Goal: Task Accomplishment & Management: Manage account settings

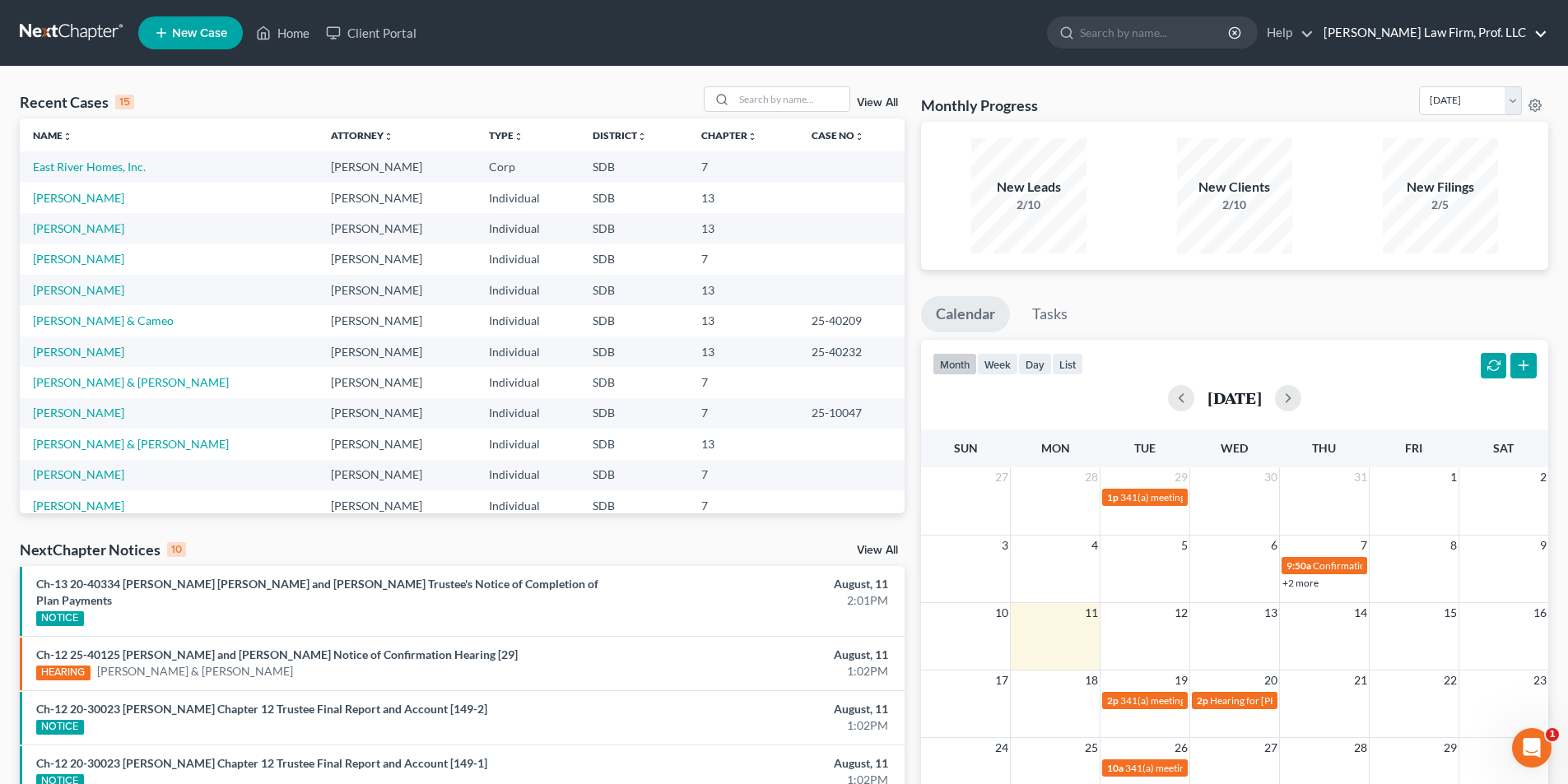
click at [1435, 34] on link "[PERSON_NAME] Law Firm, Prof. LLC" at bounding box center [1431, 33] width 232 height 30
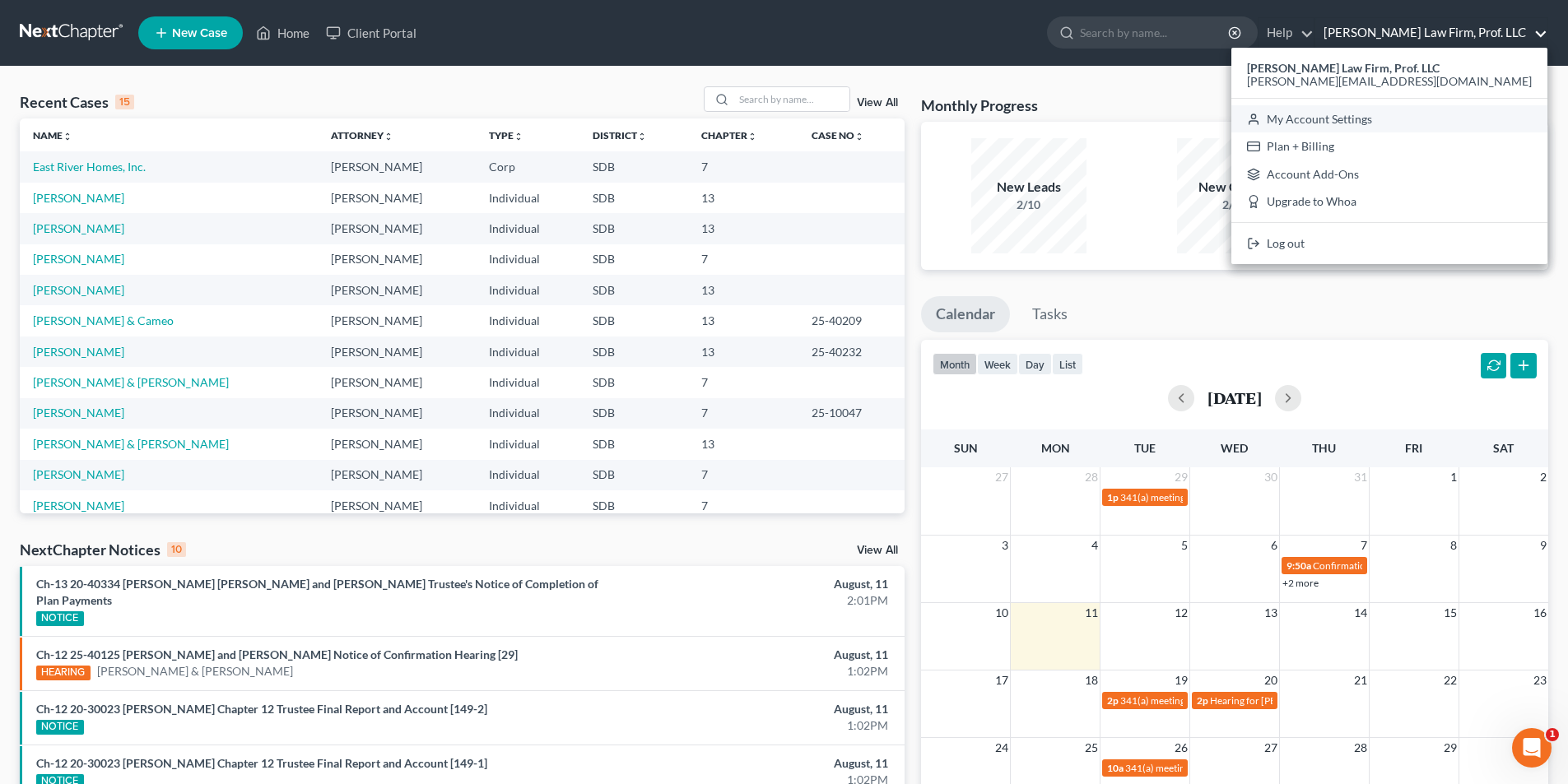
click at [1452, 118] on link "My Account Settings" at bounding box center [1389, 119] width 316 height 28
select select "23"
select select "43"
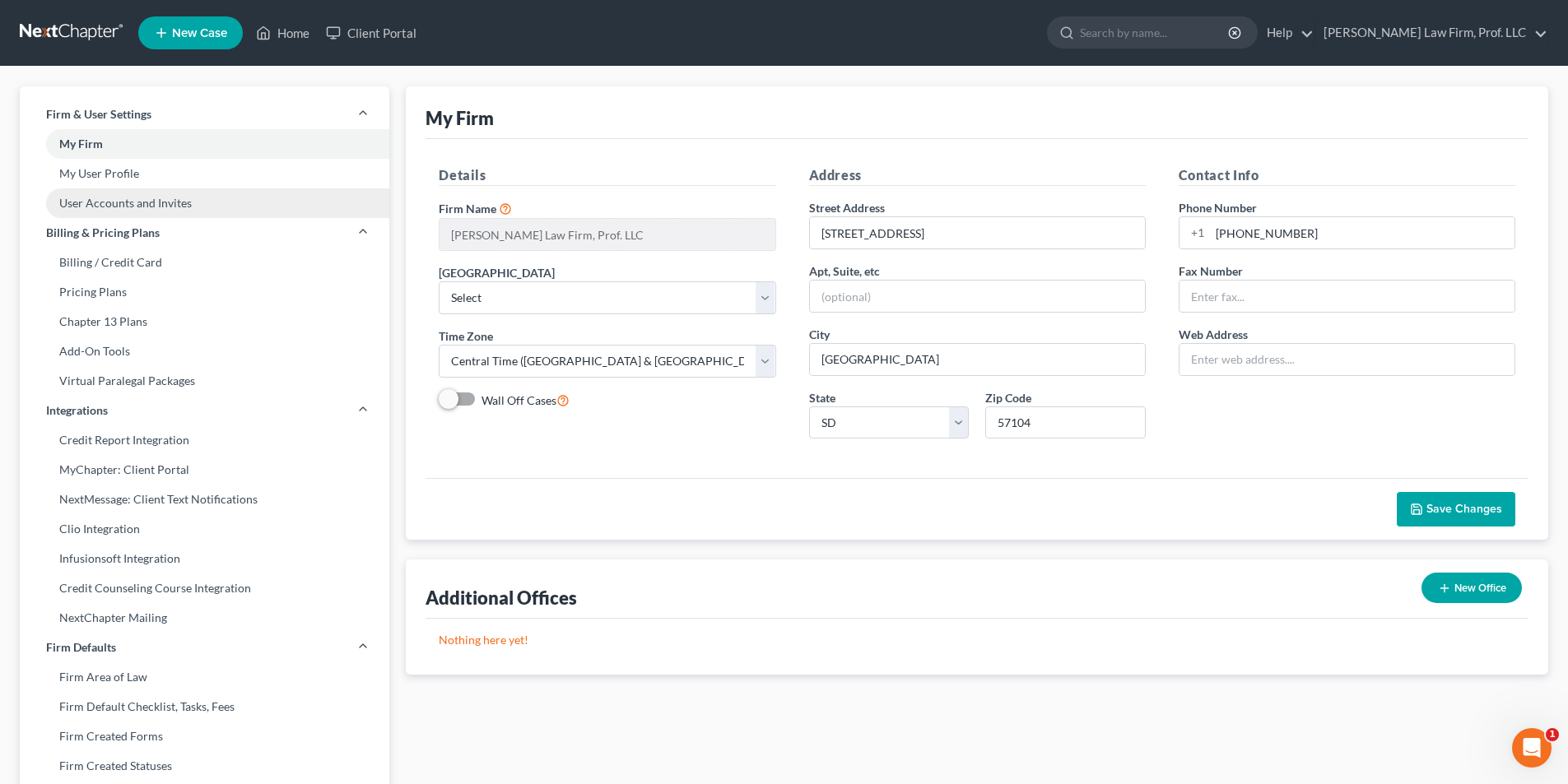
click at [154, 197] on link "User Accounts and Invites" at bounding box center [204, 203] width 370 height 30
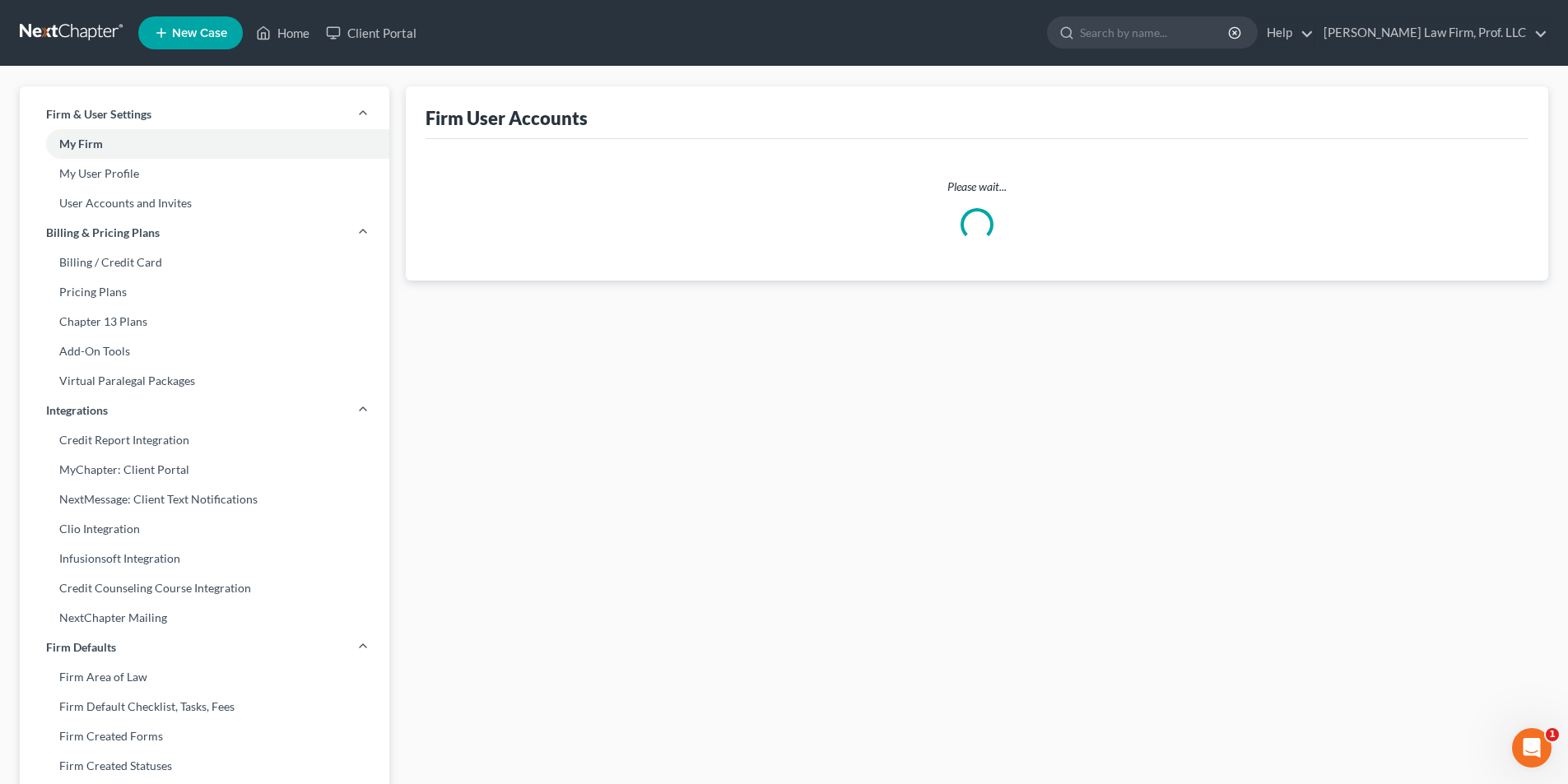
select select "1"
select select "0"
select select "2"
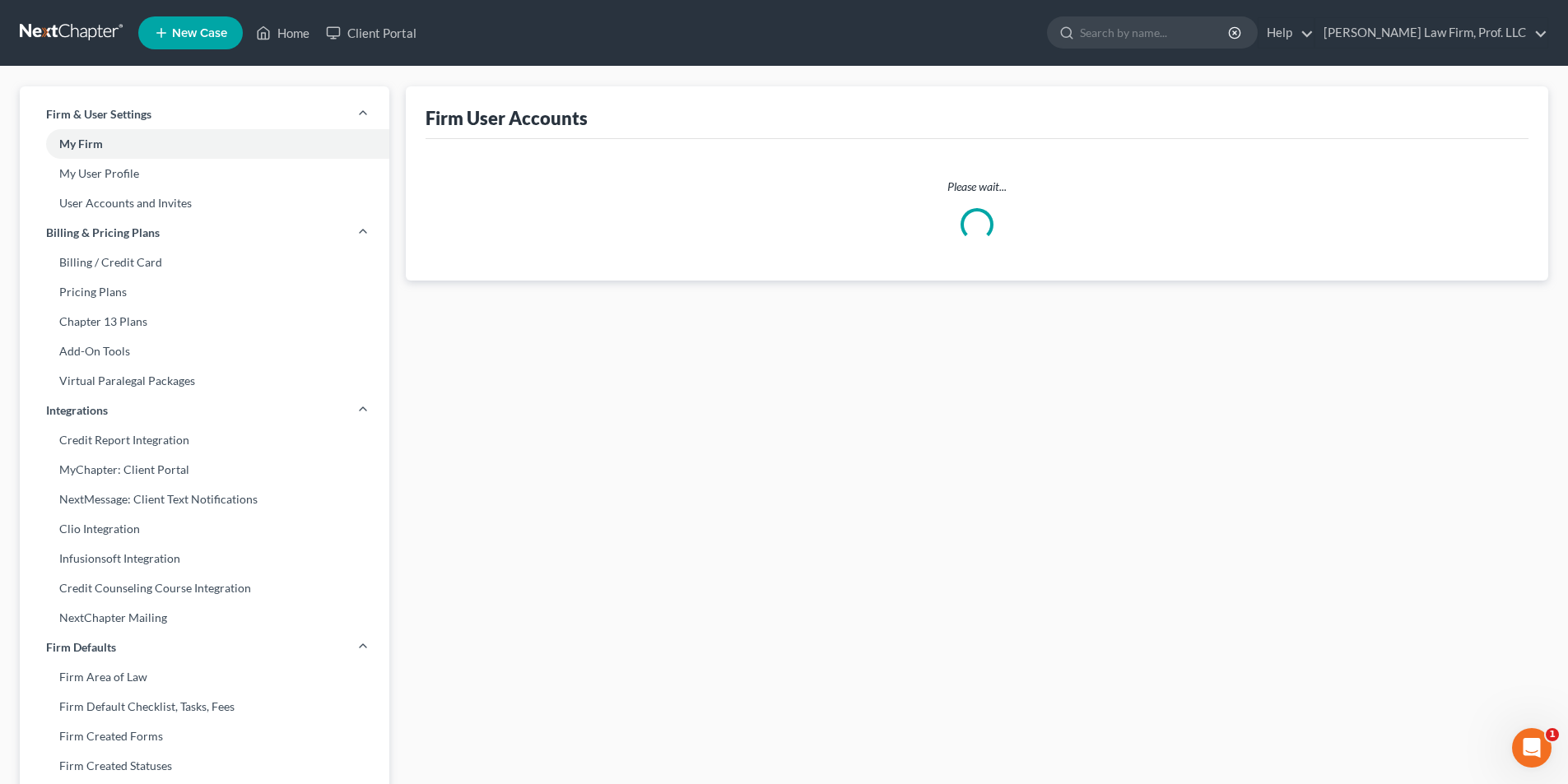
select select "2"
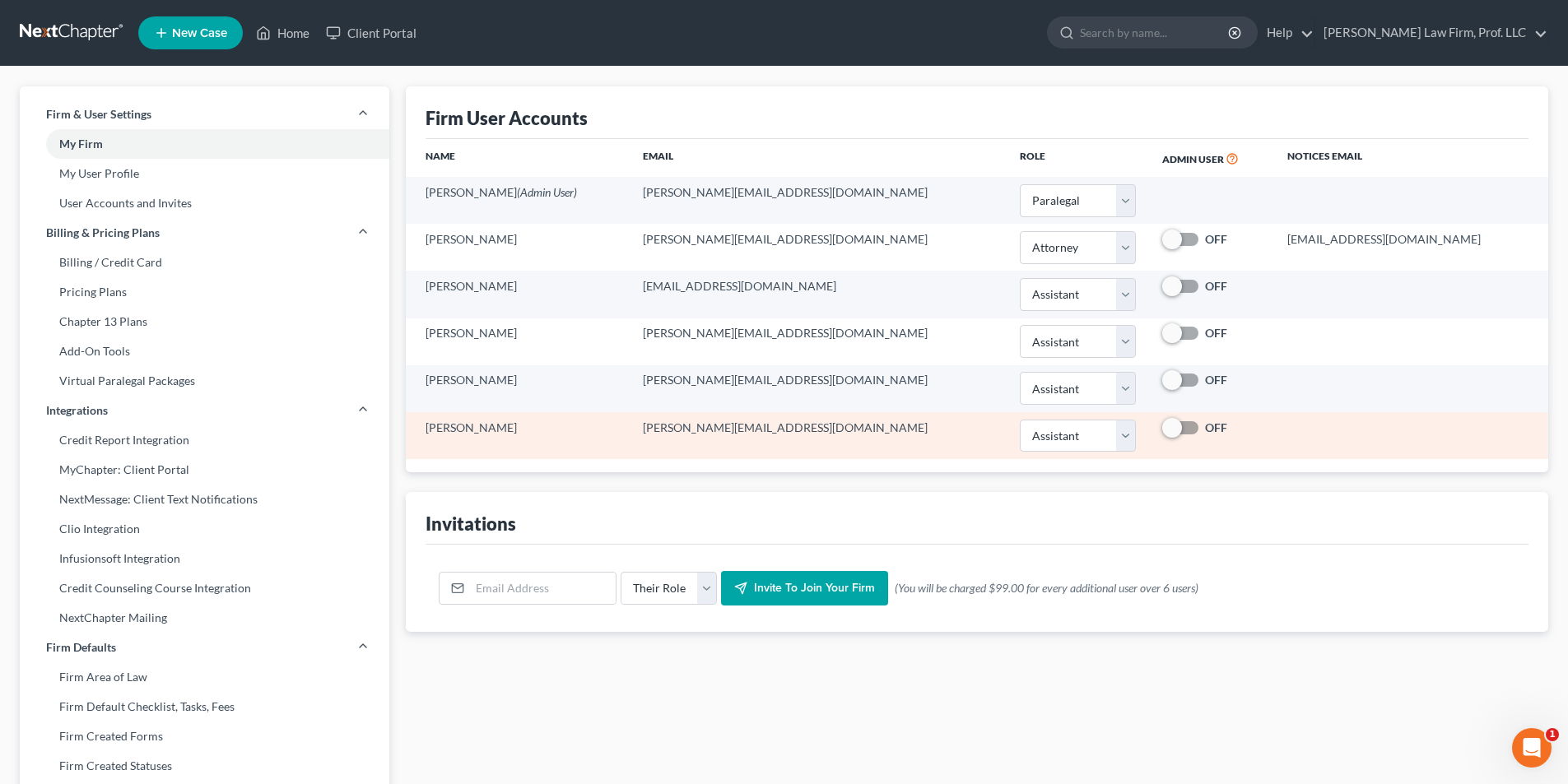
click at [462, 432] on td "Terah Krotzer" at bounding box center [518, 436] width 223 height 47
click at [724, 435] on td "terah@sgsllc.com" at bounding box center [818, 436] width 377 height 47
drag, startPoint x: 723, startPoint y: 435, endPoint x: 498, endPoint y: 435, distance: 225.0
click at [486, 436] on td "Terah Krotzer" at bounding box center [518, 436] width 223 height 47
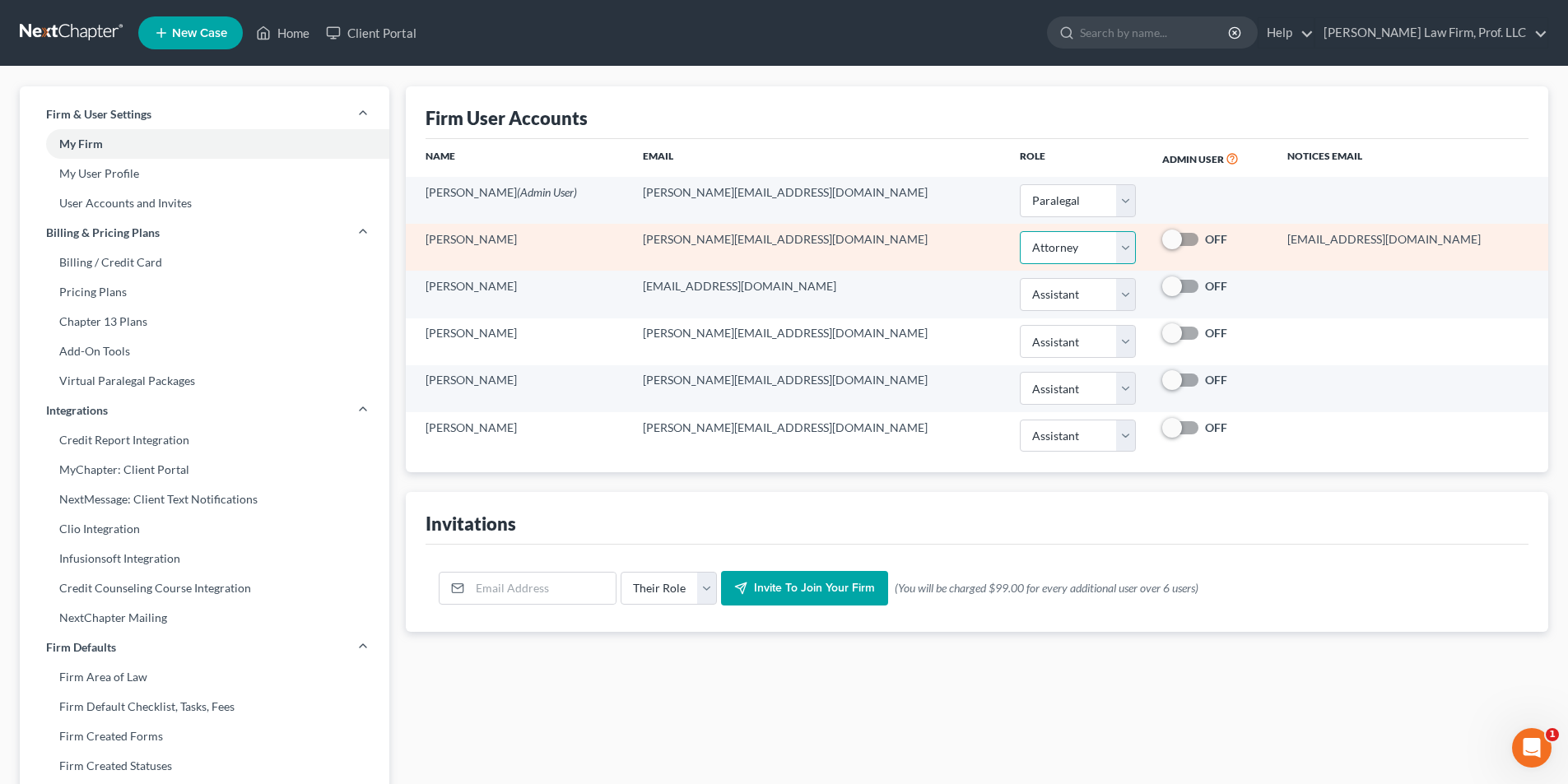
click at [1019, 249] on select "Select Attorney Paralegal Assistant" at bounding box center [1077, 248] width 116 height 33
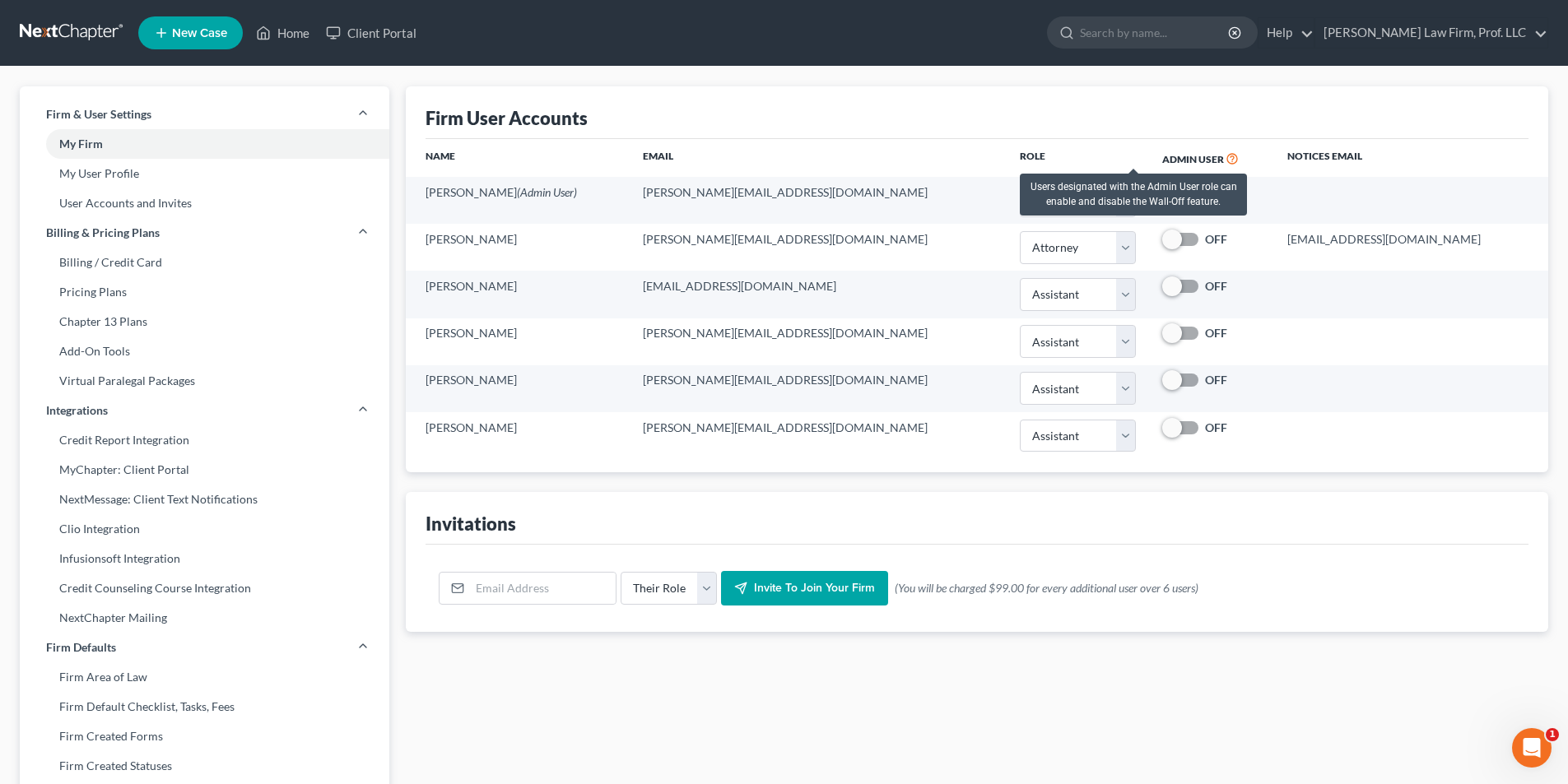
click at [1226, 161] on icon at bounding box center [1232, 157] width 13 height 15
click at [1525, 756] on icon "Open Intercom Messenger" at bounding box center [1532, 749] width 27 height 27
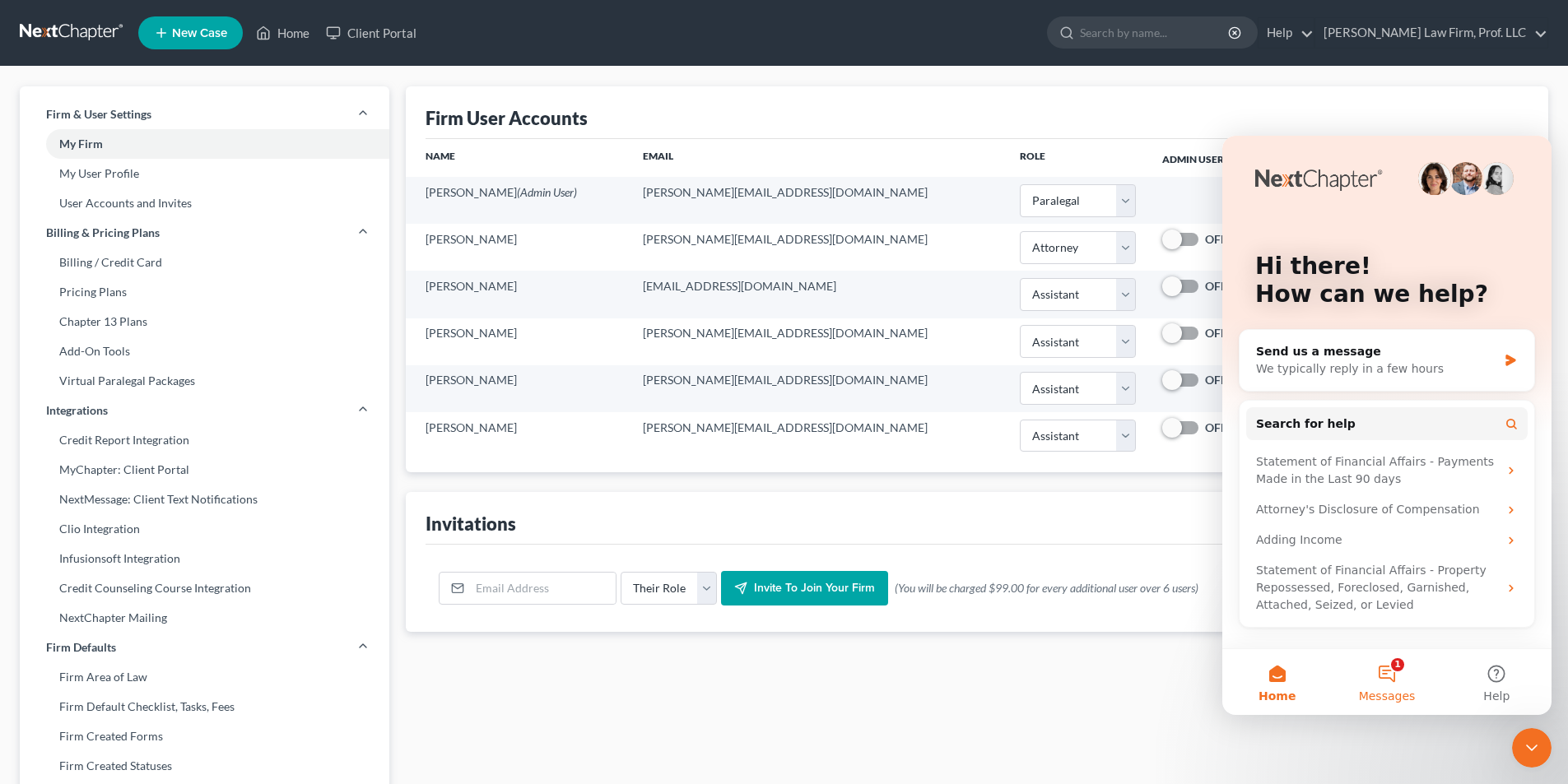
drag, startPoint x: 1385, startPoint y: 682, endPoint x: 1372, endPoint y: 662, distance: 23.9
click at [1385, 681] on button "1 Messages" at bounding box center [1386, 682] width 109 height 65
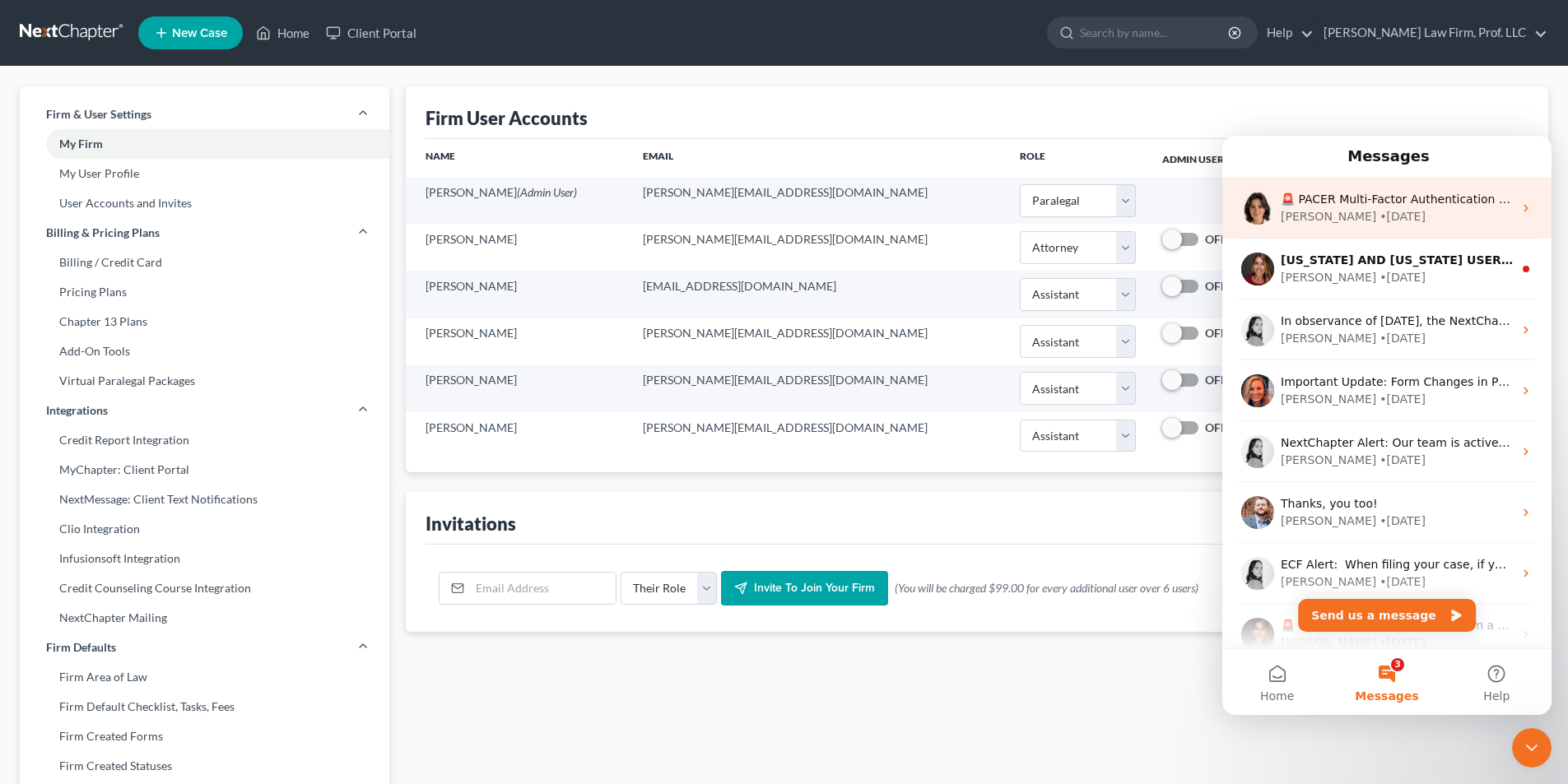
click at [1361, 208] on div "Emma • 1w ago" at bounding box center [1396, 216] width 232 height 17
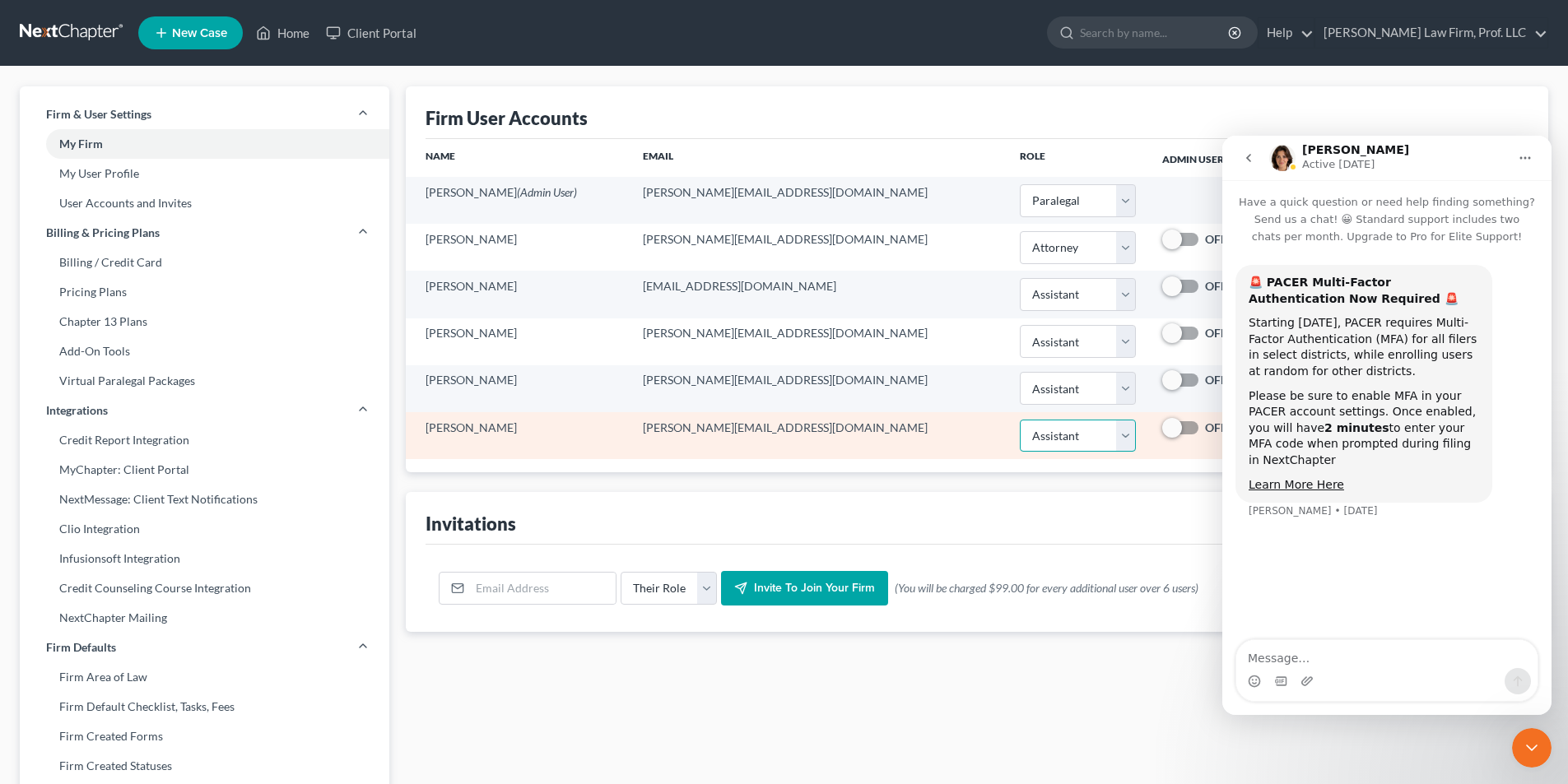
click at [1019, 433] on select "Select Attorney Paralegal Assistant" at bounding box center [1077, 436] width 116 height 33
drag, startPoint x: 978, startPoint y: 433, endPoint x: 938, endPoint y: 442, distance: 41.0
click at [1019, 433] on select "Select Attorney Paralegal Assistant" at bounding box center [1077, 436] width 116 height 33
click at [709, 423] on td "terah@sgsllc.com" at bounding box center [818, 436] width 377 height 47
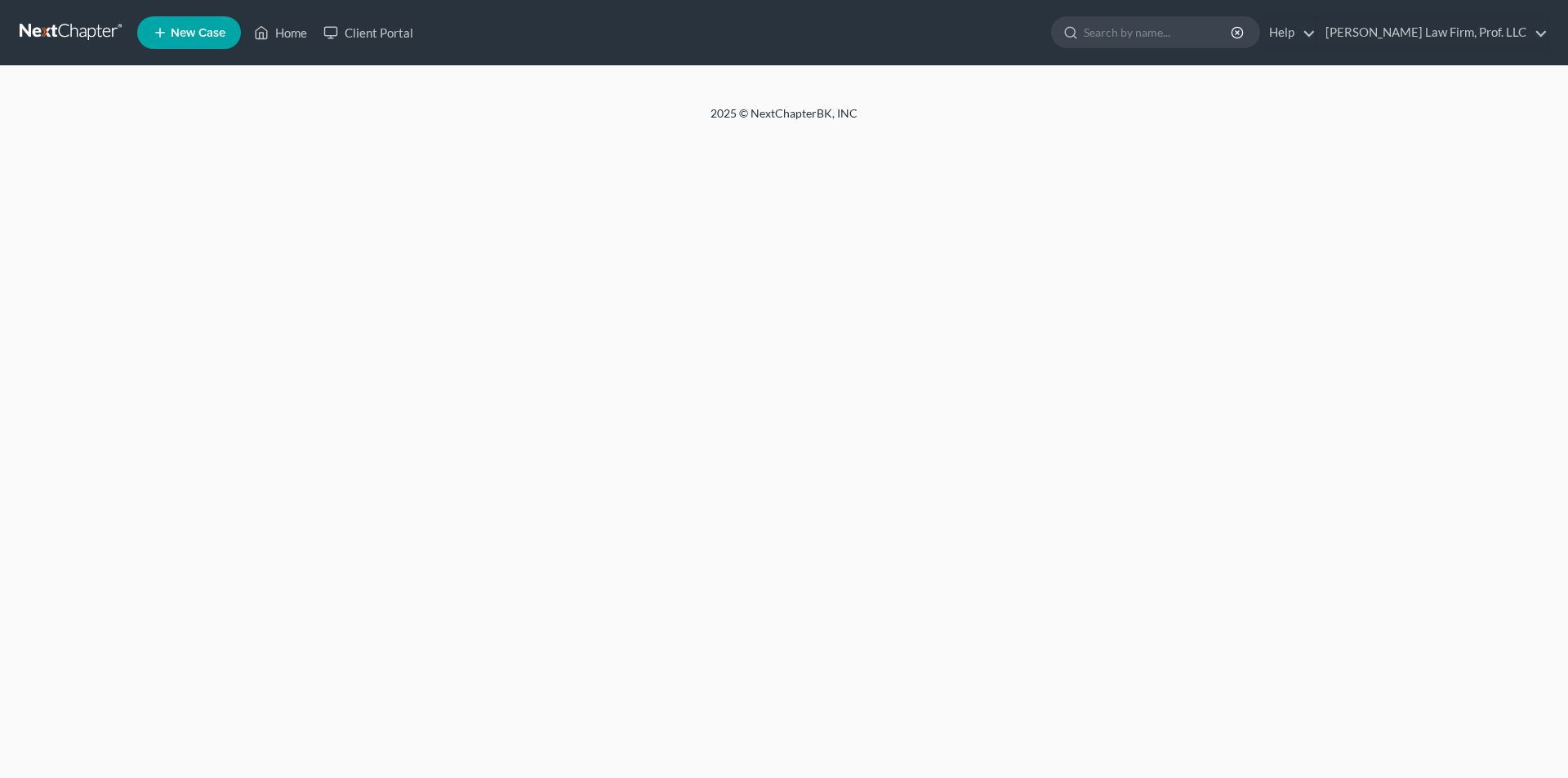
select select "1"
select select "0"
select select "2"
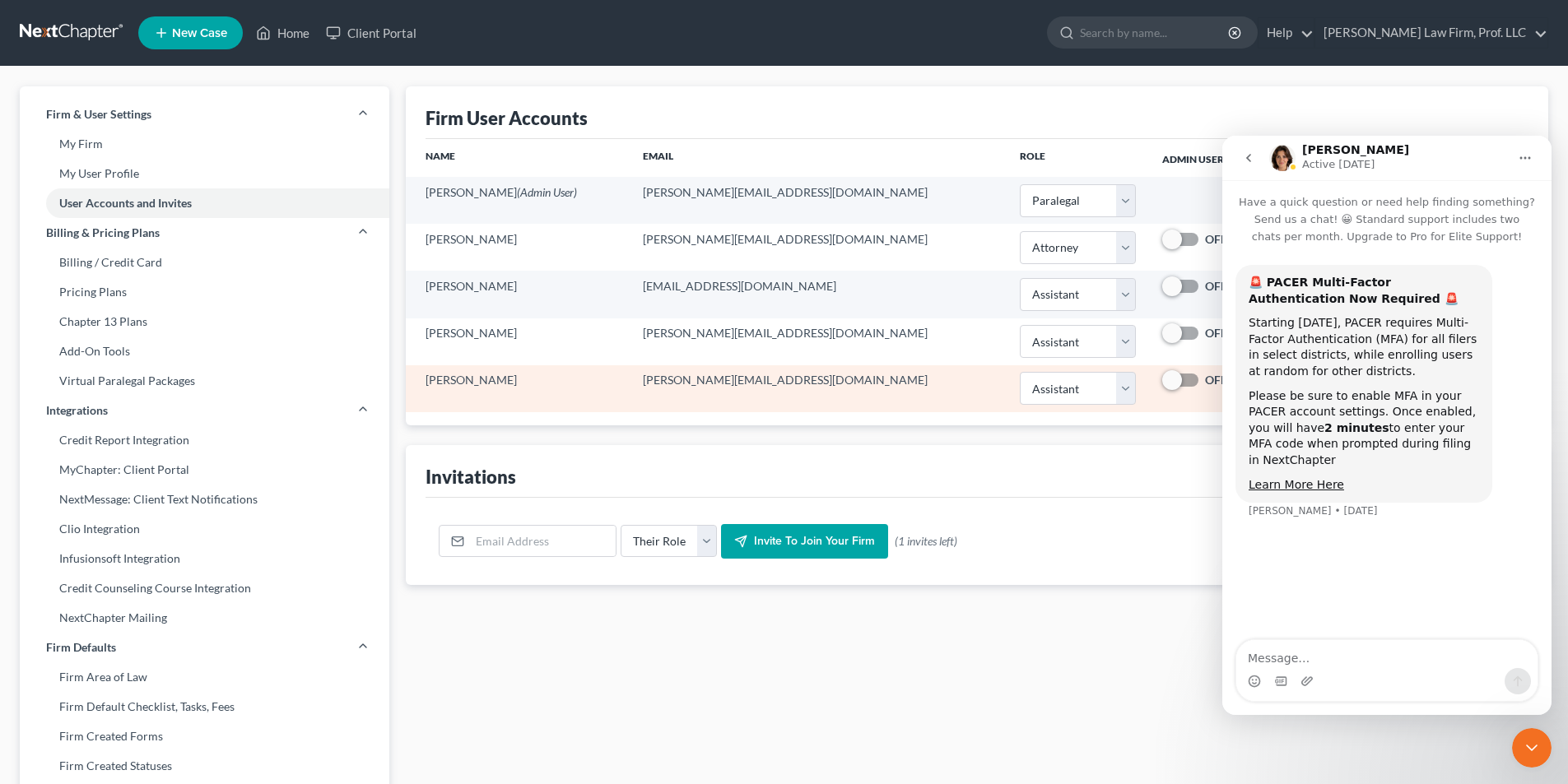
click at [467, 373] on td "[PERSON_NAME]" at bounding box center [518, 389] width 223 height 47
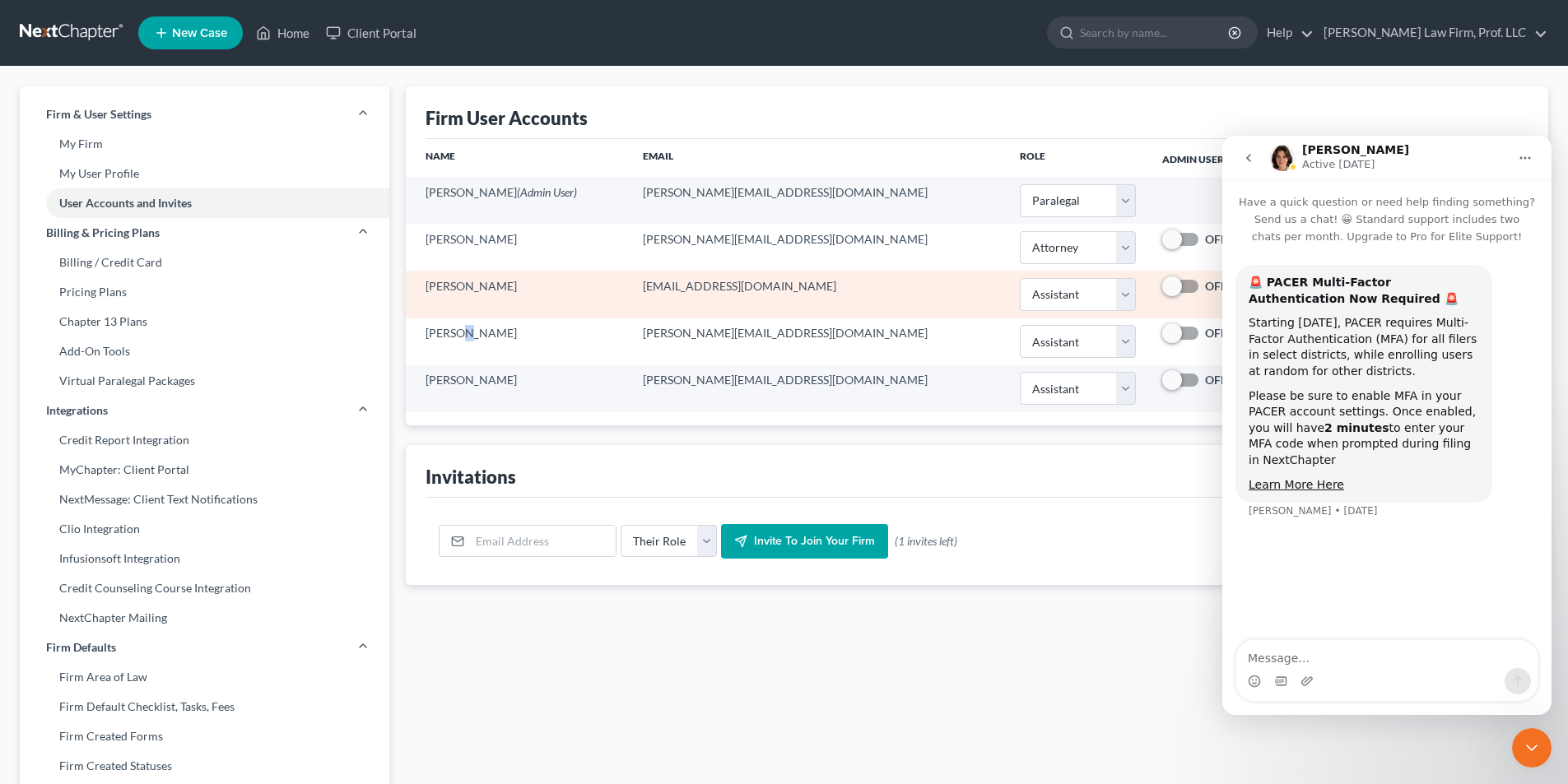
drag, startPoint x: 463, startPoint y: 339, endPoint x: 470, endPoint y: 288, distance: 51.5
click at [464, 339] on td "[PERSON_NAME]" at bounding box center [518, 342] width 223 height 47
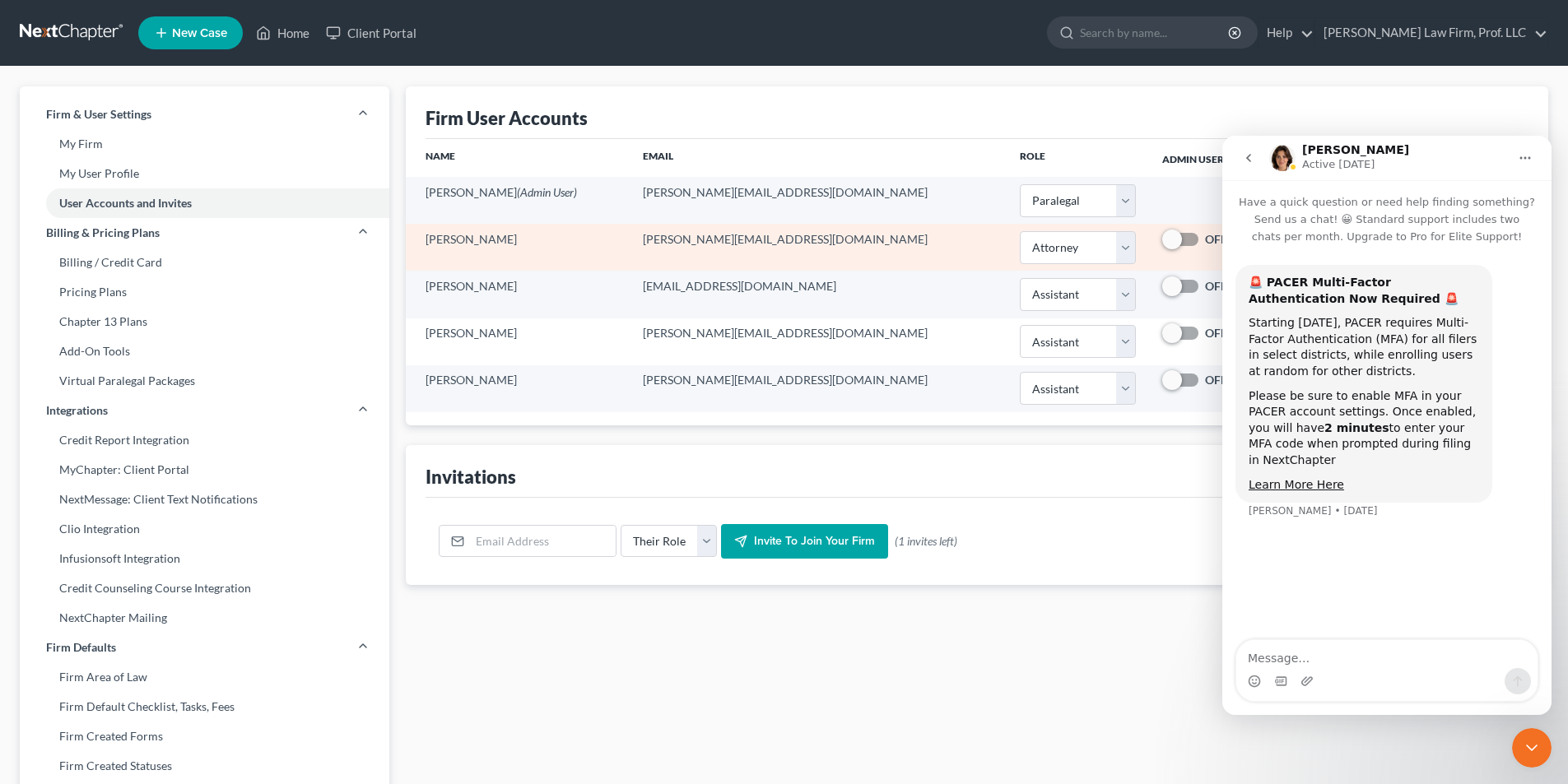
drag, startPoint x: 471, startPoint y: 283, endPoint x: 468, endPoint y: 256, distance: 27.2
click at [471, 283] on td "[PERSON_NAME]" at bounding box center [518, 294] width 223 height 47
drag, startPoint x: 466, startPoint y: 249, endPoint x: 466, endPoint y: 188, distance: 61.0
click at [466, 243] on td "[PERSON_NAME]" at bounding box center [518, 247] width 223 height 47
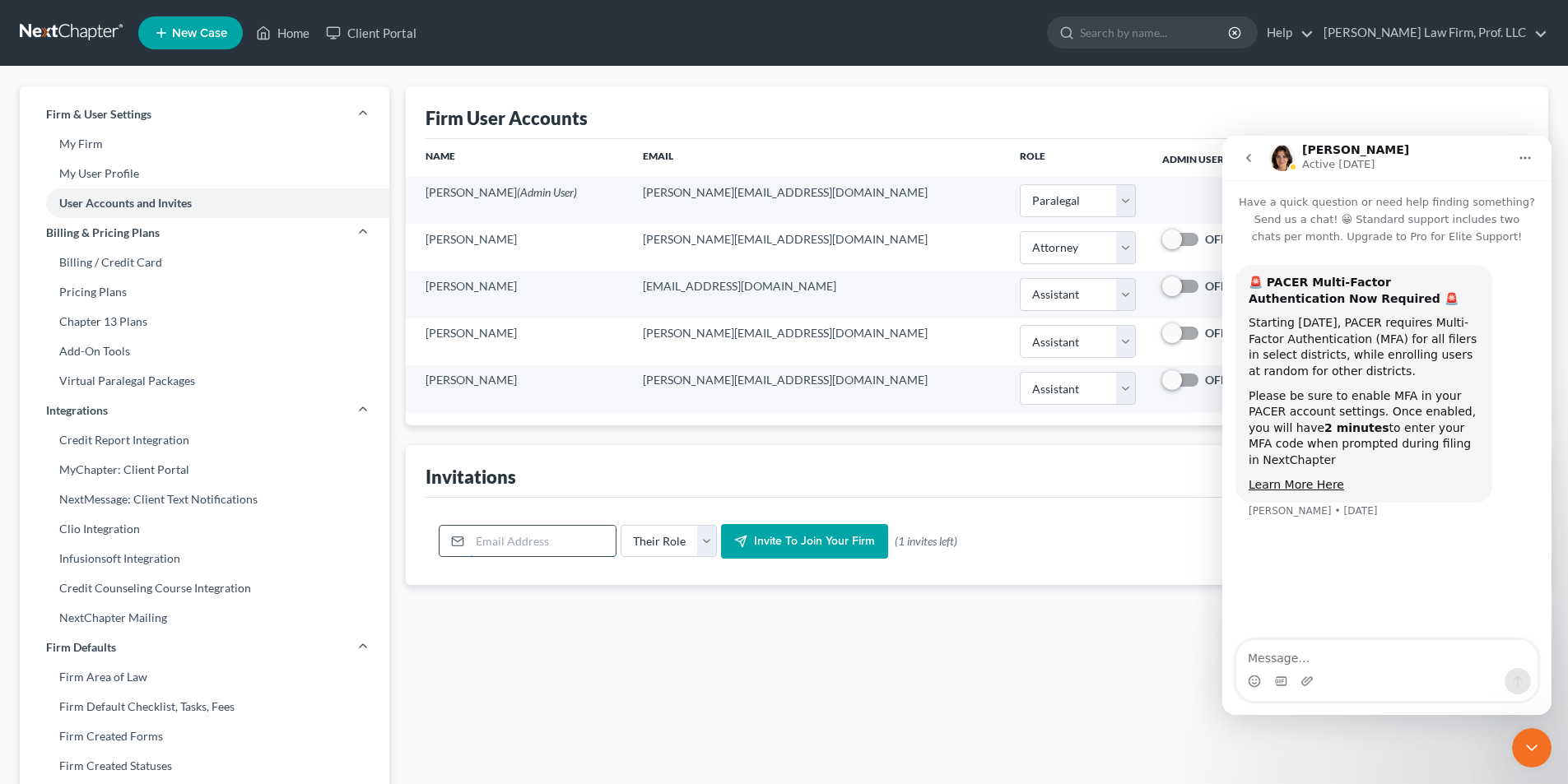
click at [496, 546] on input "email" at bounding box center [542, 541] width 145 height 31
type input "[PERSON_NAME][EMAIL_ADDRESS][DOMAIN_NAME]"
click at [695, 539] on select "Their Role Attorney Paralegal Assistant" at bounding box center [669, 541] width 96 height 33
select select "assistant"
click at [620, 525] on select "Their Role Attorney Paralegal Assistant" at bounding box center [669, 541] width 96 height 33
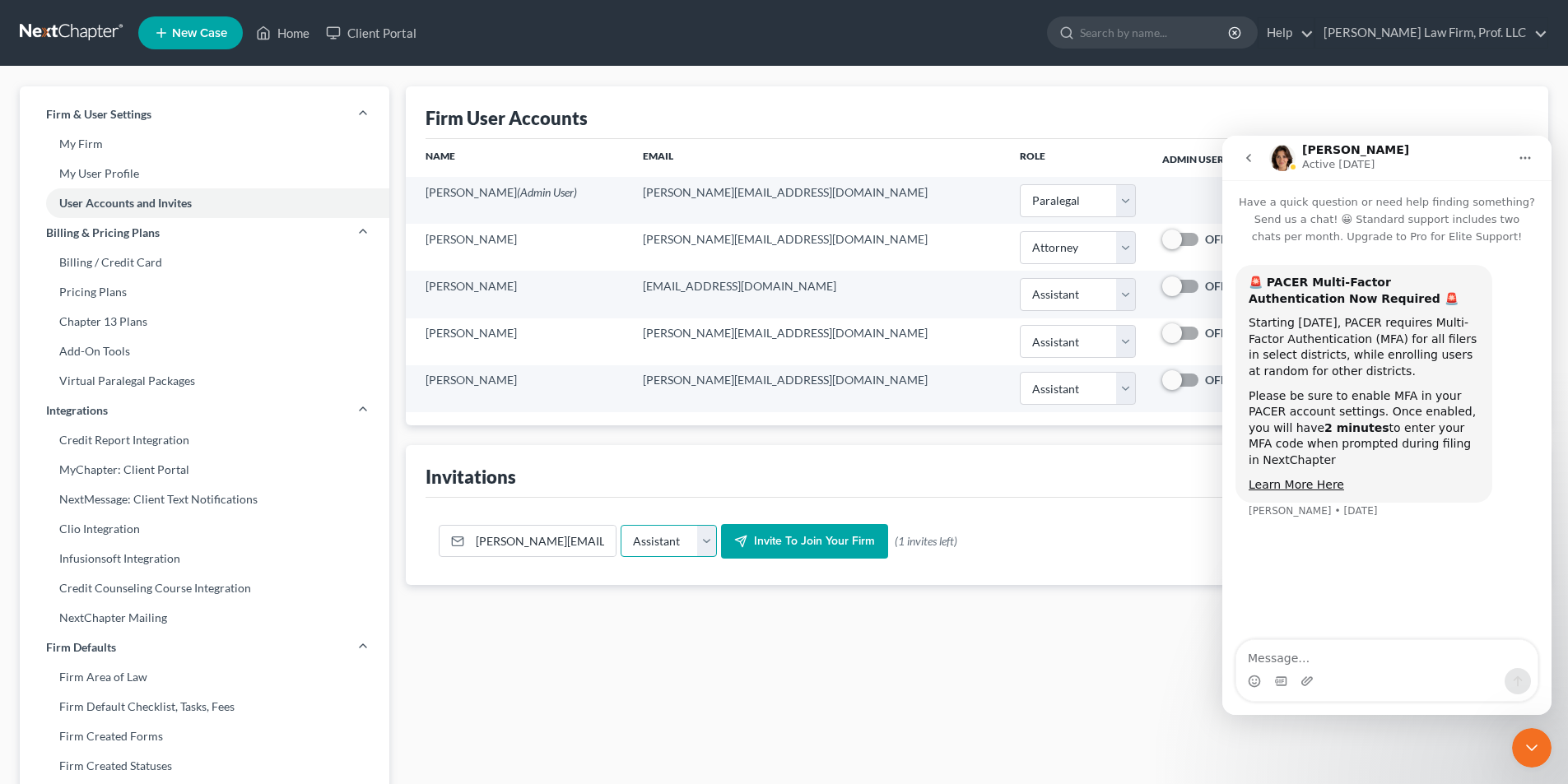
click at [700, 538] on select "Their Role Attorney Paralegal Assistant" at bounding box center [669, 541] width 96 height 33
click at [759, 540] on span "Invite to join your firm" at bounding box center [814, 541] width 121 height 14
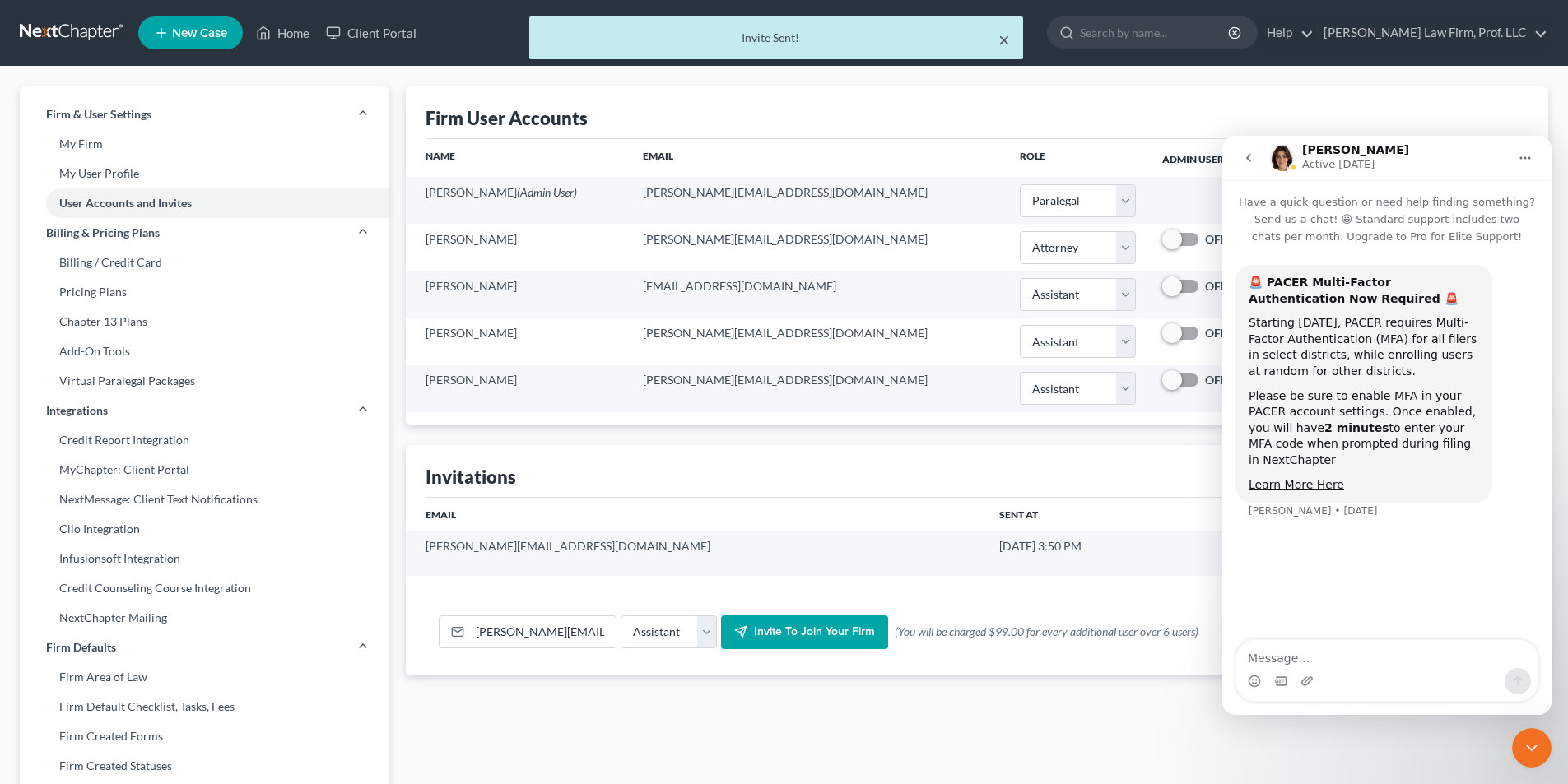
click at [1009, 40] on button "×" at bounding box center [1004, 40] width 12 height 20
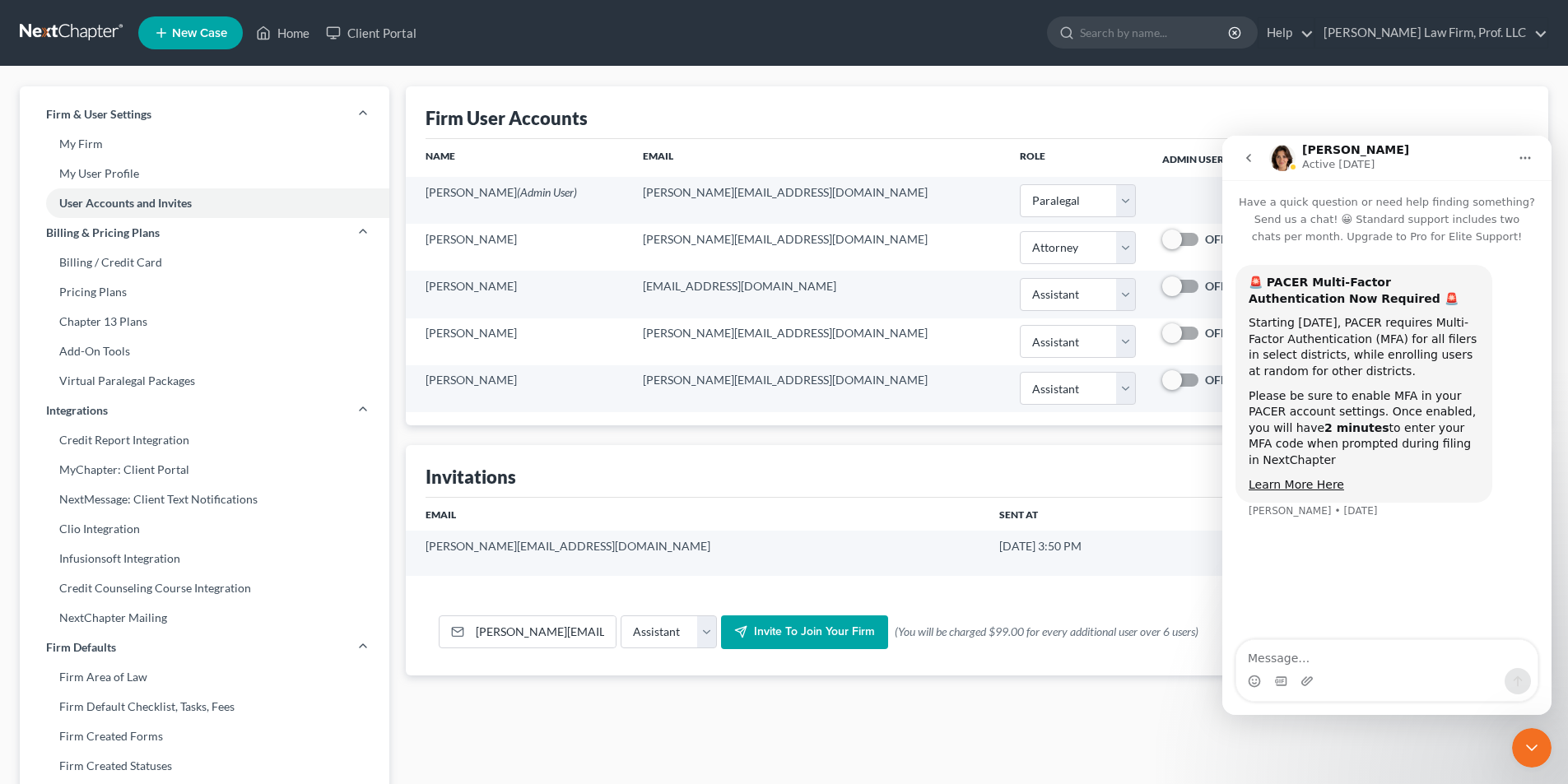
click at [1525, 748] on icon "Close Intercom Messenger" at bounding box center [1532, 749] width 20 height 20
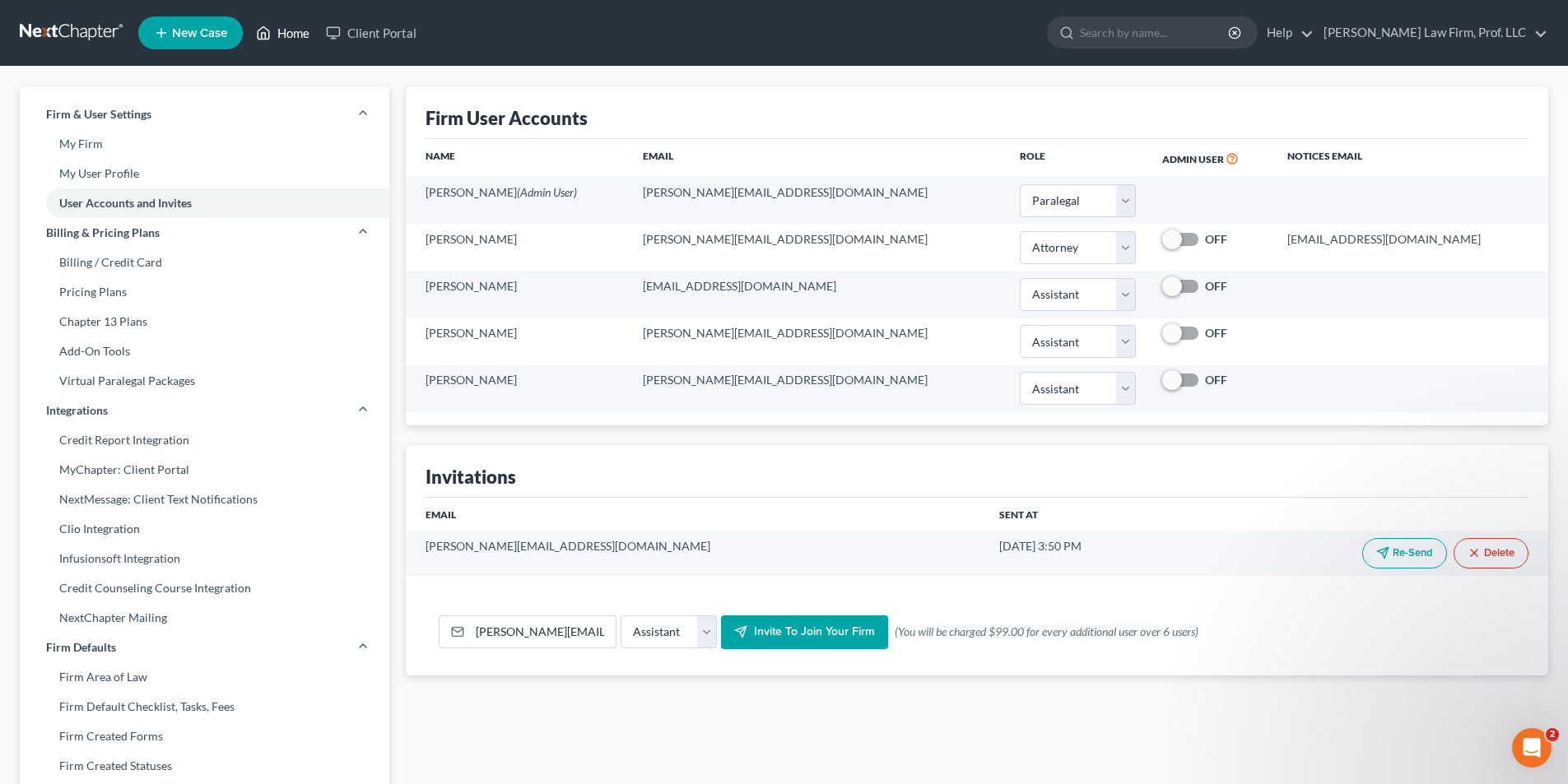
click at [291, 35] on link "Home" at bounding box center [283, 33] width 70 height 30
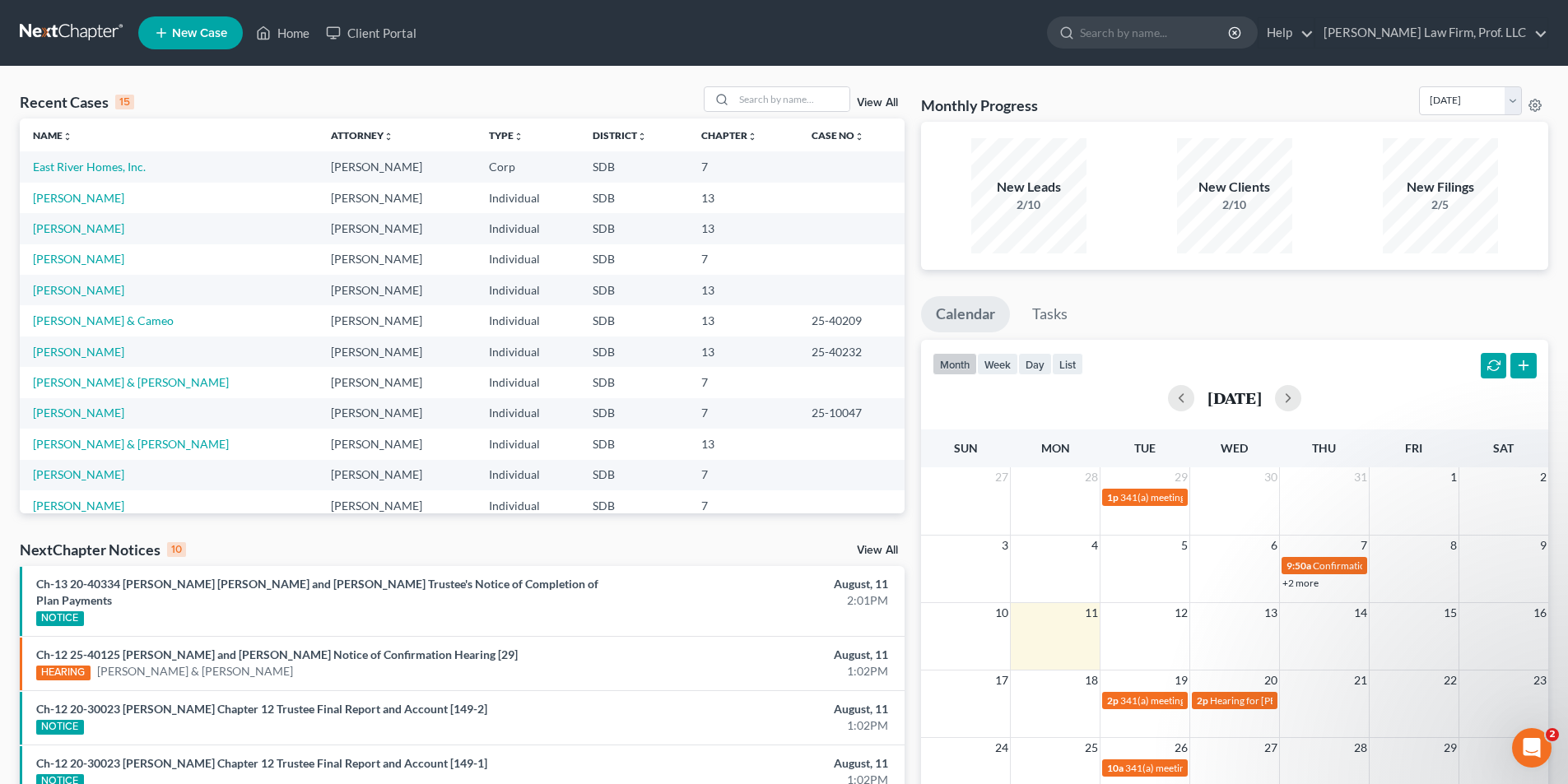
click at [499, 101] on div "Recent Cases 15 View All" at bounding box center [462, 102] width 885 height 32
click at [113, 168] on link "East River Homes, Inc." at bounding box center [89, 166] width 113 height 14
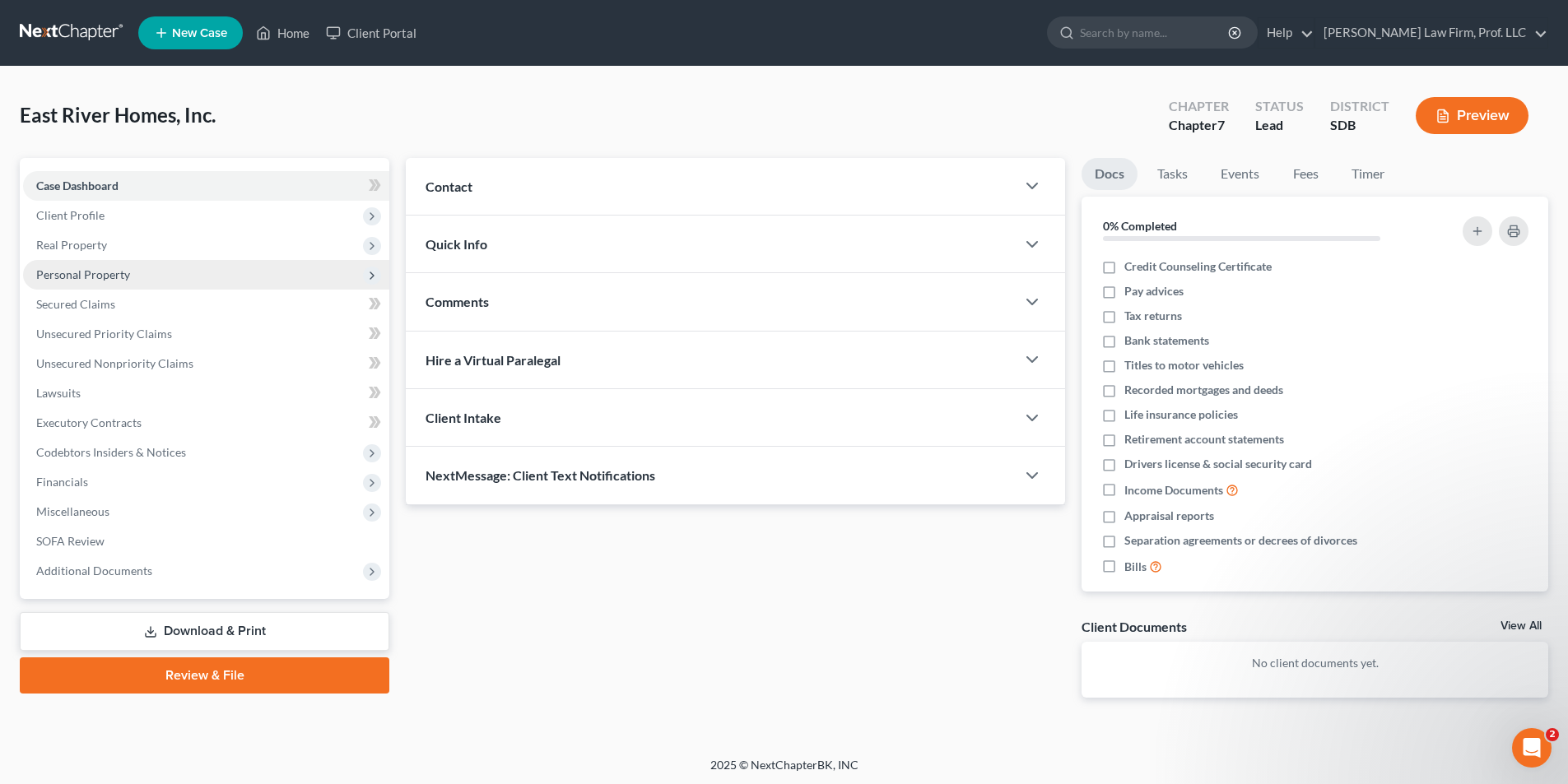
click at [93, 277] on span "Personal Property" at bounding box center [83, 273] width 94 height 14
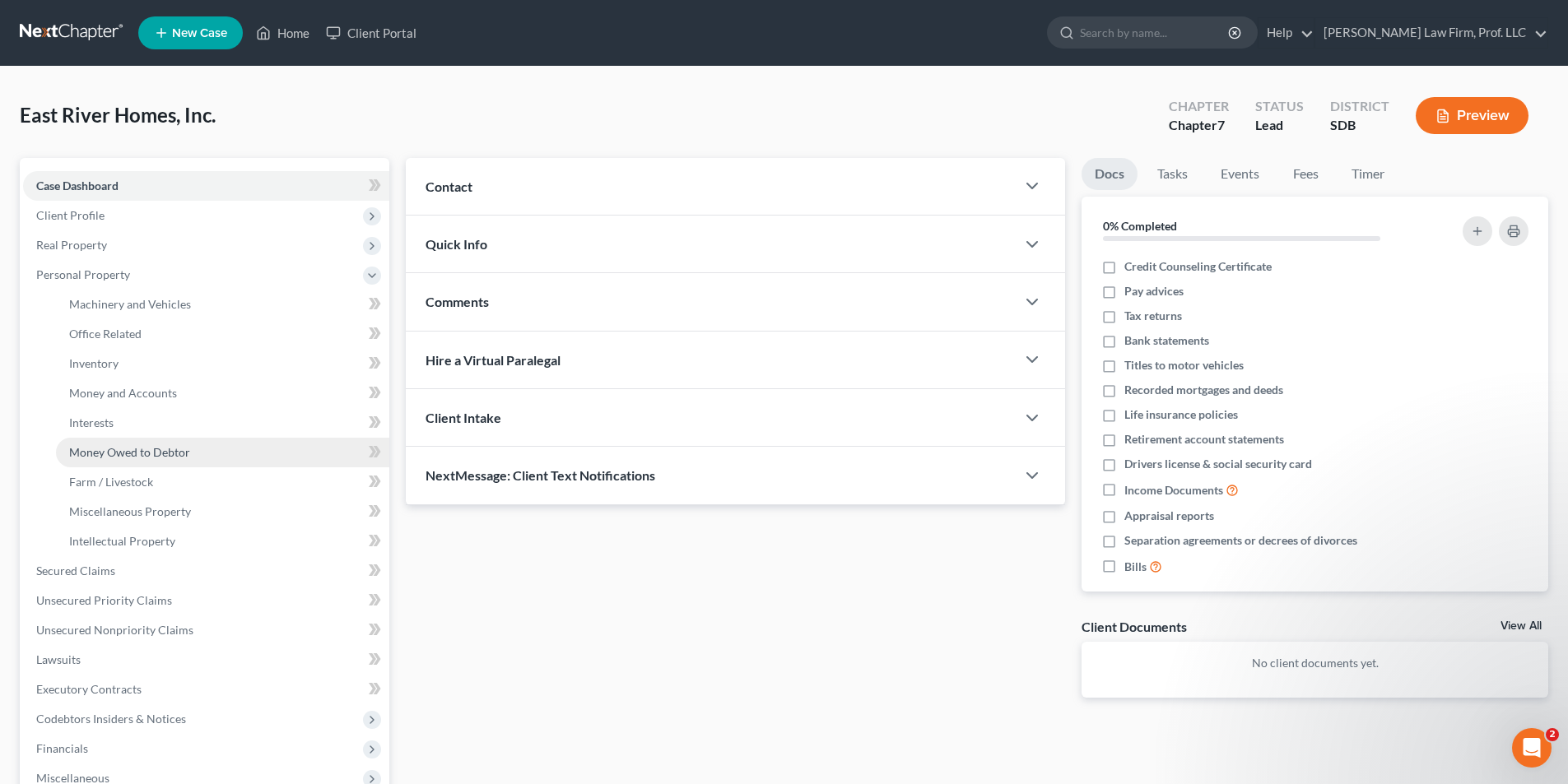
click at [124, 446] on span "Money Owed to Debtor" at bounding box center [129, 452] width 121 height 14
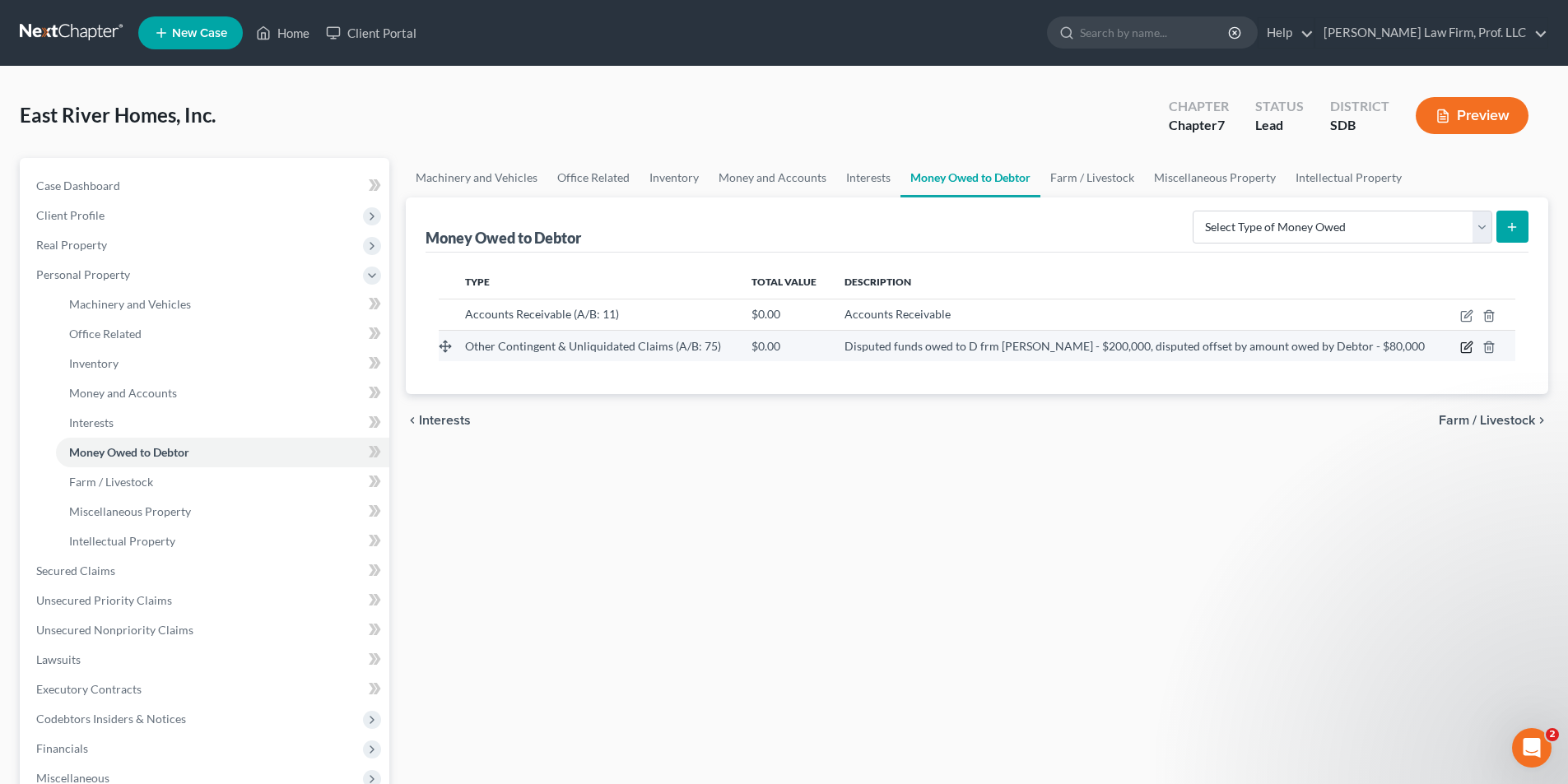
click at [1463, 352] on icon "button" at bounding box center [1466, 347] width 13 height 13
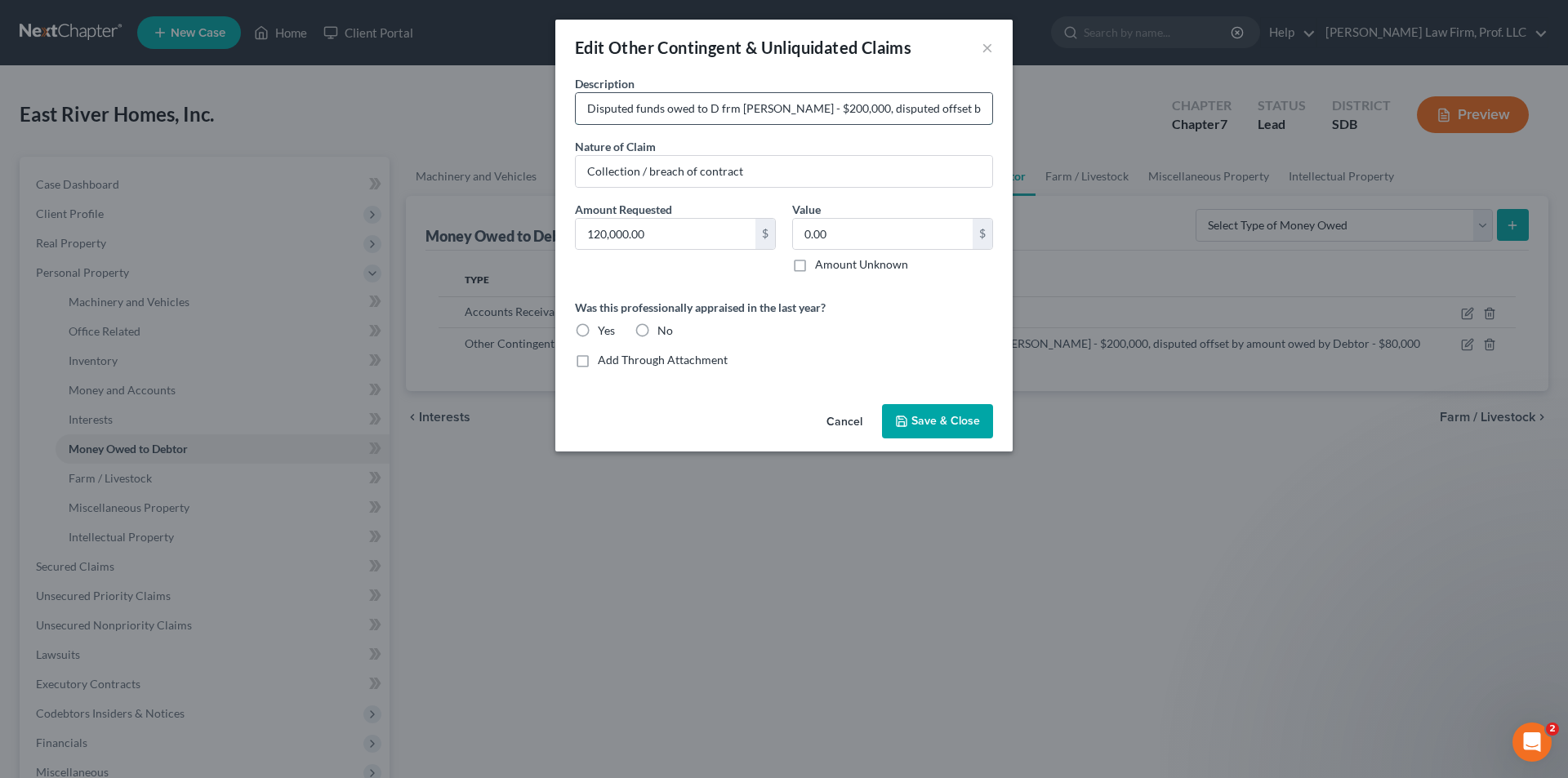
click at [977, 108] on input "Disputed funds owed to D frm [PERSON_NAME] - $200,000, disputed offset by amoun…" at bounding box center [784, 108] width 417 height 31
click at [932, 106] on input "Disputed funds owed to D frm [PERSON_NAME] - $200,000, disputed offset by amoun…" at bounding box center [784, 108] width 417 height 31
click at [894, 108] on input "Disputed funds owed to D frm [PERSON_NAME] - $200,000, disputed offset by amoun…" at bounding box center [784, 108] width 417 height 31
click at [633, 105] on input "Disputed funds owed to D frm [PERSON_NAME] - $200,000, disputed offset by amoun…" at bounding box center [784, 108] width 417 height 31
click at [699, 104] on input "Disputed - after offset [PERSON_NAME]" at bounding box center [784, 108] width 417 height 31
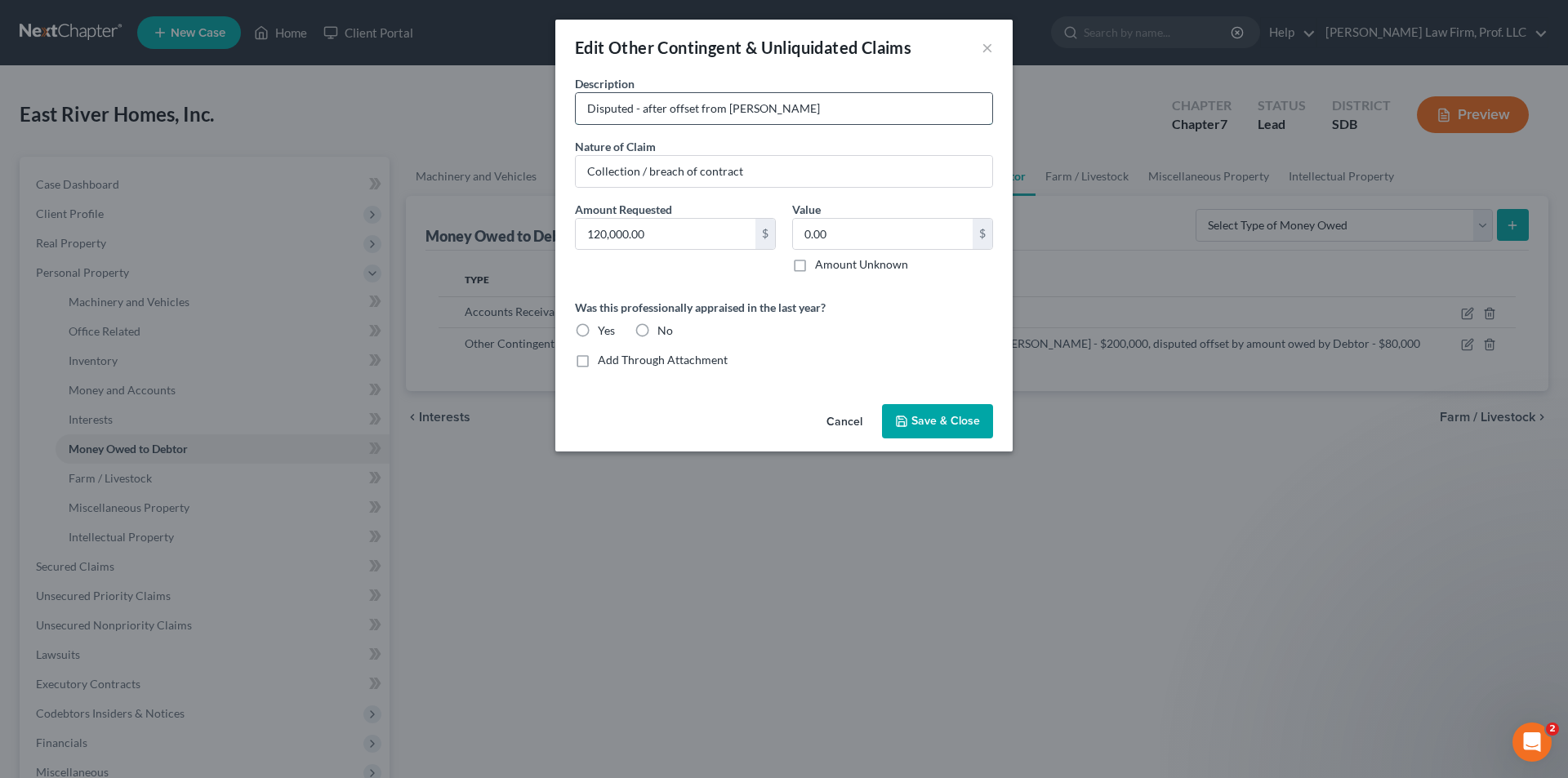
click at [861, 102] on input "Disputed - after offset from [PERSON_NAME]" at bounding box center [784, 108] width 417 height 31
click at [768, 107] on input "Disputed - after offset from [PERSON_NAME]" at bounding box center [784, 108] width 417 height 31
type input "Disputed - after offset from [PERSON_NAME]"
click at [933, 417] on span "Save & Close" at bounding box center [946, 420] width 69 height 14
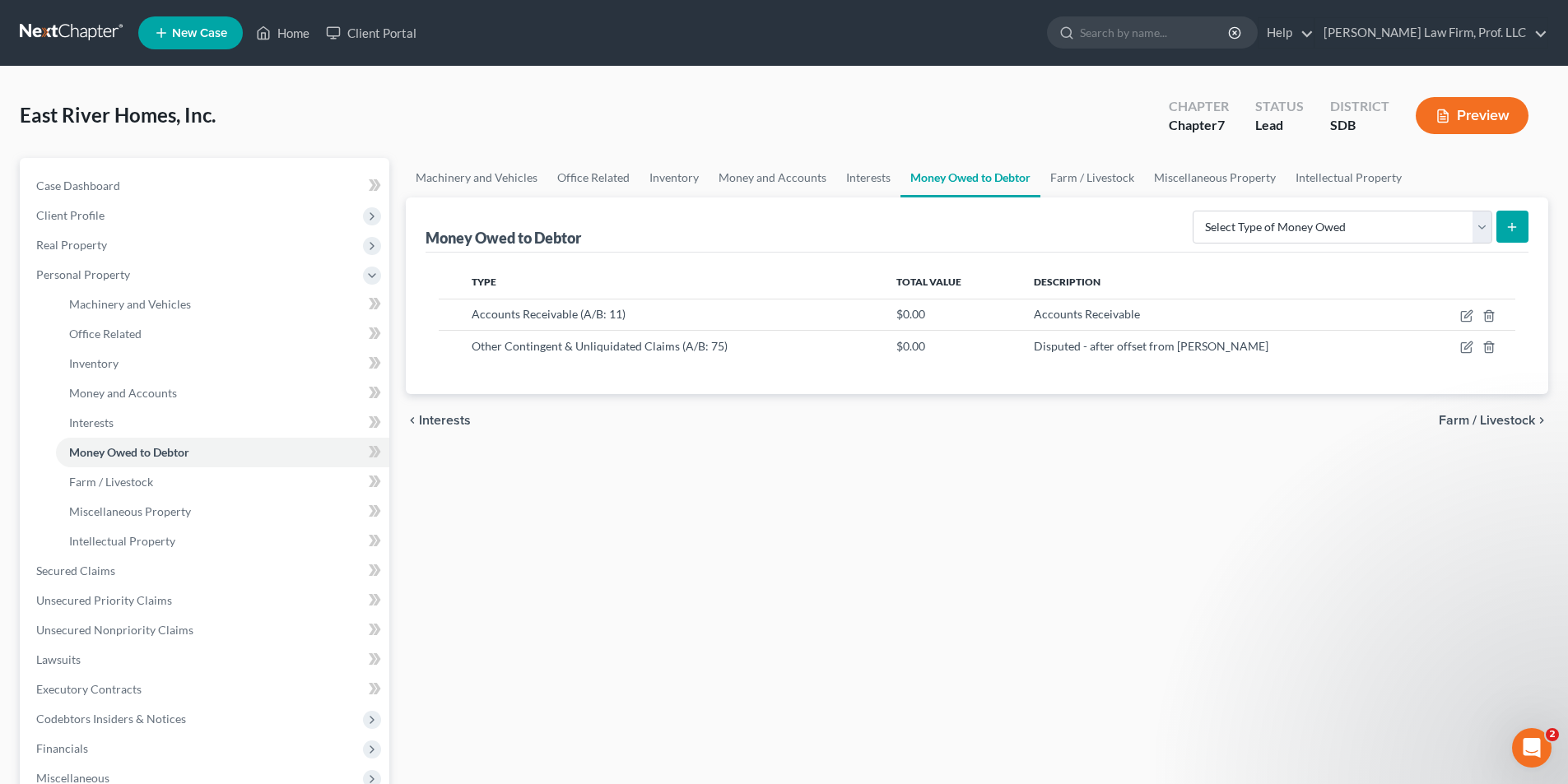
click at [1473, 119] on button "Preview" at bounding box center [1472, 115] width 113 height 37
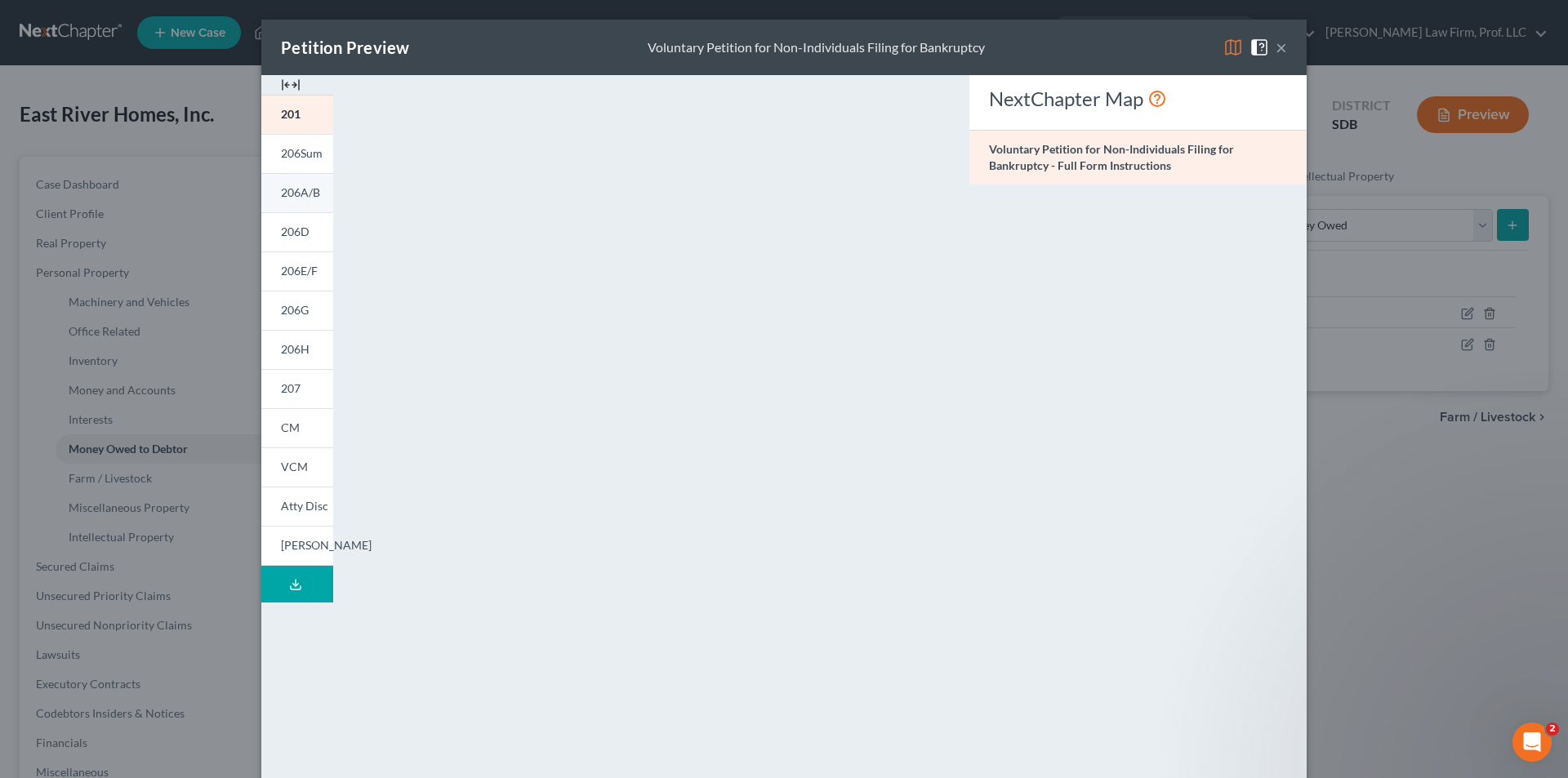
click at [295, 192] on span "206A/B" at bounding box center [300, 192] width 39 height 14
click at [1276, 48] on button "×" at bounding box center [1281, 48] width 12 height 20
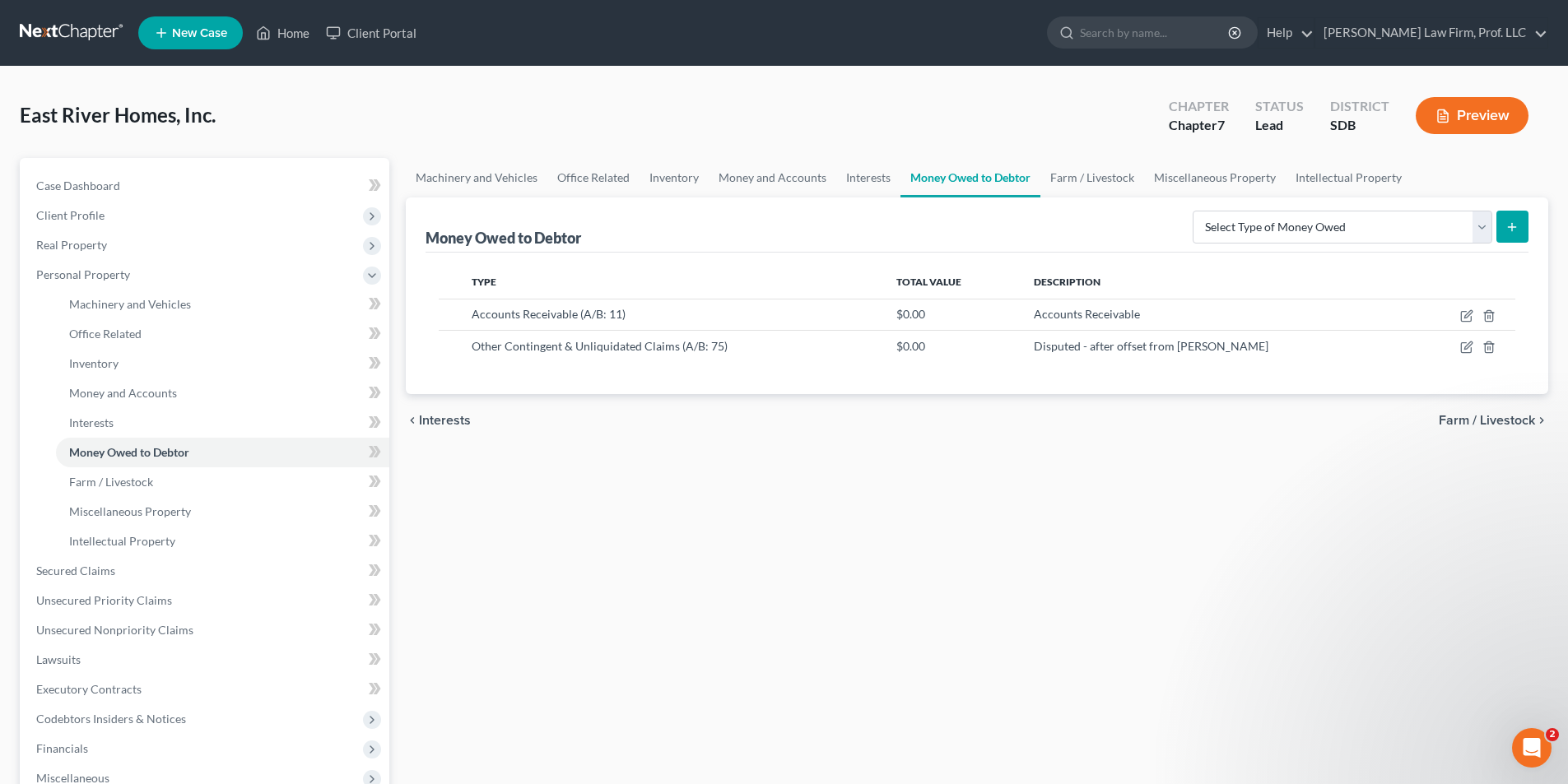
click at [729, 519] on div "Machinery and Vehicles Office Related Inventory Money and Accounts Interests Mo…" at bounding box center [978, 559] width 1159 height 802
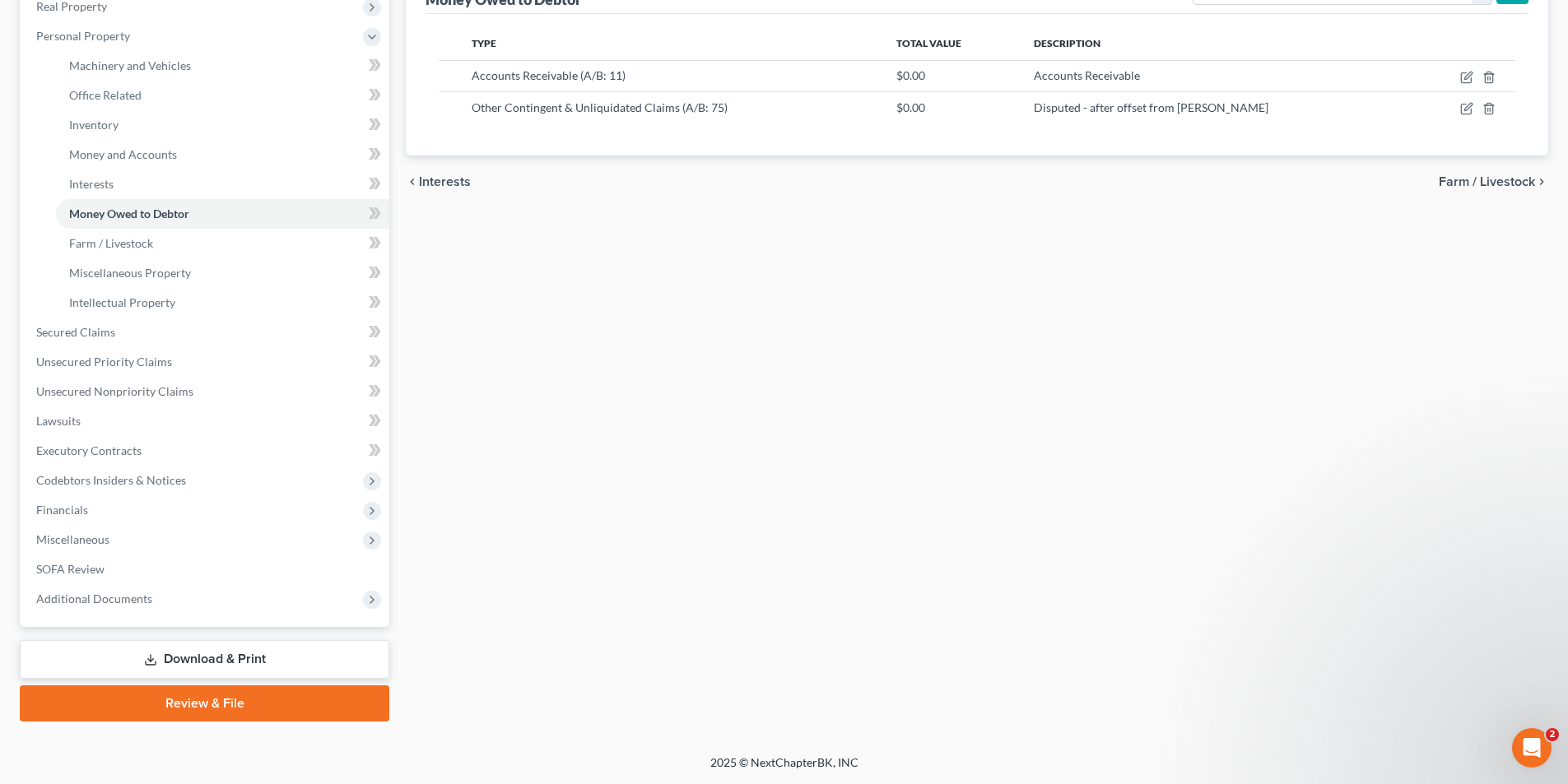
click at [197, 658] on link "Download & Print" at bounding box center [204, 660] width 370 height 39
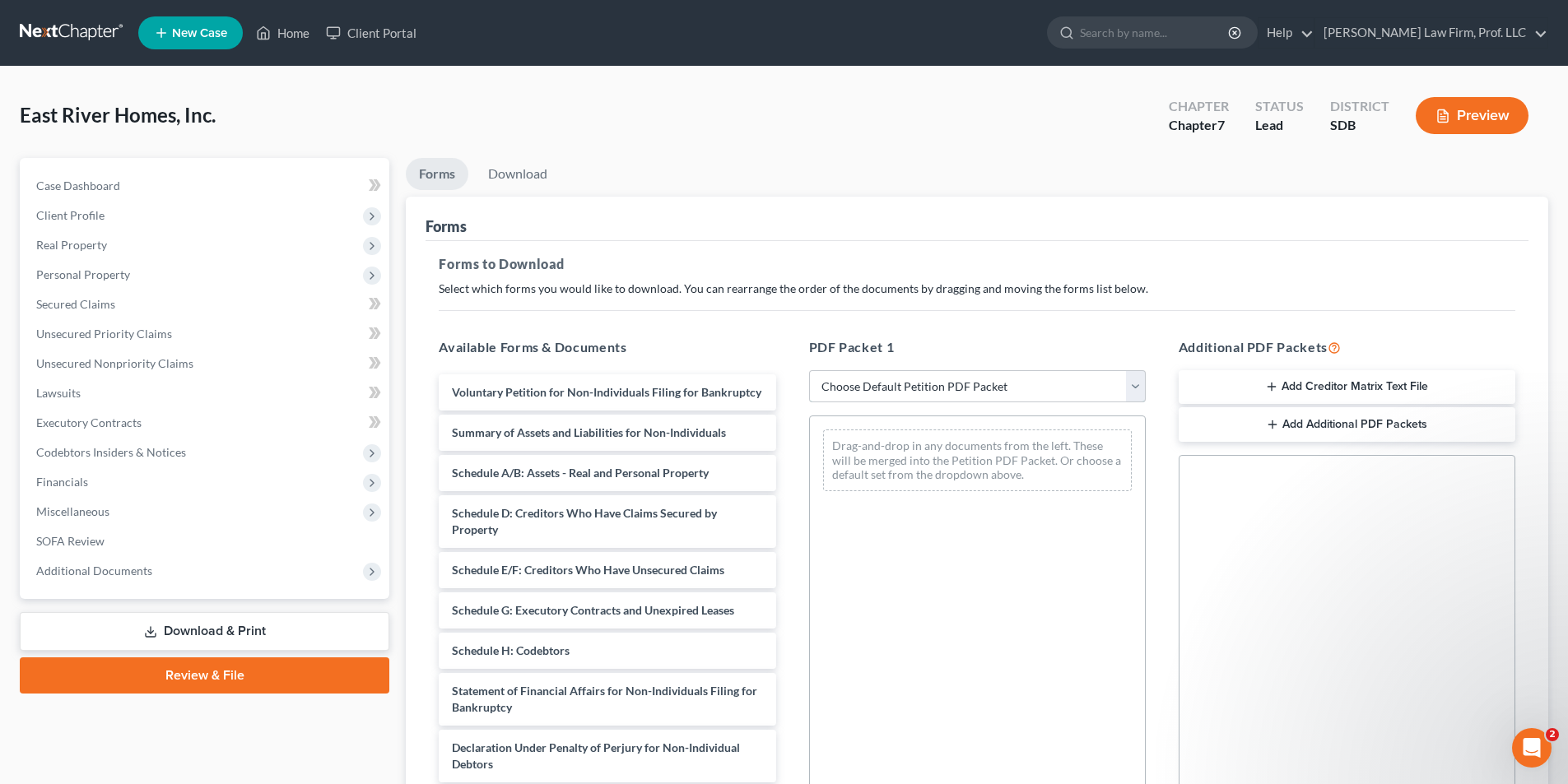
drag, startPoint x: 940, startPoint y: 381, endPoint x: 934, endPoint y: 400, distance: 19.9
click at [940, 381] on select "Choose Default Petition PDF Packet Complete Bankruptcy Petition (all forms and …" at bounding box center [978, 387] width 337 height 33
select select "0"
click at [809, 371] on select "Choose Default Petition PDF Packet Complete Bankruptcy Petition (all forms and …" at bounding box center [978, 387] width 337 height 33
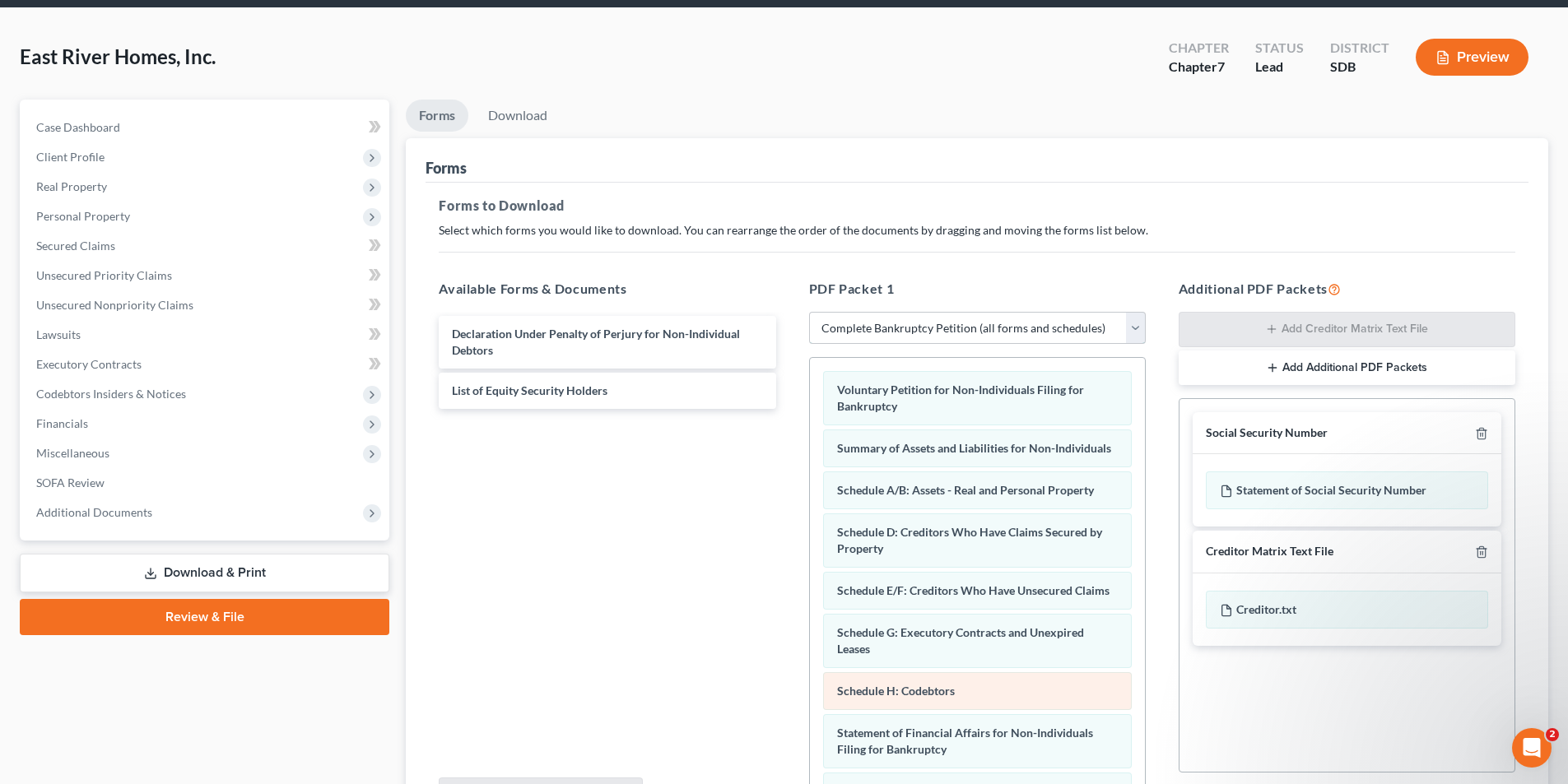
scroll to position [232, 0]
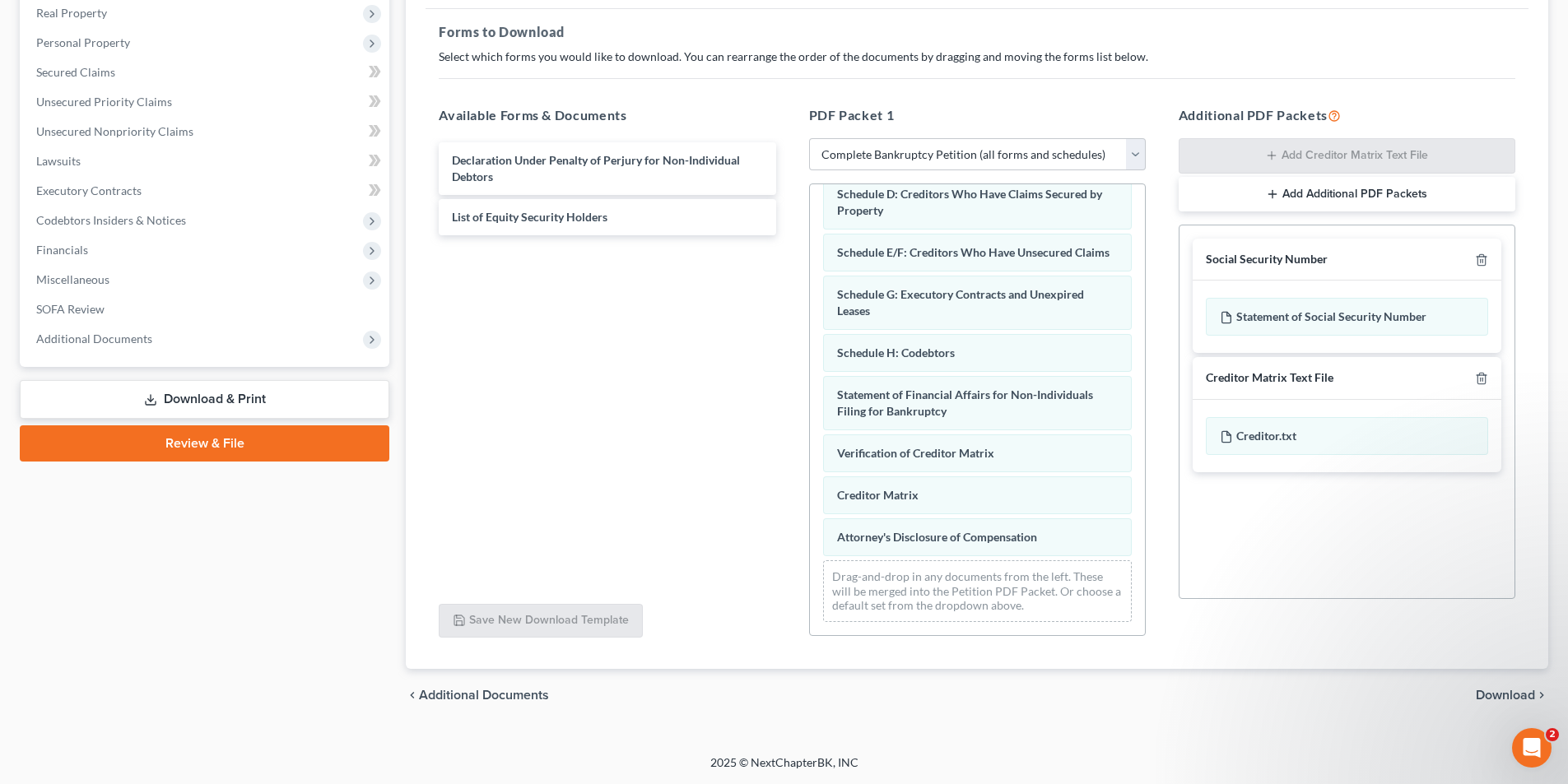
click at [809, 416] on div "Voluntary Petition for Non-Individuals Filing for Bankruptcy Summary of Assets …" at bounding box center [977, 328] width 335 height 616
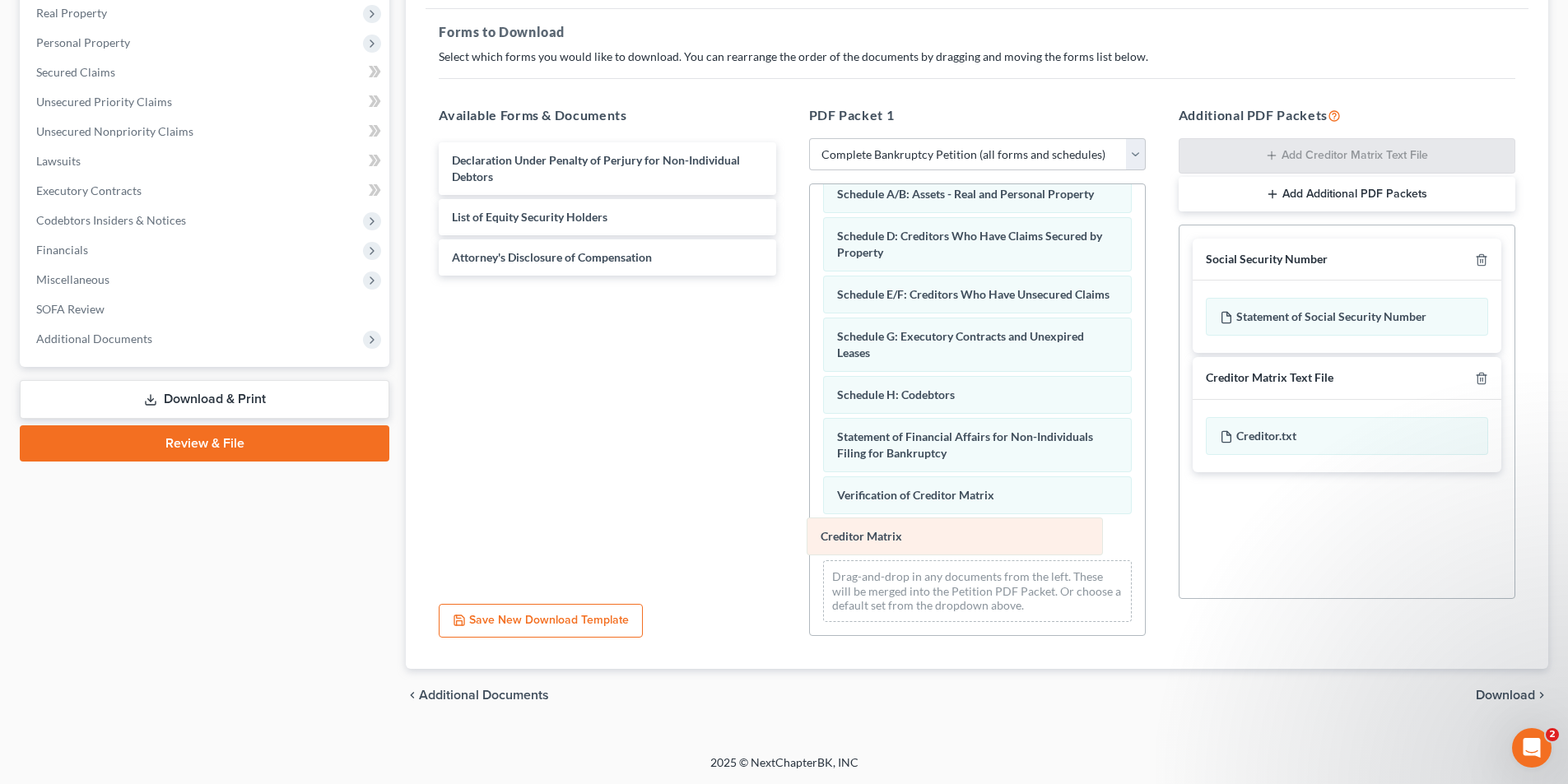
drag, startPoint x: 904, startPoint y: 534, endPoint x: 659, endPoint y: 438, distance: 263.1
click at [809, 447] on div "Creditor Matrix Voluntary Petition for Non-Individuals Filing for Bankruptcy Su…" at bounding box center [977, 348] width 335 height 573
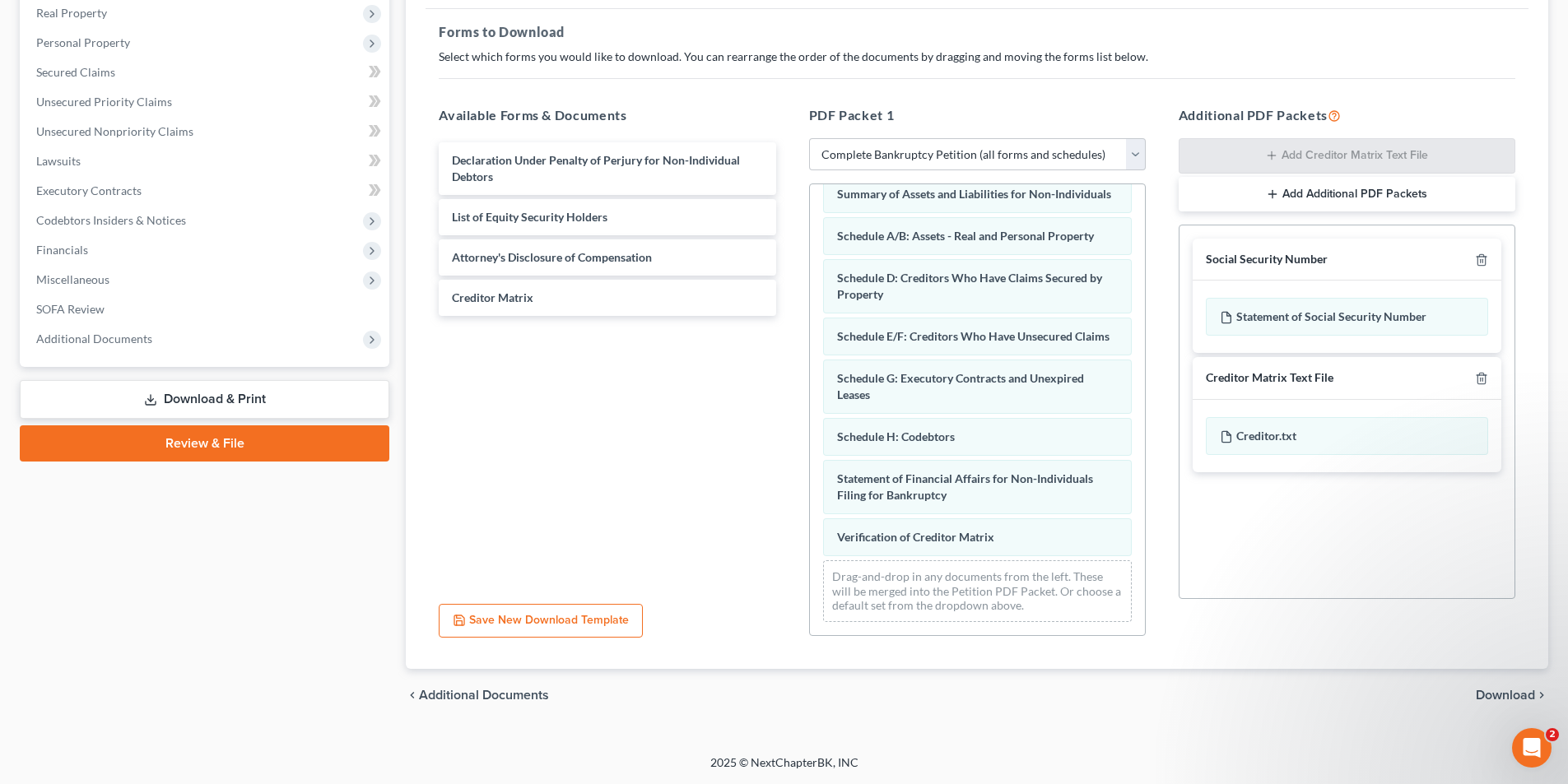
click at [809, 405] on div "Voluntary Petition for Non-Individuals Filing for Bankruptcy Summary of Assets …" at bounding box center [977, 369] width 335 height 531
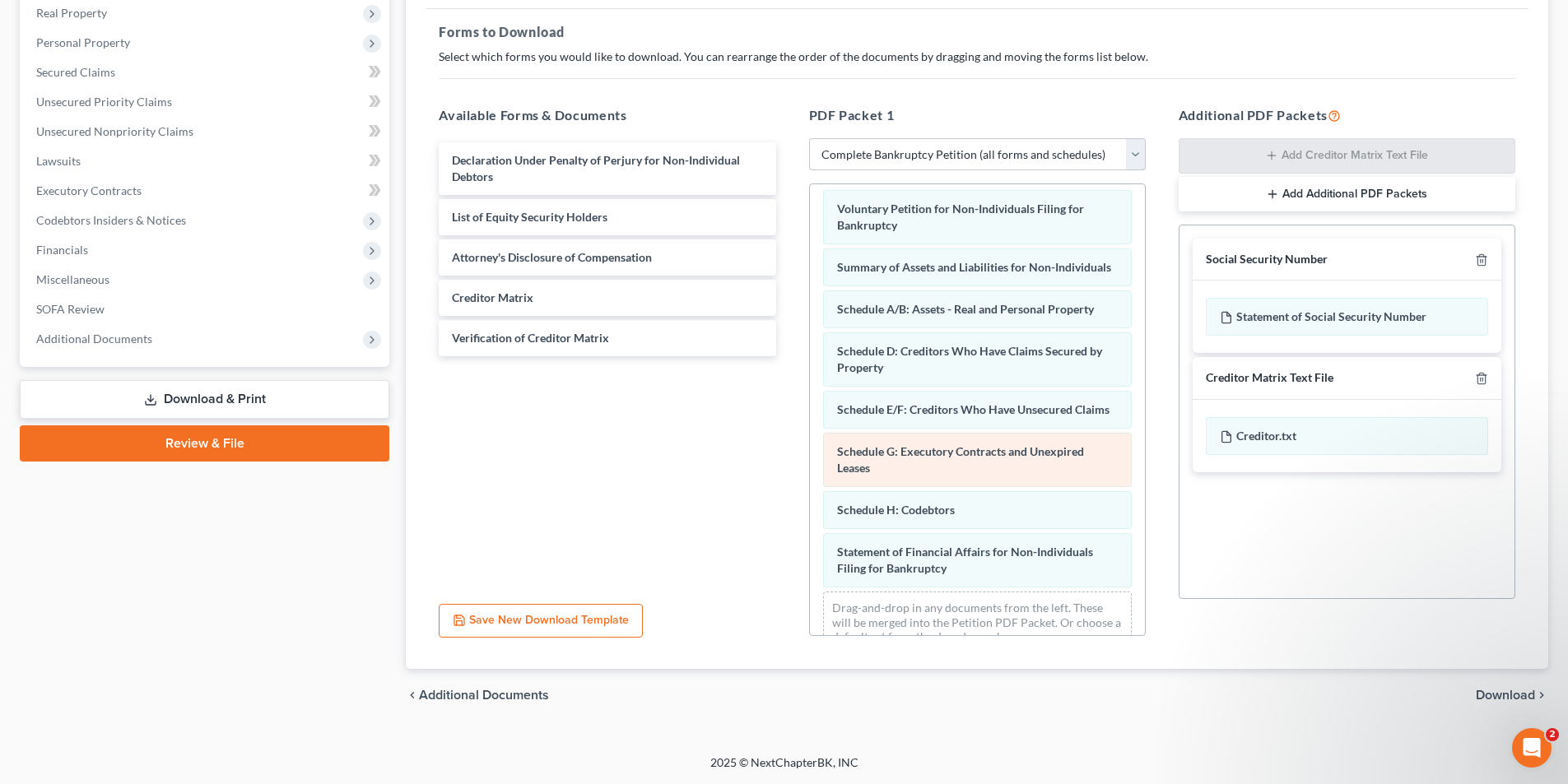
scroll to position [0, 0]
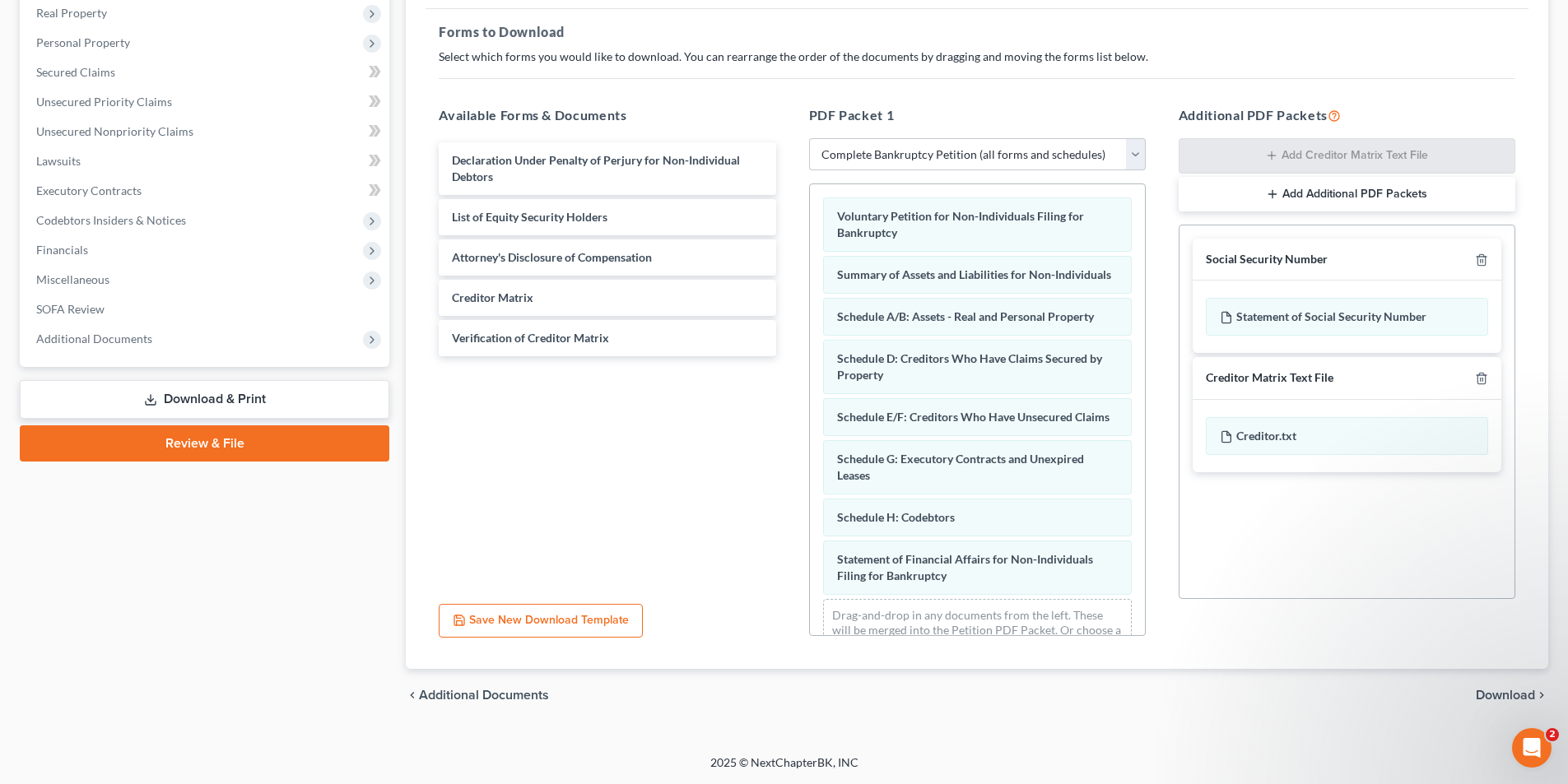
click at [1488, 690] on span "Download" at bounding box center [1504, 695] width 59 height 13
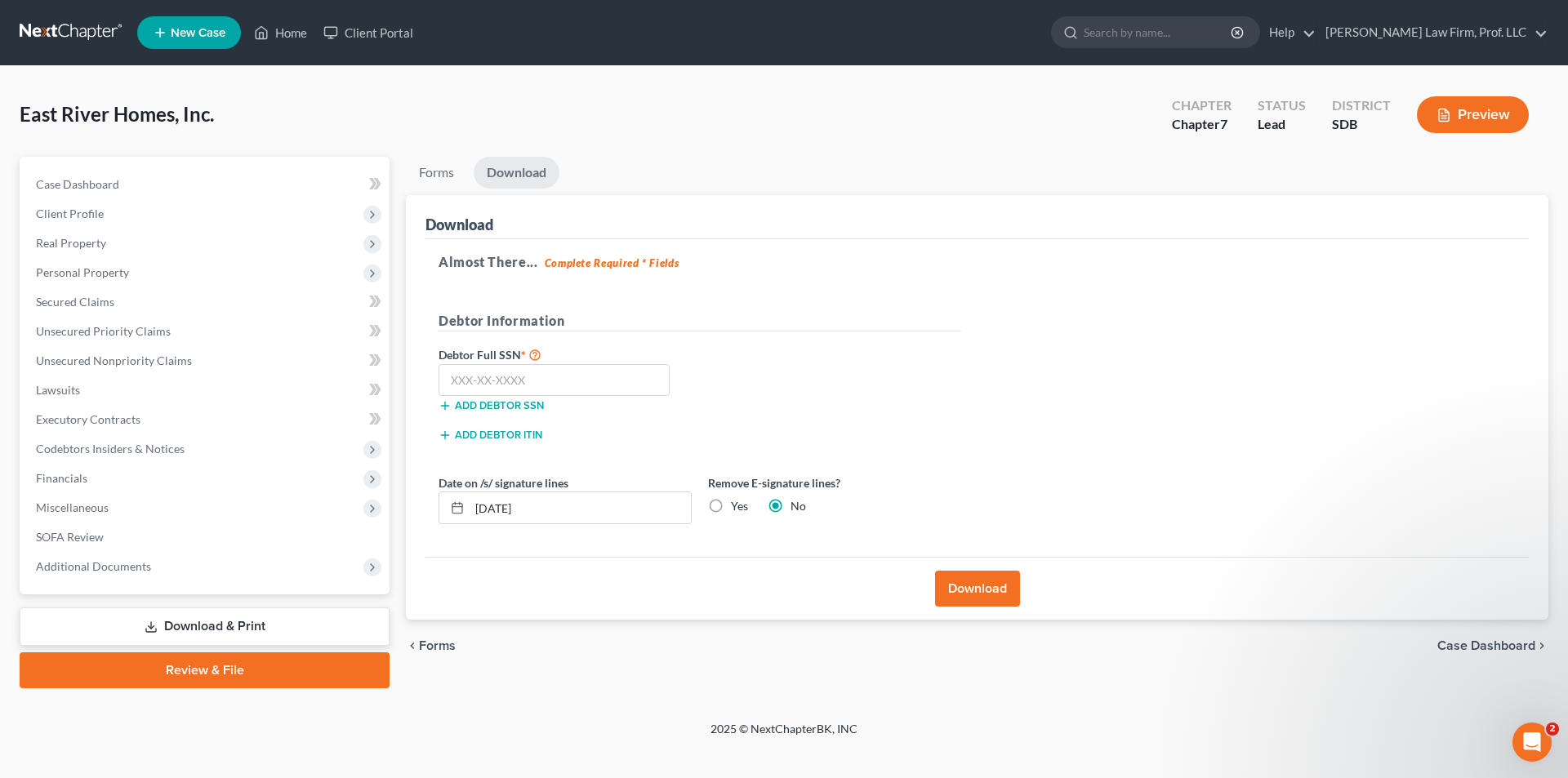
click at [960, 589] on button "Download" at bounding box center [977, 589] width 85 height 36
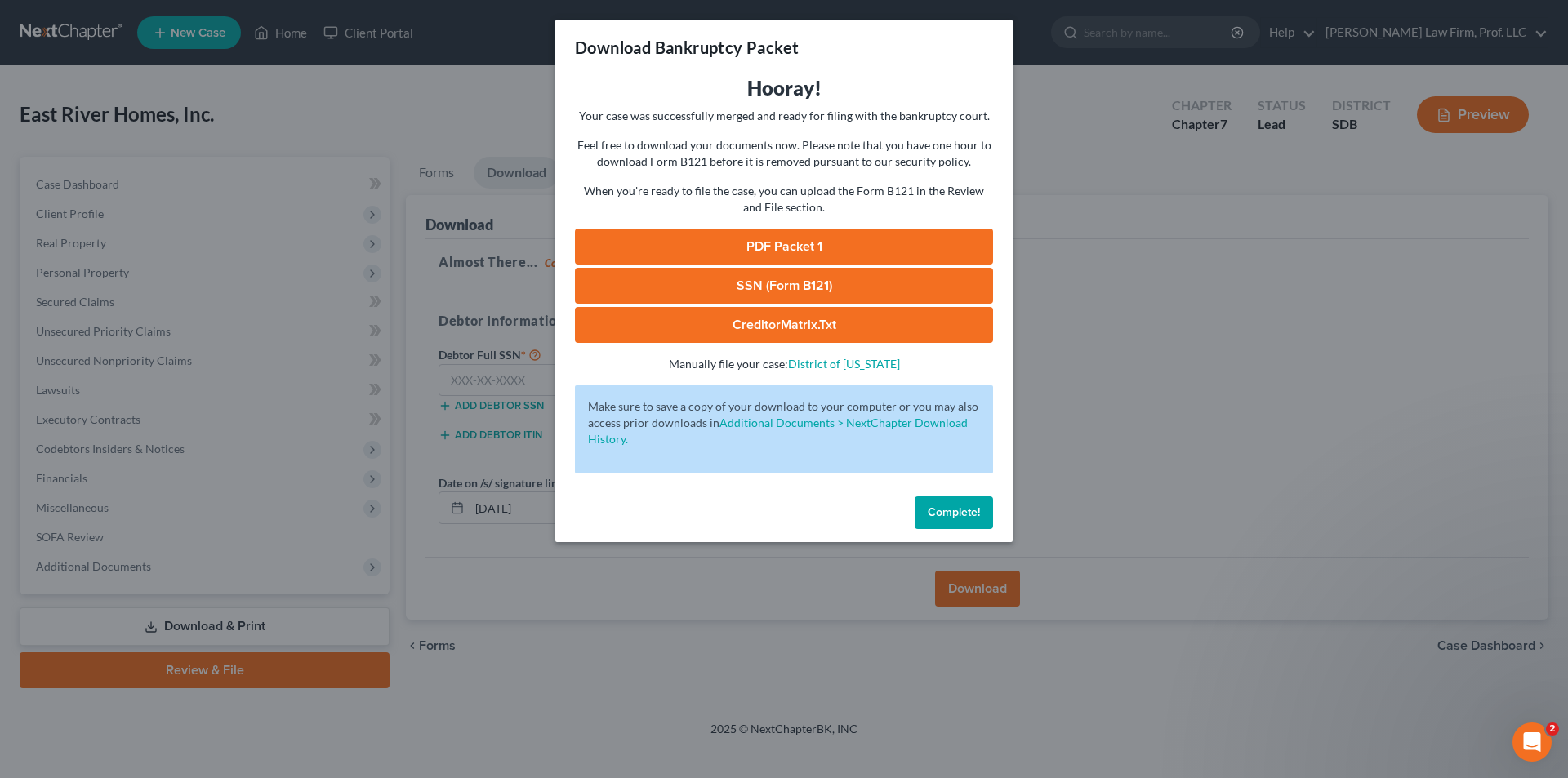
click at [766, 251] on link "PDF Packet 1" at bounding box center [784, 247] width 418 height 36
click at [946, 512] on span "Complete!" at bounding box center [954, 512] width 52 height 14
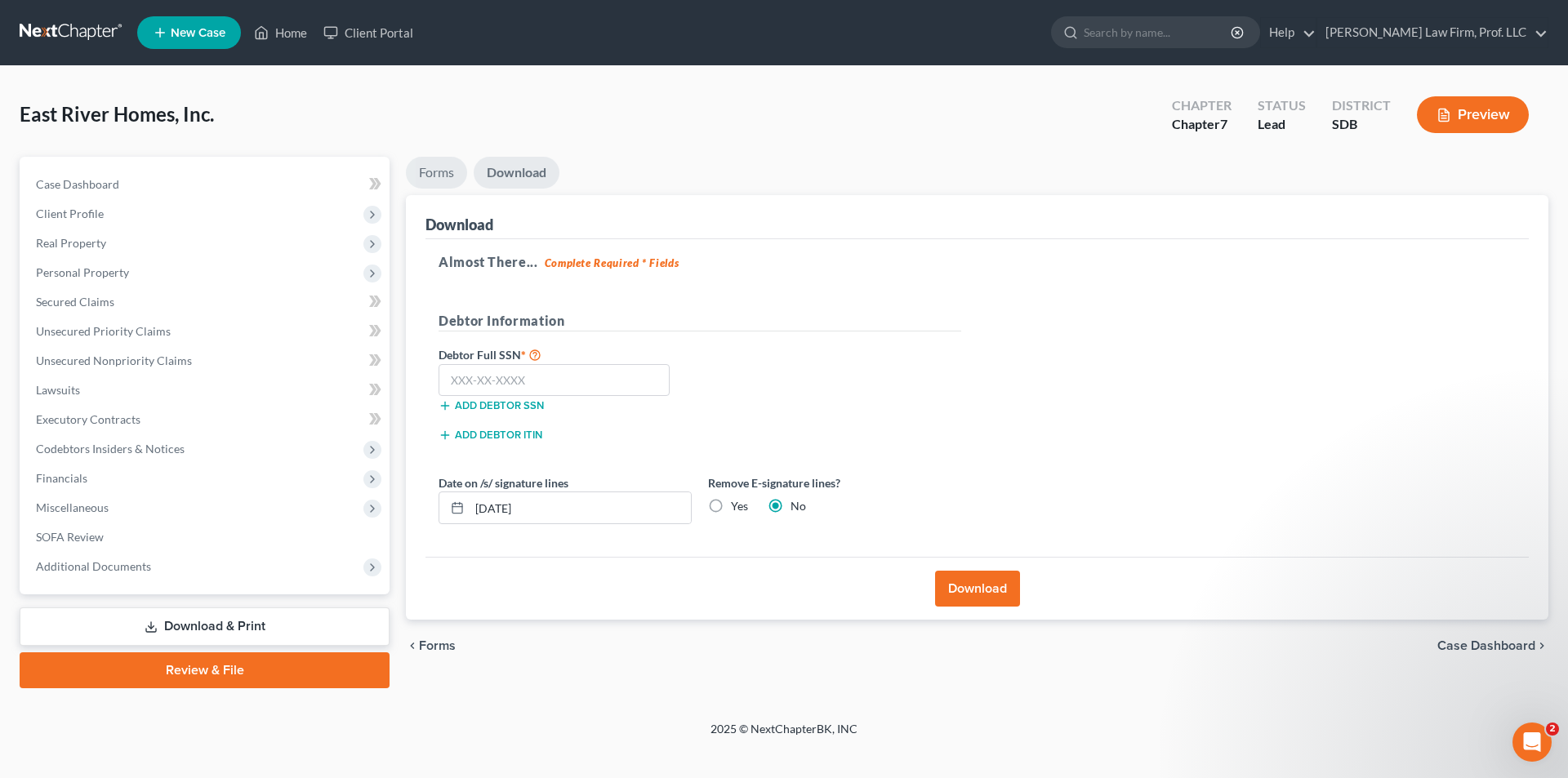
click at [447, 177] on link "Forms" at bounding box center [436, 172] width 61 height 32
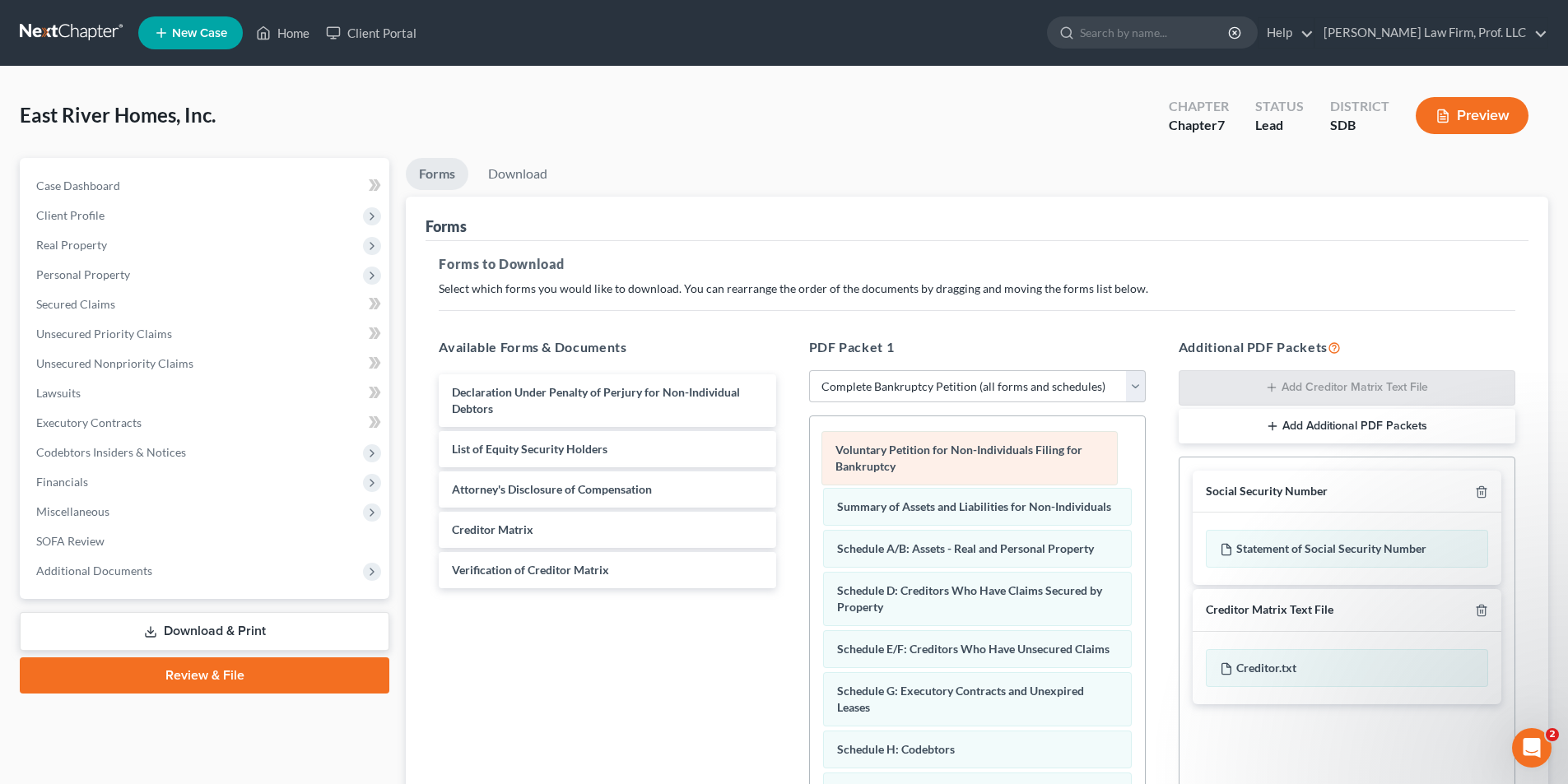
drag, startPoint x: 881, startPoint y: 450, endPoint x: 396, endPoint y: 448, distance: 485.0
click at [809, 452] on div "Voluntary Petition for Non-Individuals Filing for Bankruptcy Voluntary Petition…" at bounding box center [977, 660] width 335 height 490
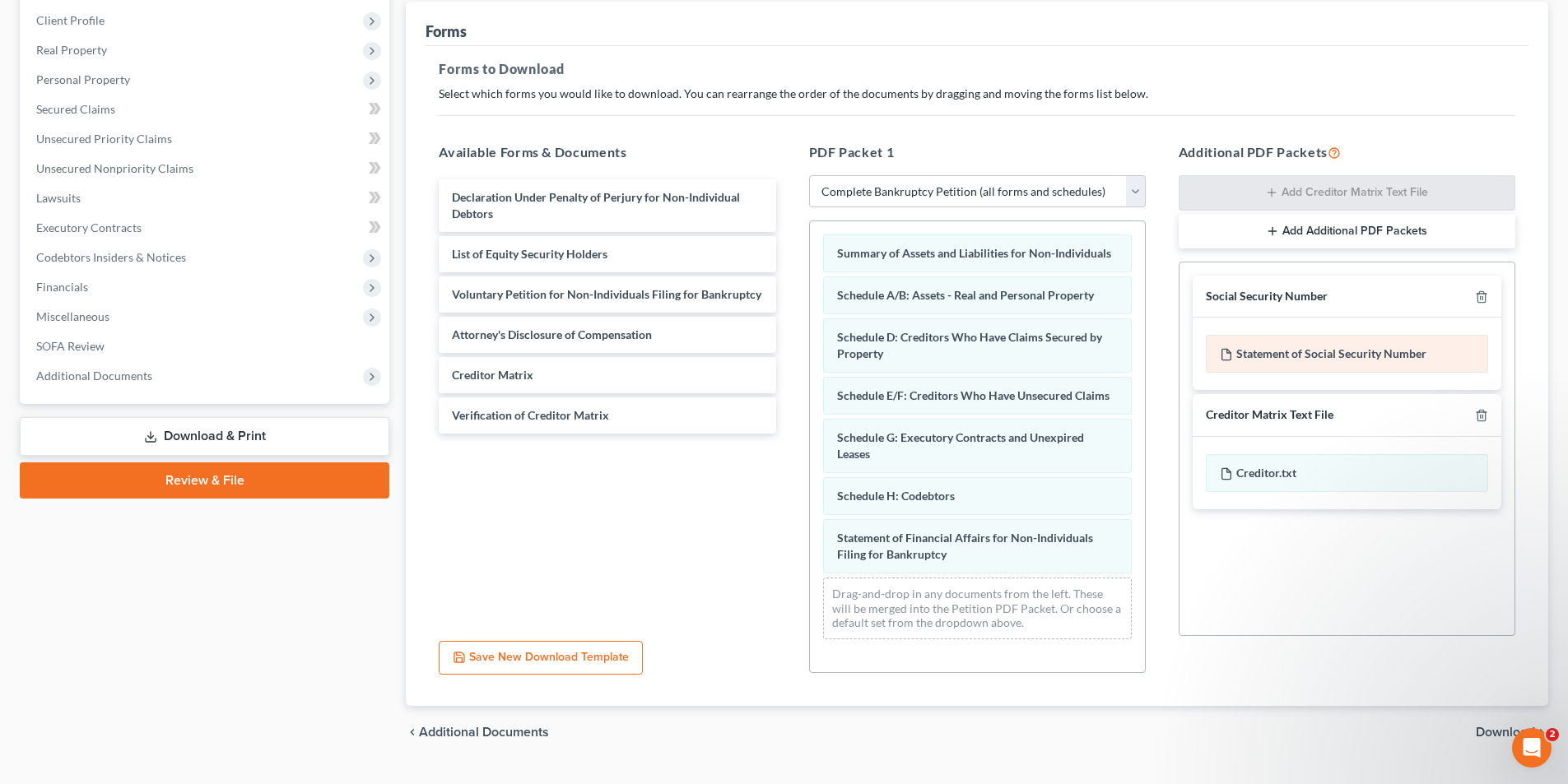
scroll to position [232, 0]
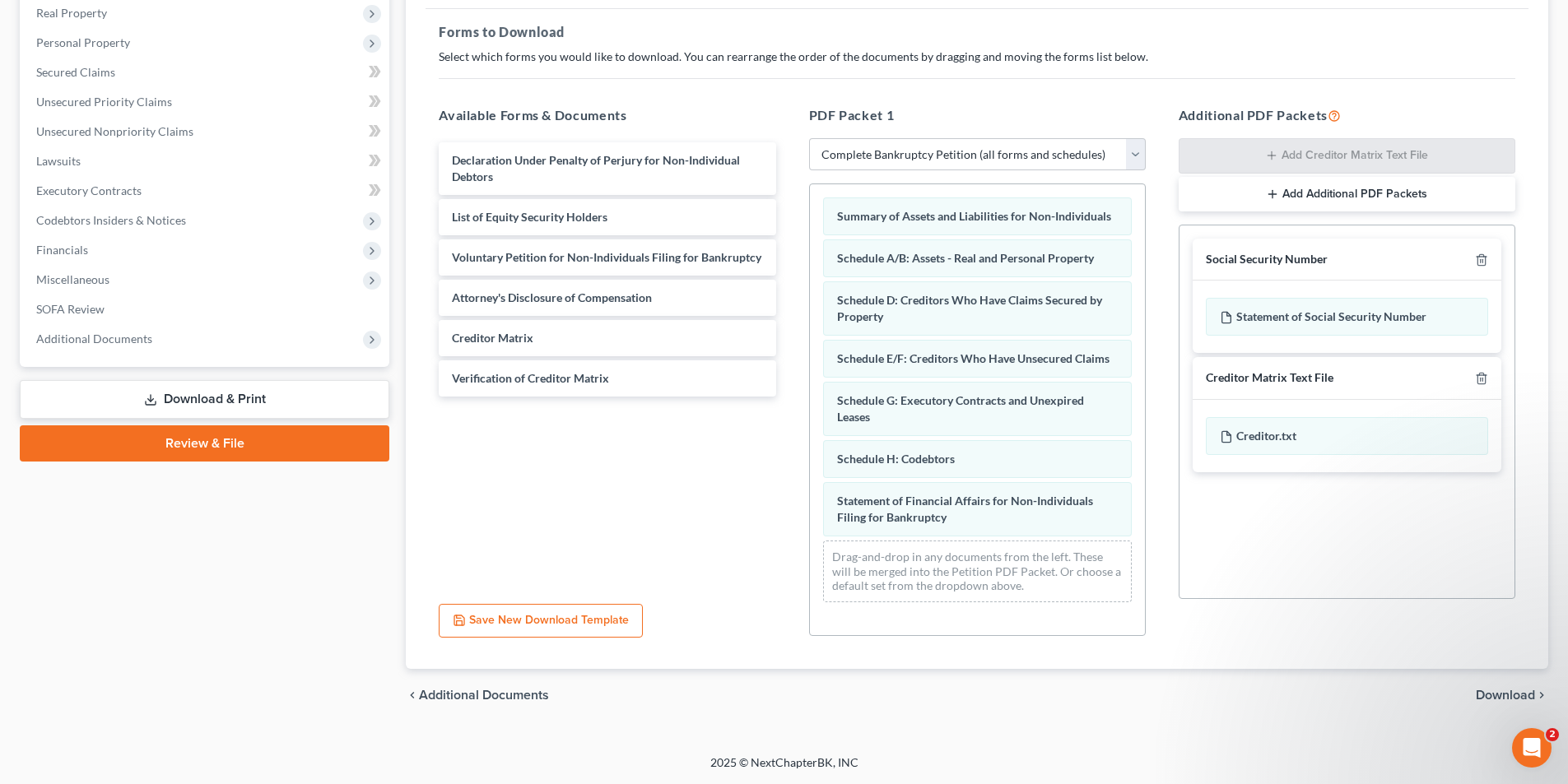
click at [234, 449] on link "Review & File" at bounding box center [204, 443] width 370 height 36
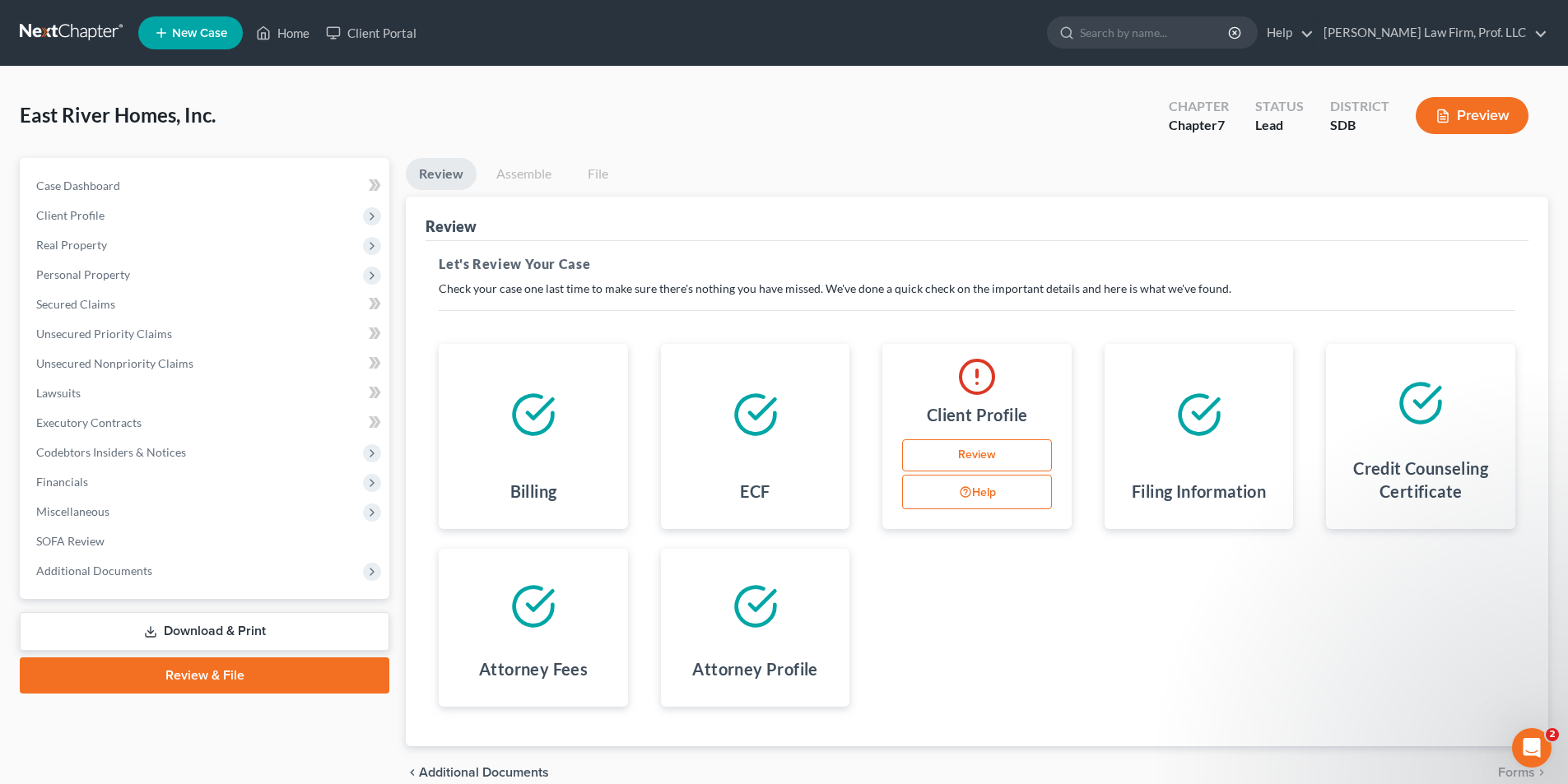
click at [989, 449] on link "Review" at bounding box center [977, 456] width 150 height 33
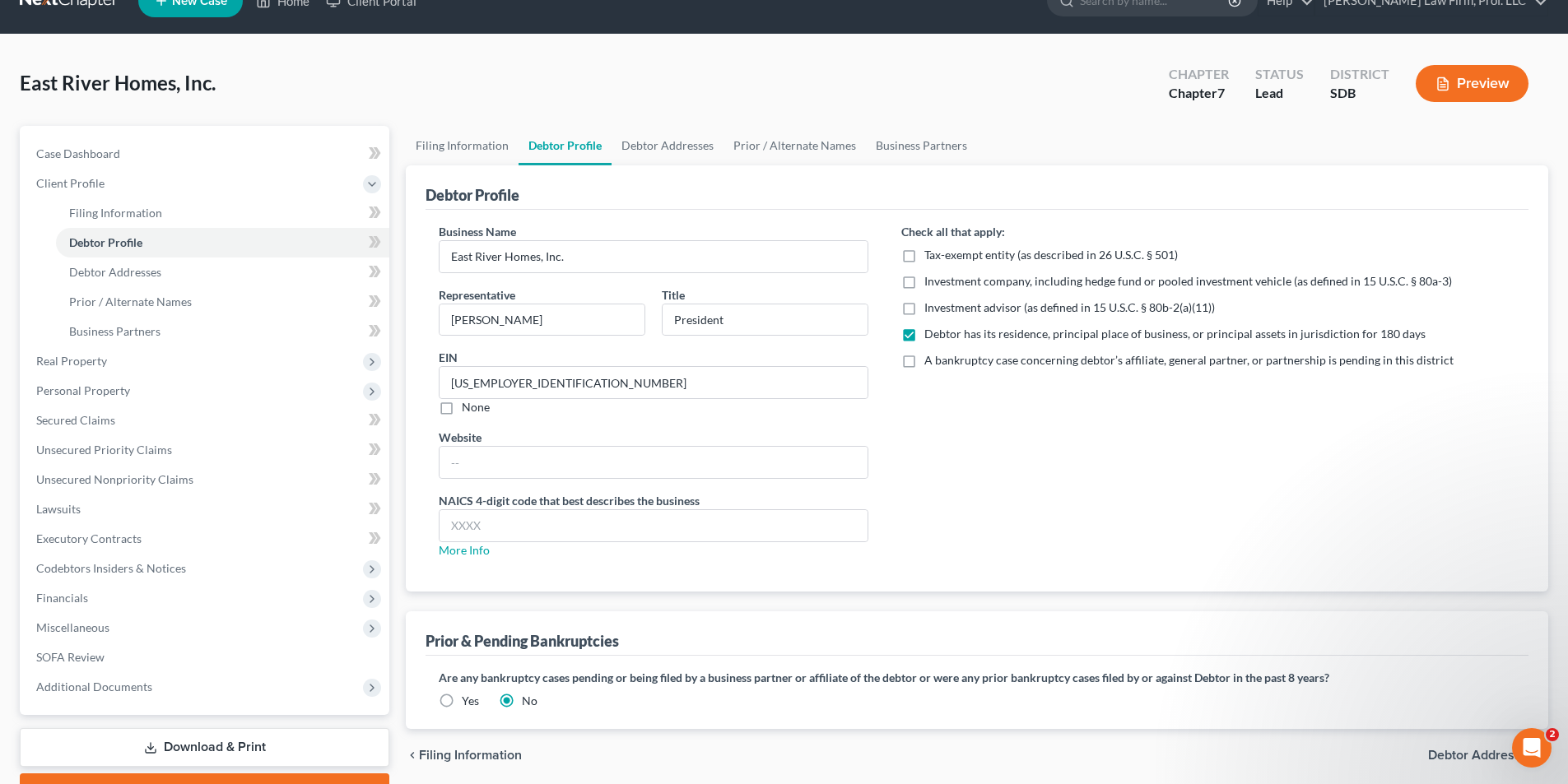
scroll to position [120, 0]
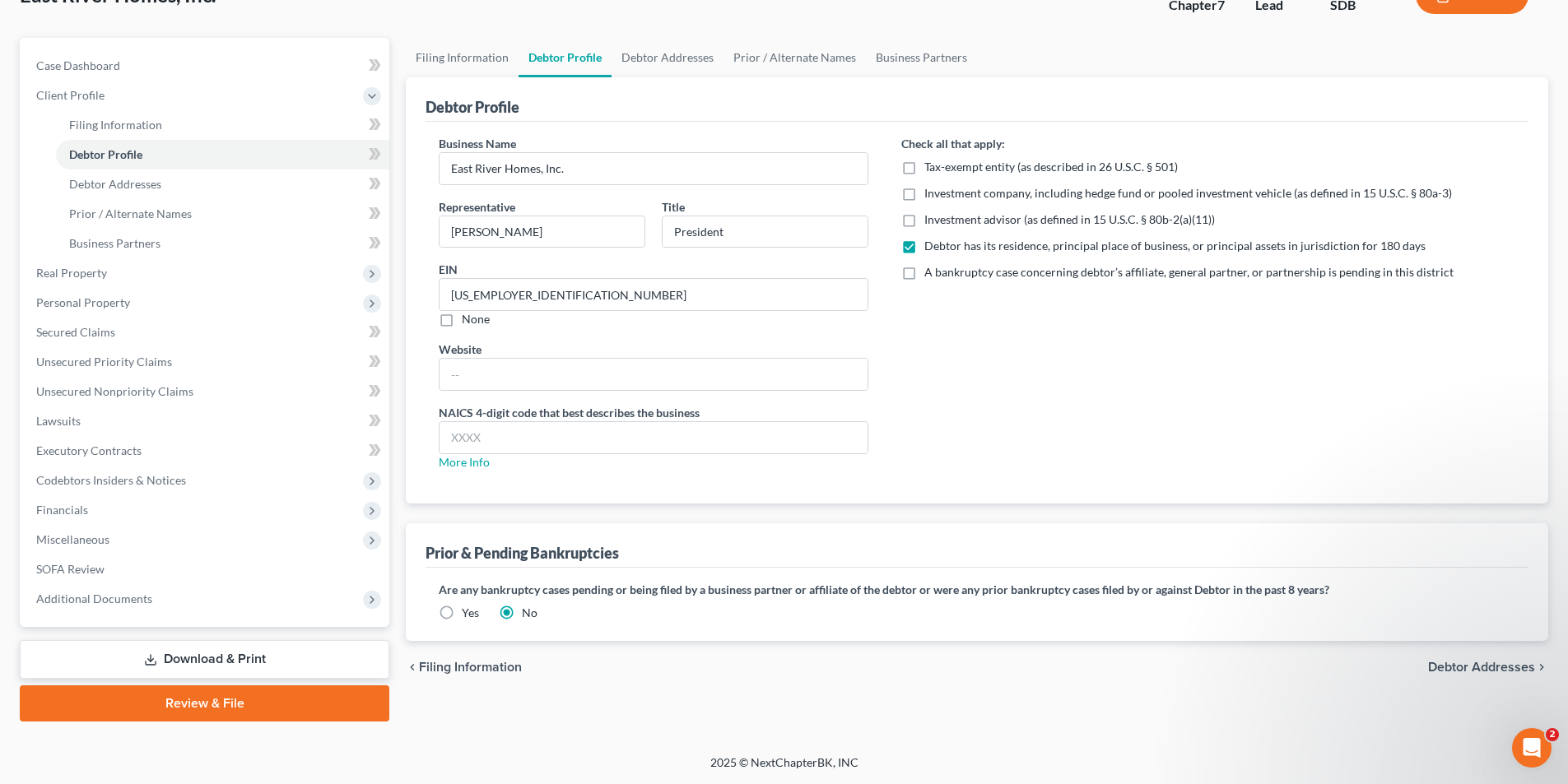
click at [203, 662] on link "Download & Print" at bounding box center [204, 660] width 370 height 39
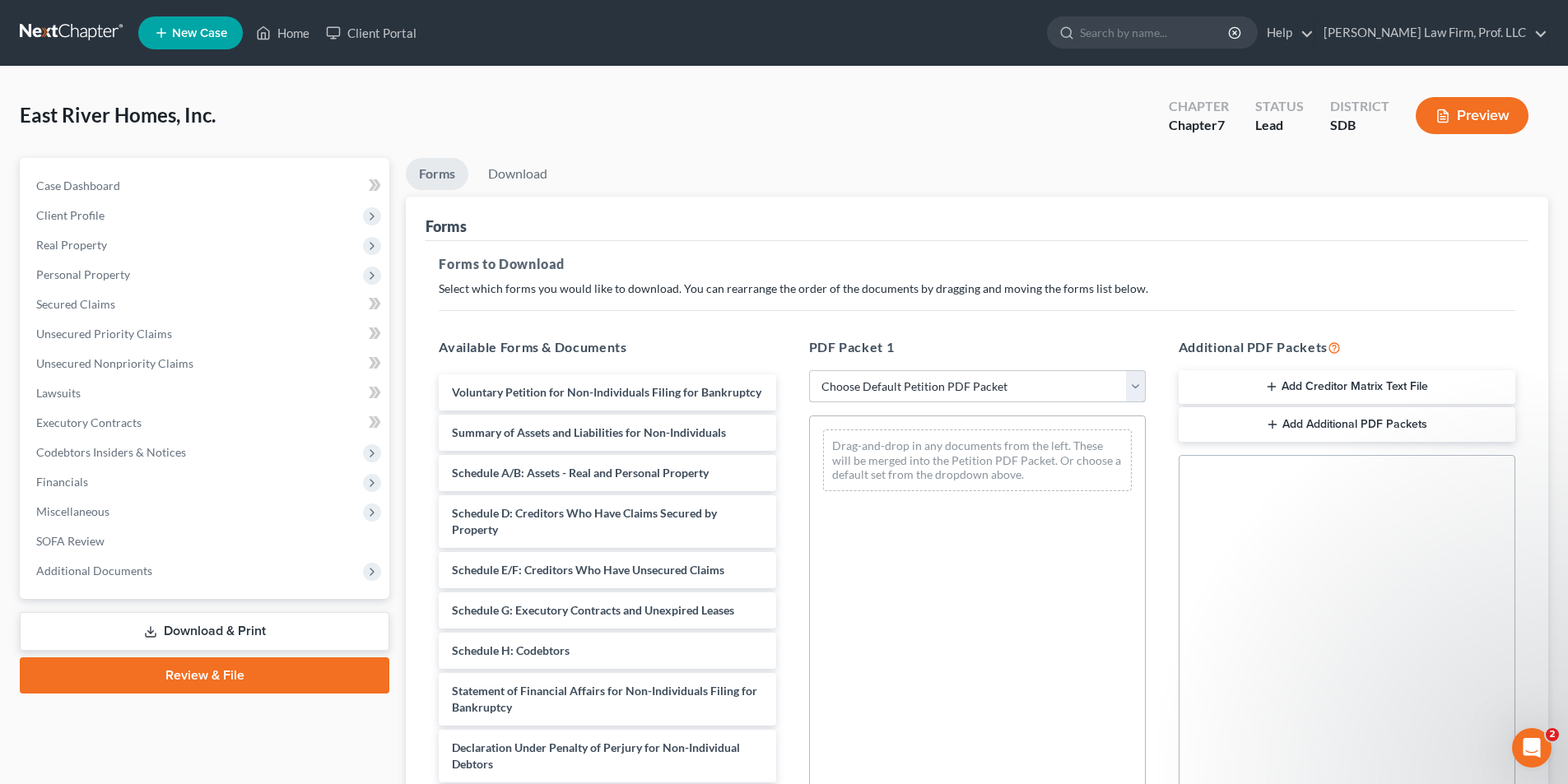
click at [860, 382] on select "Choose Default Petition PDF Packet Complete Bankruptcy Petition (all forms and …" at bounding box center [978, 387] width 337 height 33
select select "0"
click at [809, 371] on select "Choose Default Petition PDF Packet Complete Bankruptcy Petition (all forms and …" at bounding box center [978, 387] width 337 height 33
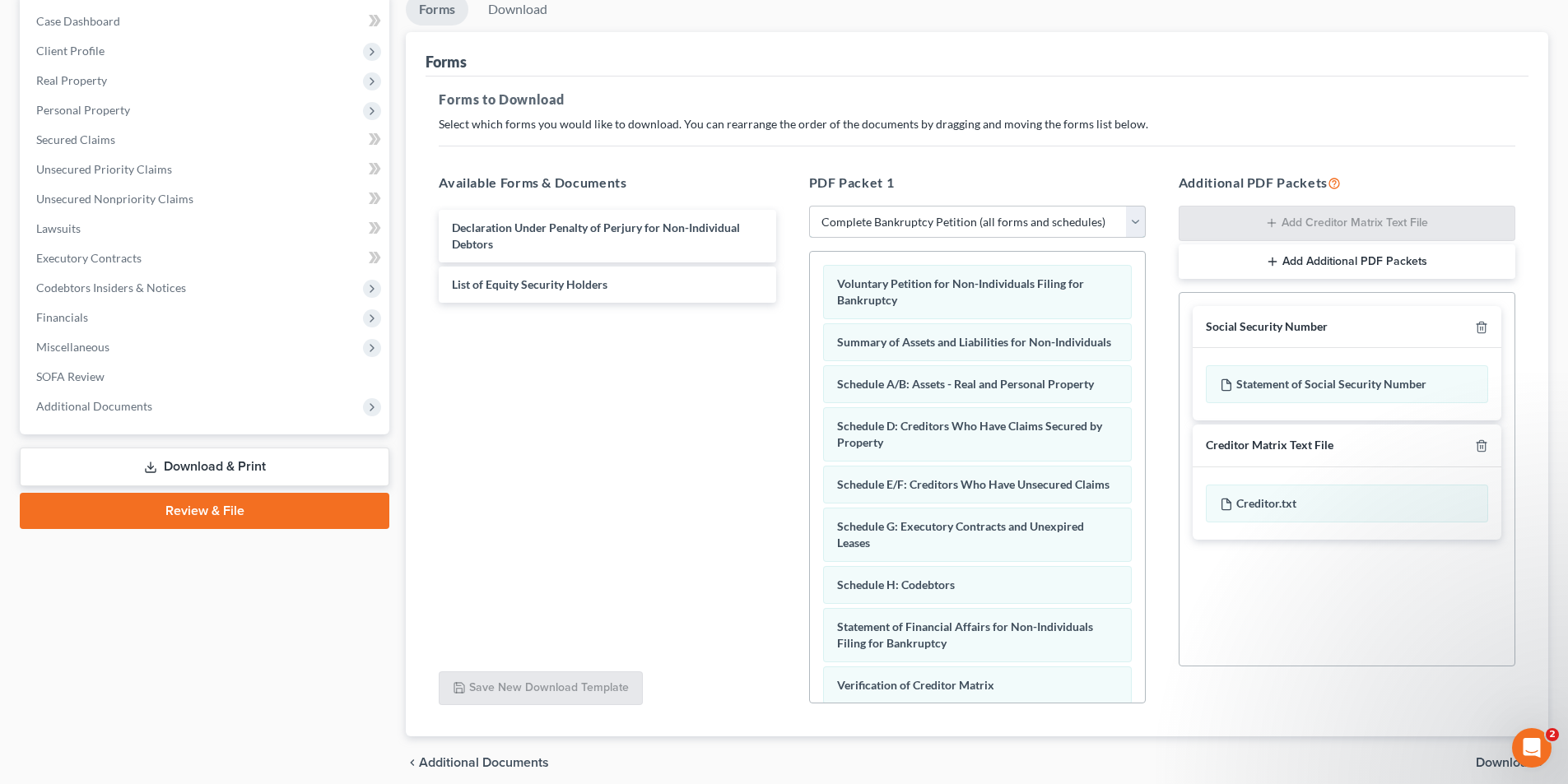
scroll to position [232, 0]
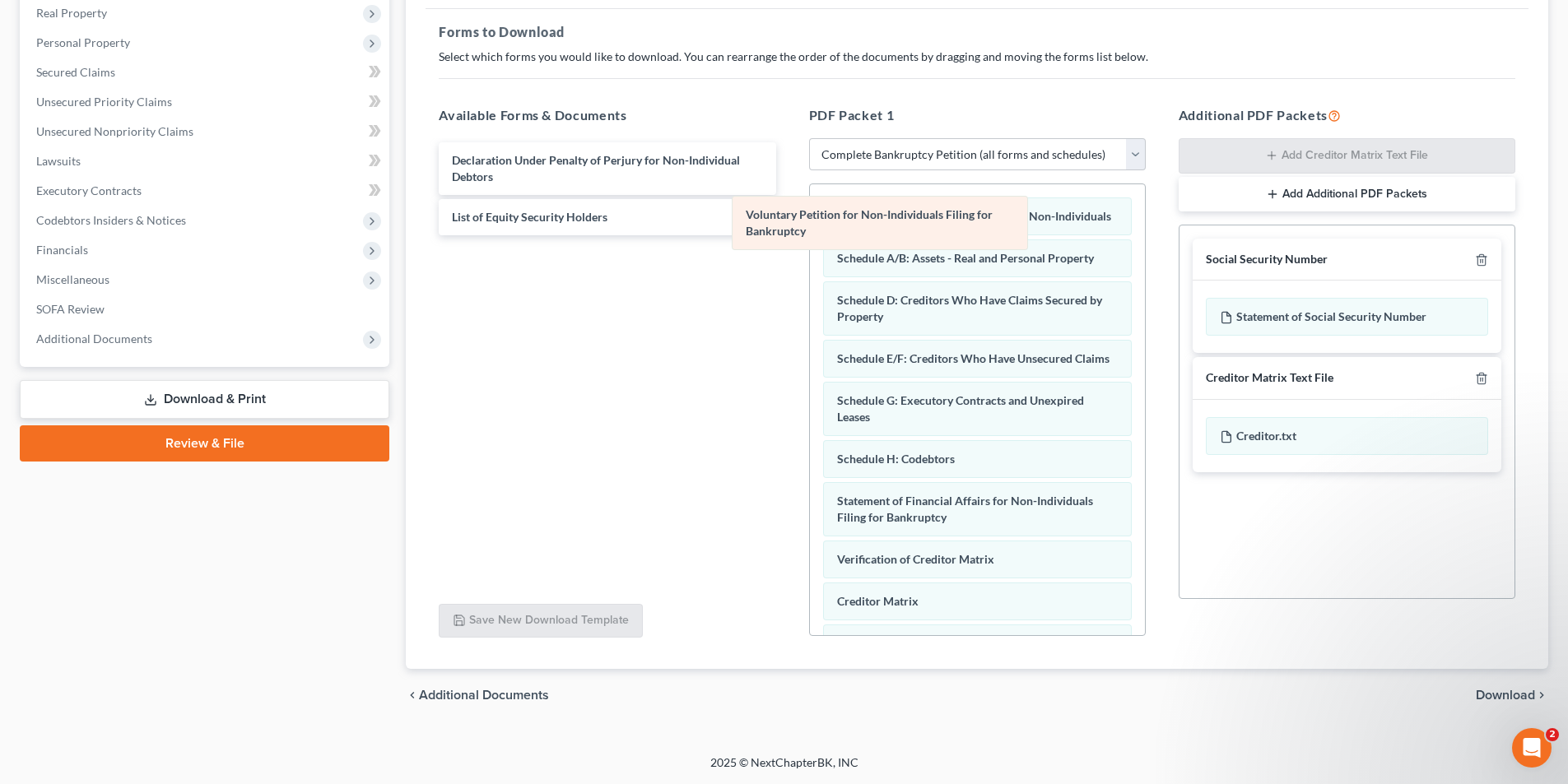
drag, startPoint x: 873, startPoint y: 220, endPoint x: 492, endPoint y: 213, distance: 381.1
click at [809, 213] on div "Voluntary Petition for Non-Individuals Filing for Bankruptcy Voluntary Petition…" at bounding box center [977, 462] width 335 height 557
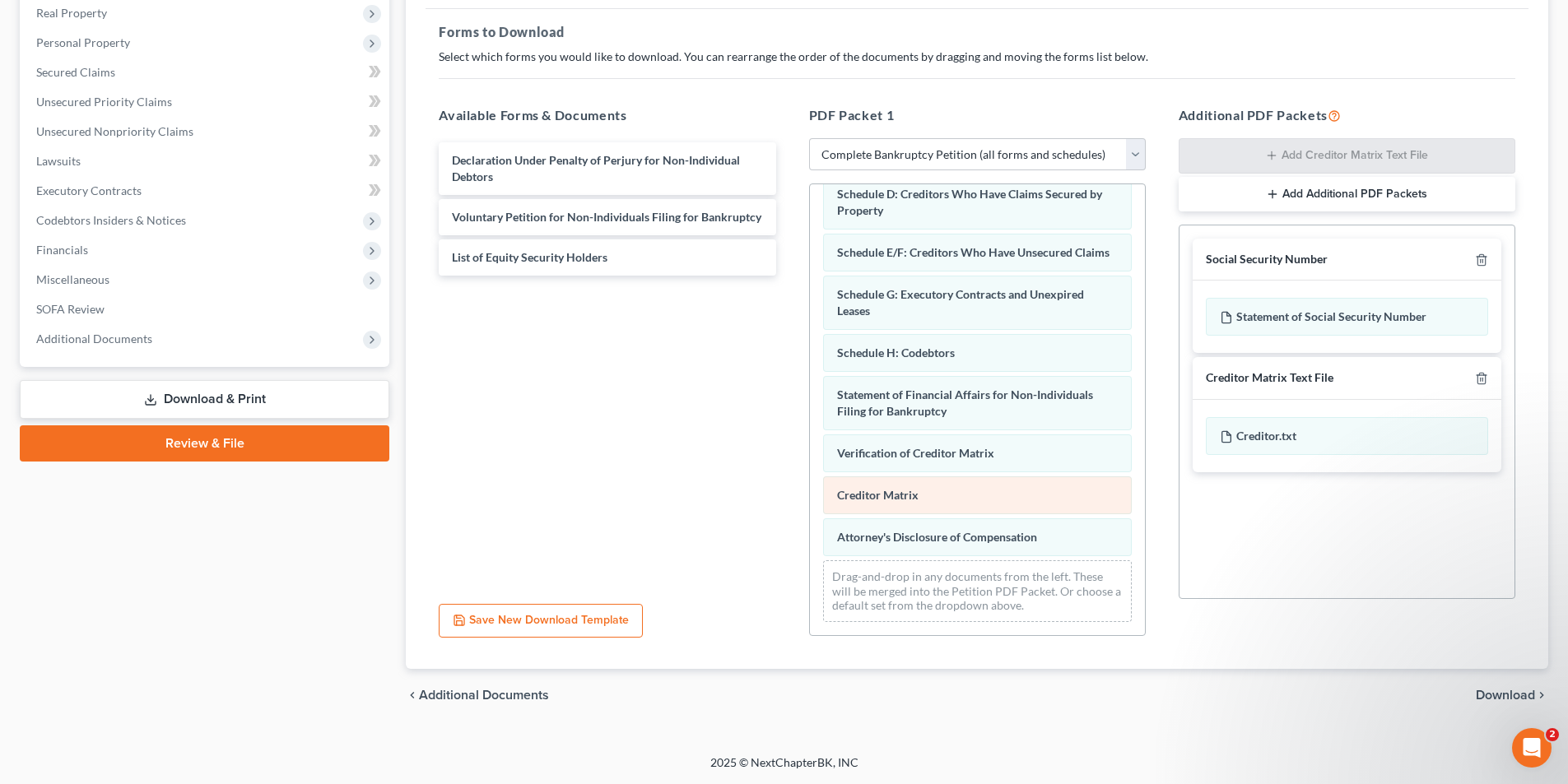
scroll to position [139, 0]
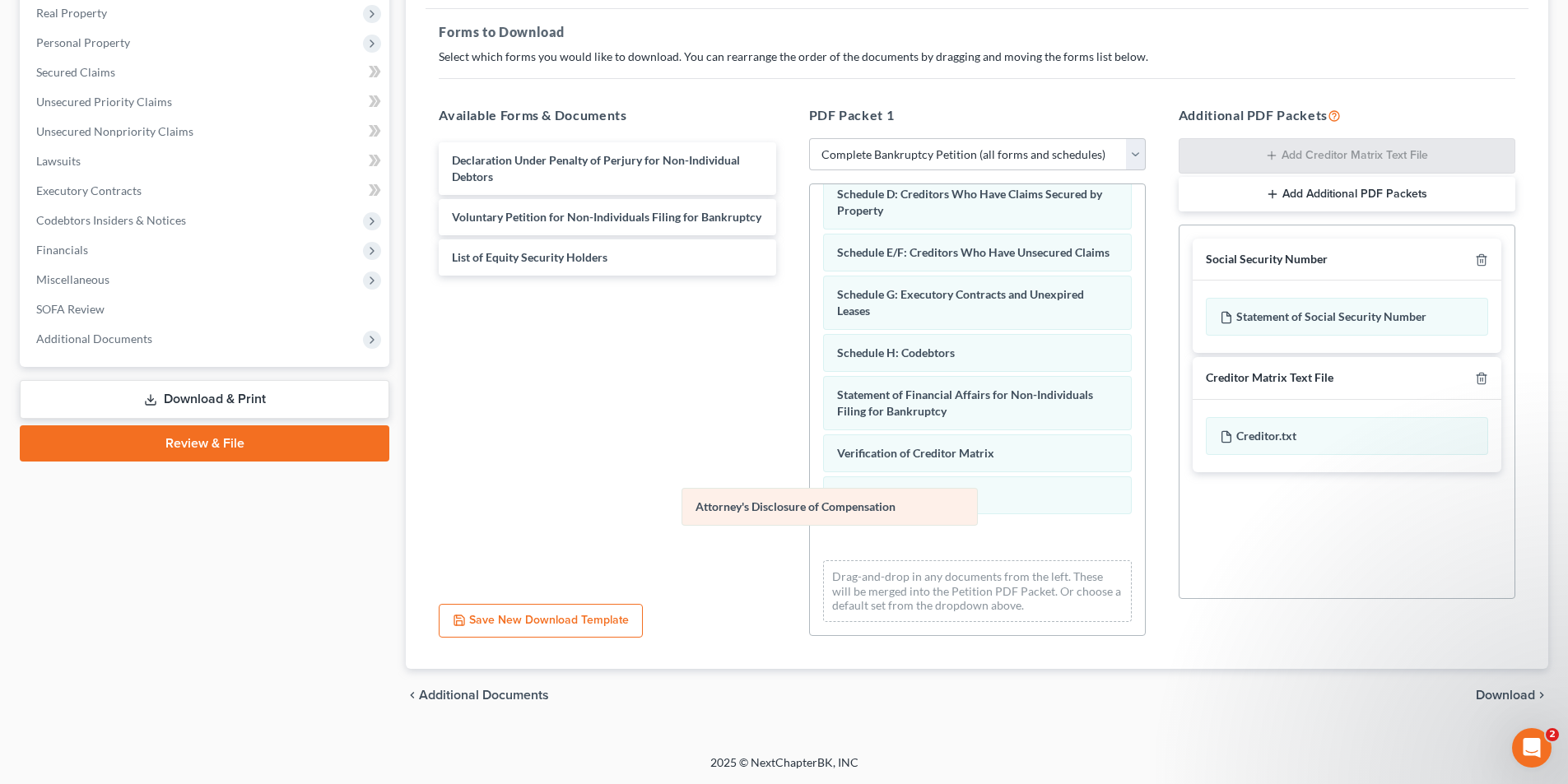
drag, startPoint x: 952, startPoint y: 534, endPoint x: 609, endPoint y: 438, distance: 356.2
click at [809, 447] on div "Attorney's Disclosure of Compensation Summary of Assets and Liabilities for Non…" at bounding box center [977, 356] width 335 height 557
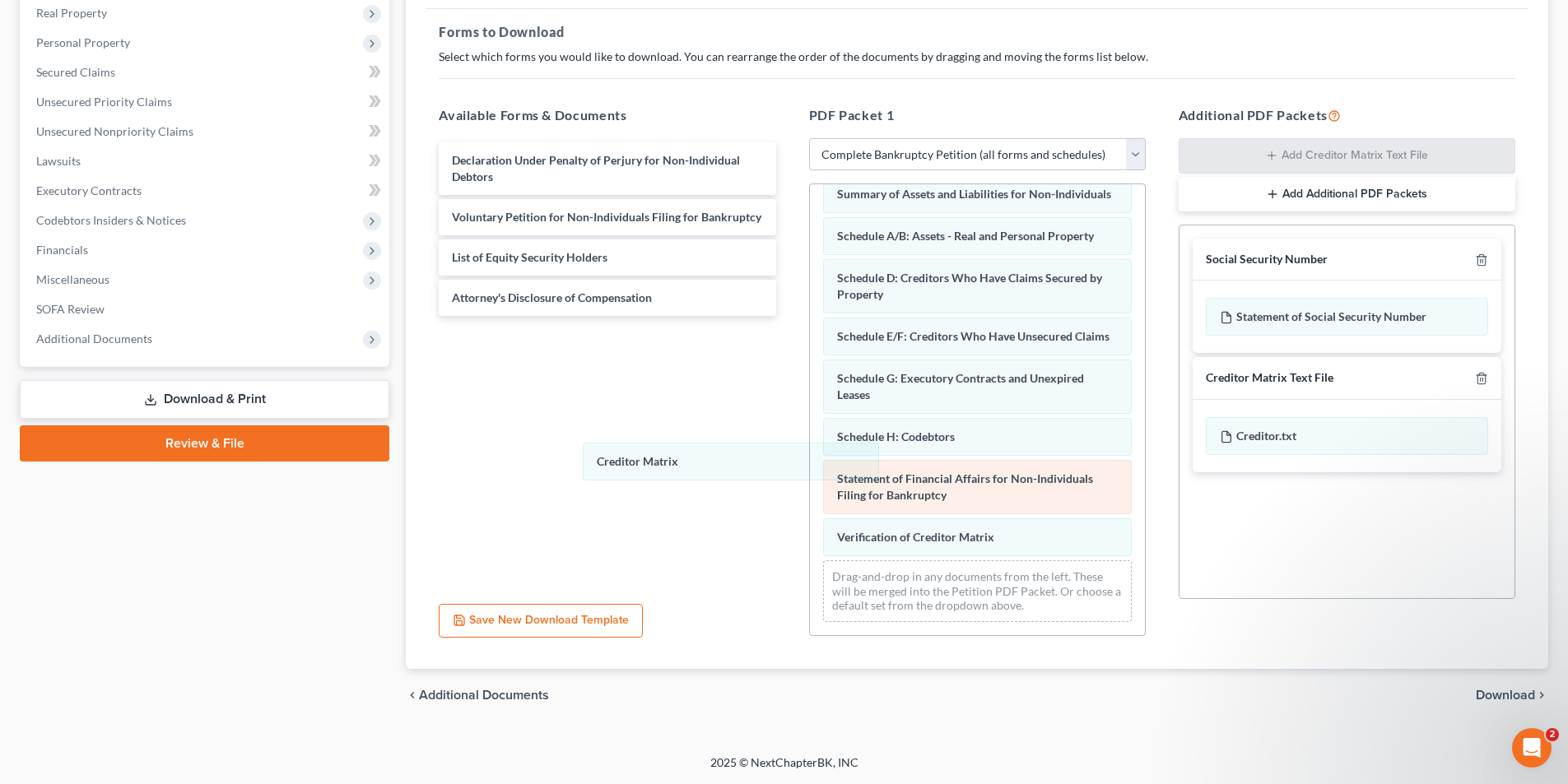
drag, startPoint x: 862, startPoint y: 533, endPoint x: 889, endPoint y: 484, distance: 55.9
click at [809, 443] on div "Creditor Matrix Summary of Assets and Liabilities for Non-Individuals Schedule …" at bounding box center [977, 398] width 335 height 473
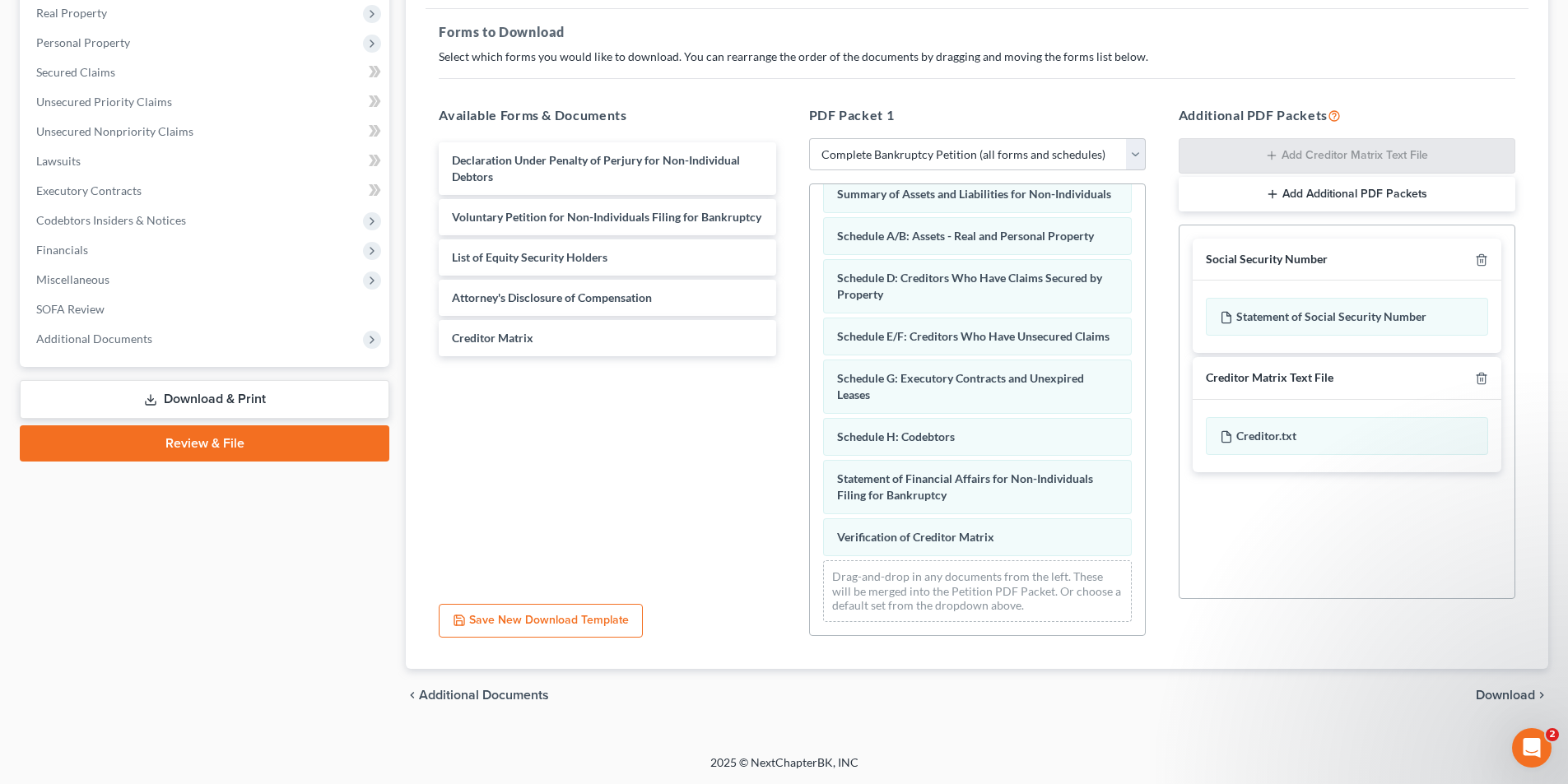
click at [809, 422] on div "Summary of Assets and Liabilities for Non-Individuals Schedule A/B: Assets - Re…" at bounding box center [977, 398] width 335 height 473
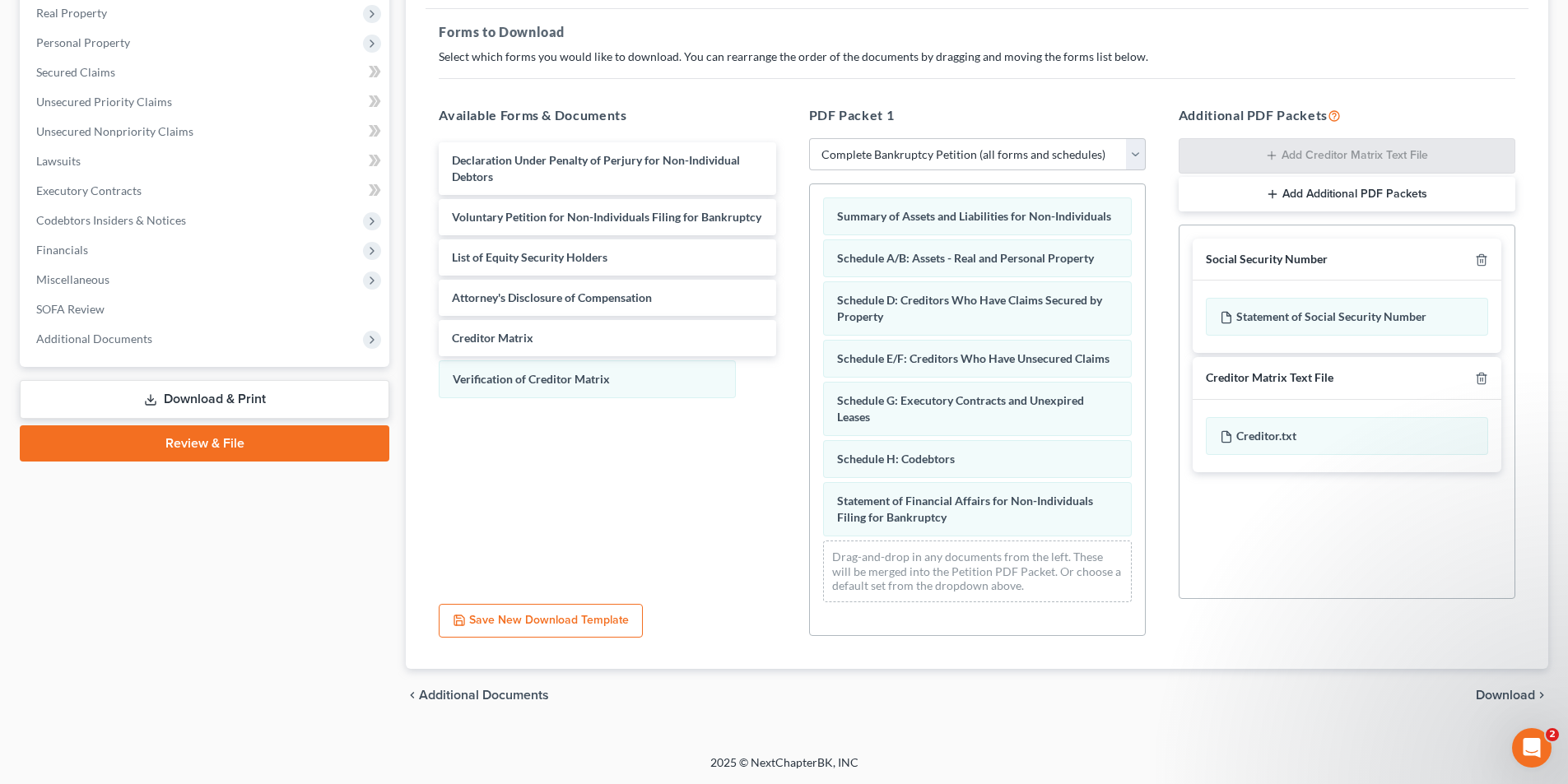
scroll to position [13, 0]
click at [1500, 694] on span "Download" at bounding box center [1504, 695] width 59 height 13
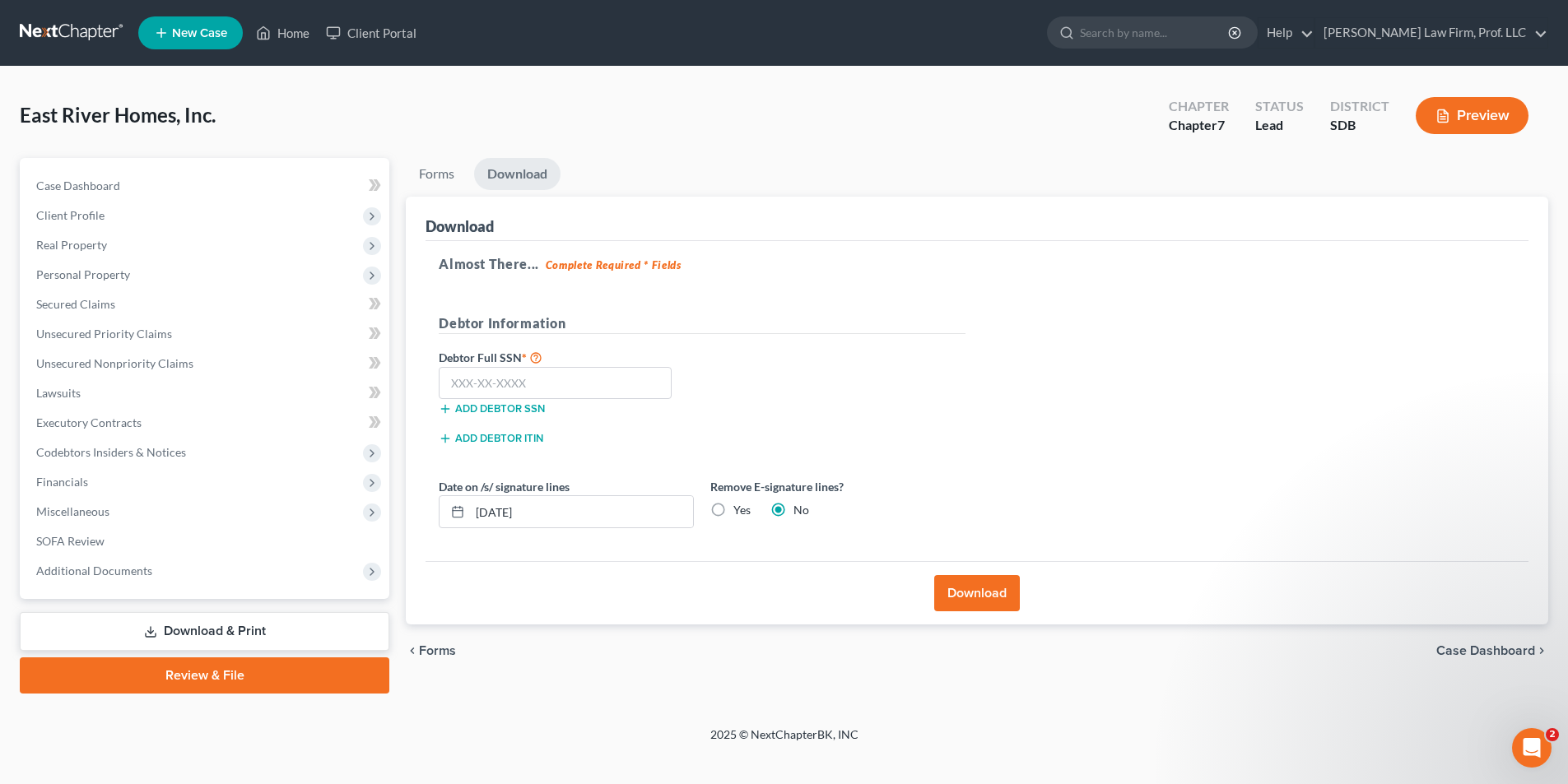
scroll to position [0, 0]
click at [985, 598] on button "Download" at bounding box center [985, 593] width 85 height 36
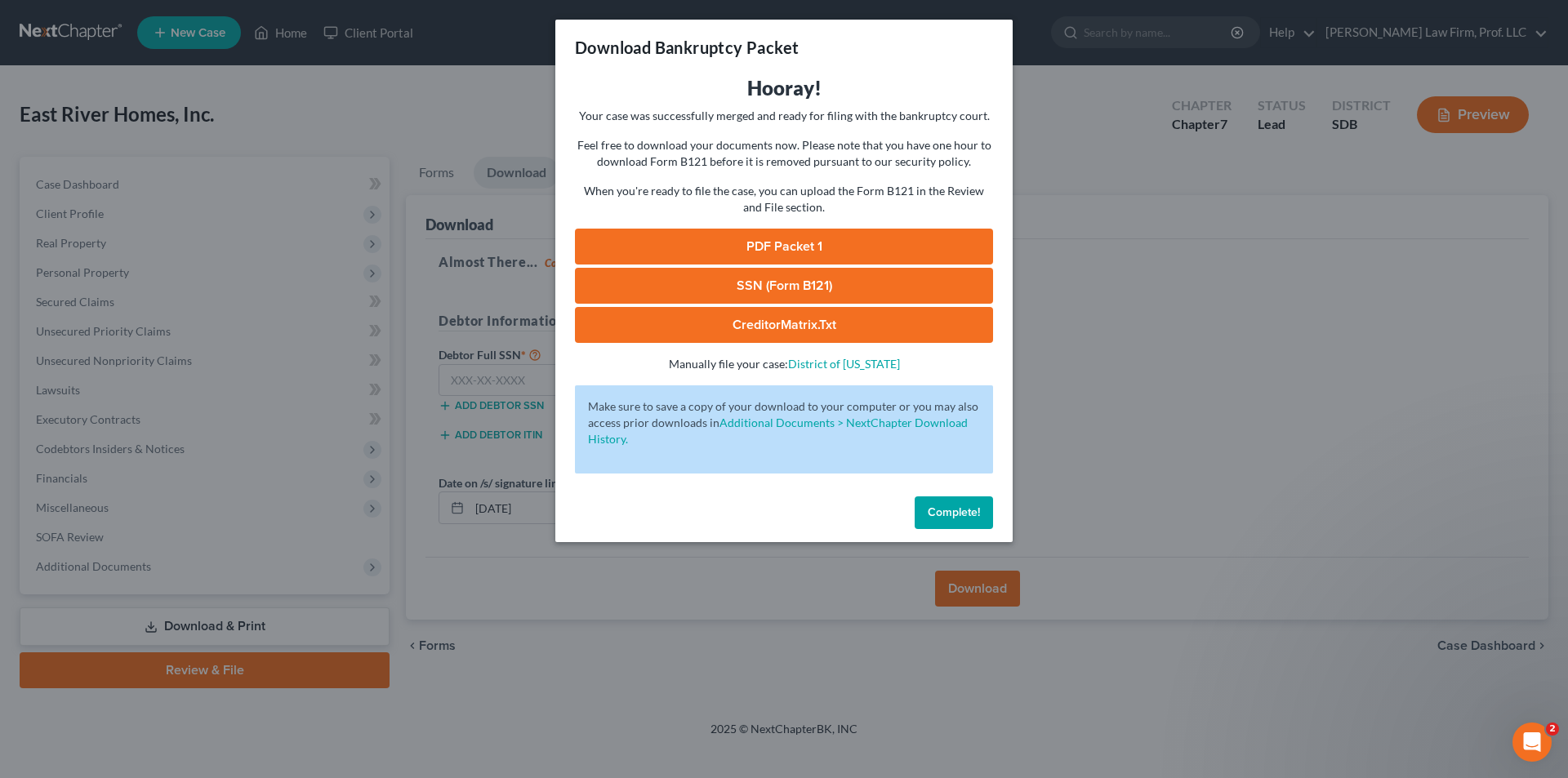
click at [768, 243] on link "PDF Packet 1" at bounding box center [784, 247] width 418 height 36
click at [942, 520] on button "Complete!" at bounding box center [954, 513] width 78 height 32
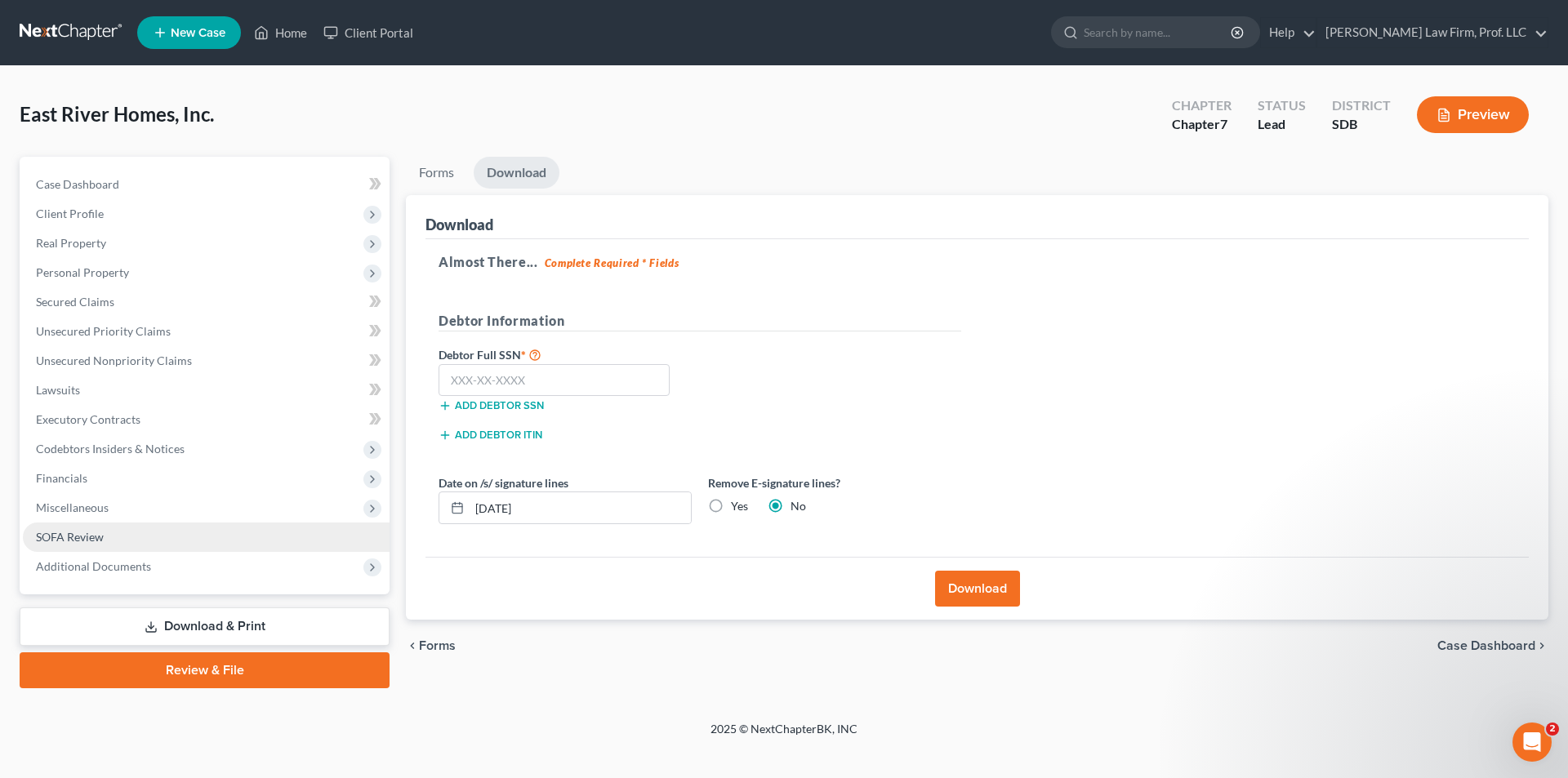
click at [67, 544] on link "SOFA Review" at bounding box center [206, 537] width 367 height 30
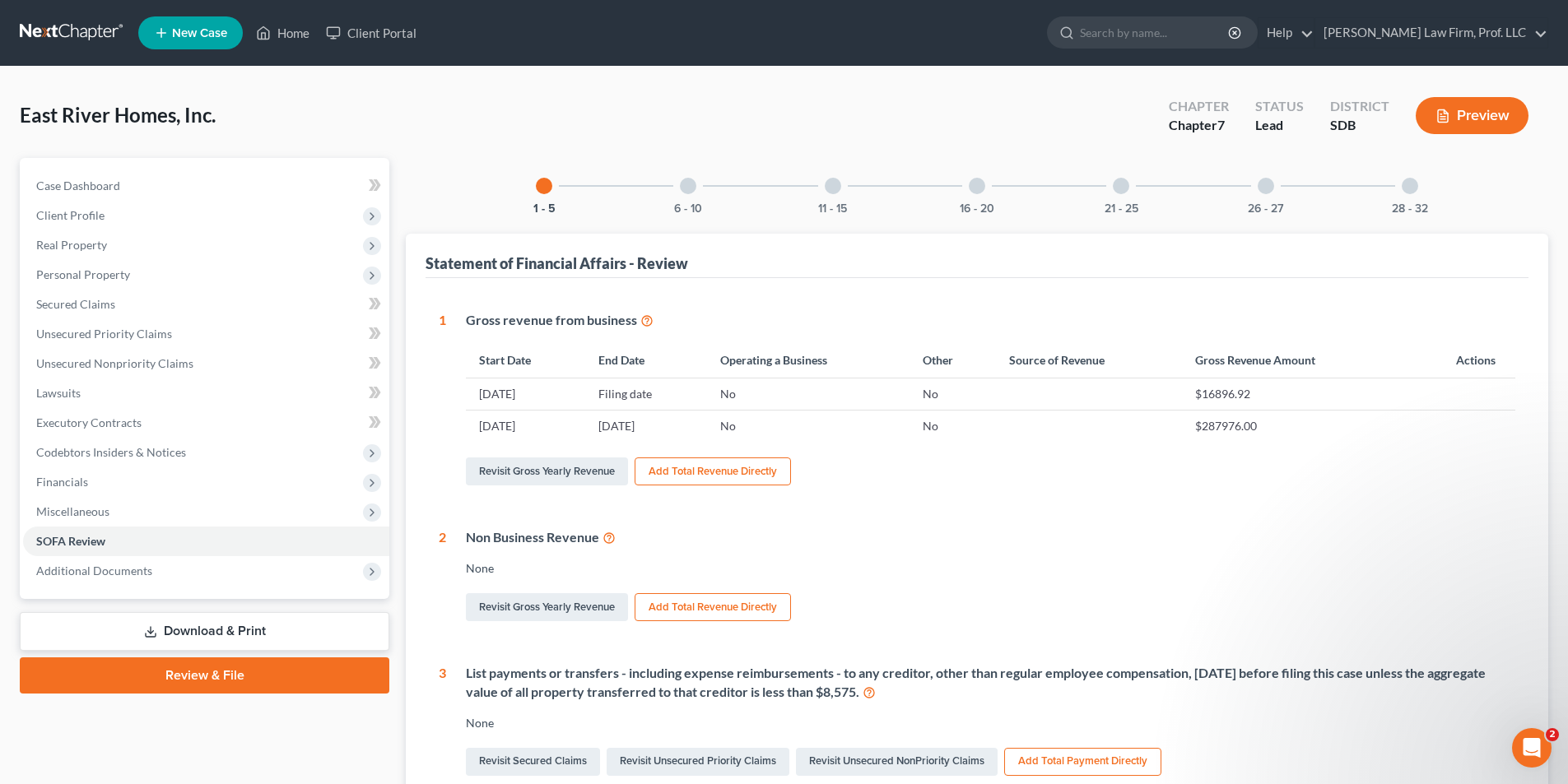
click at [836, 185] on div at bounding box center [833, 186] width 16 height 16
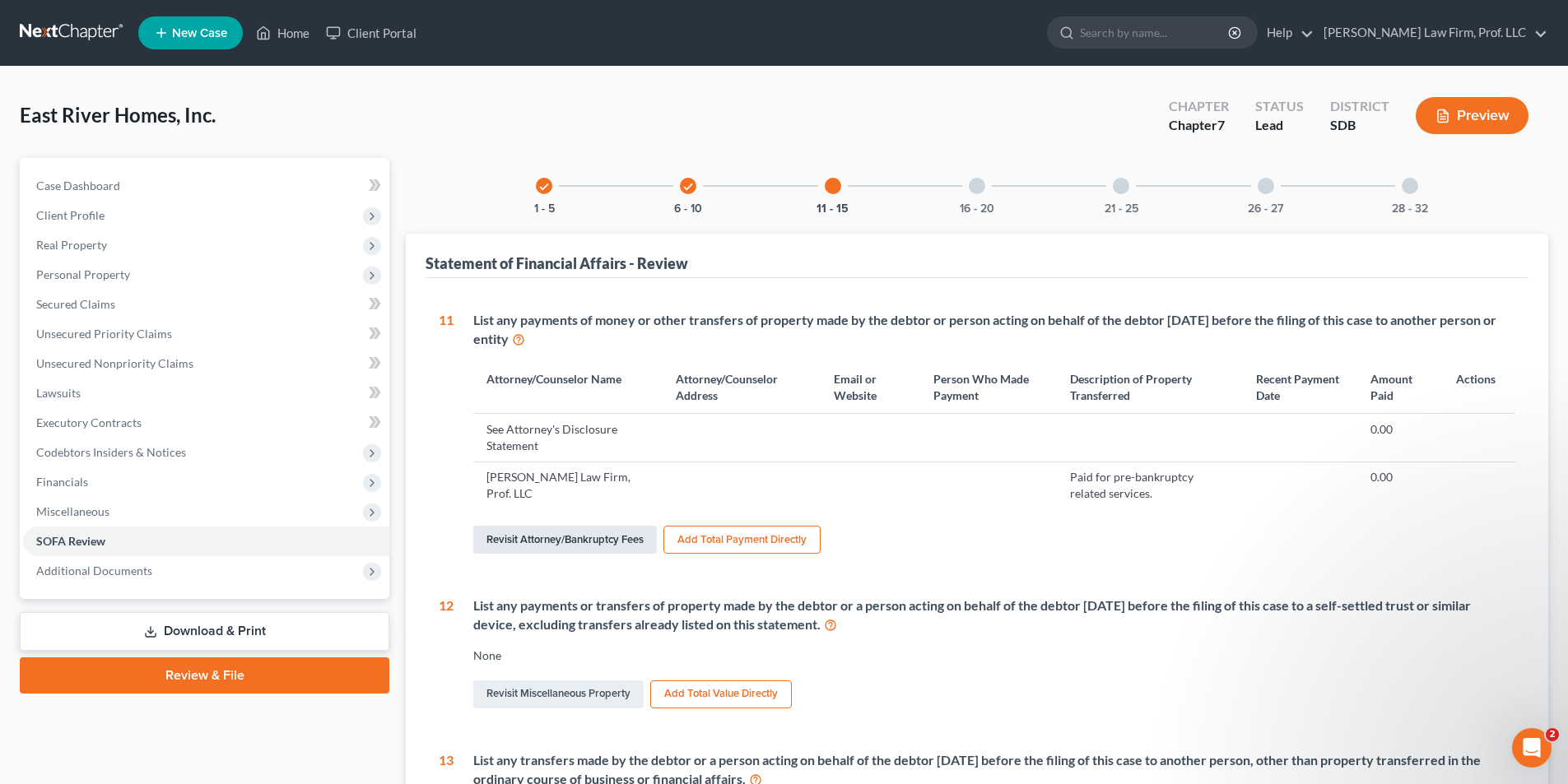
click at [591, 538] on link "Revisit Attorney/Bankruptcy Fees" at bounding box center [565, 540] width 184 height 28
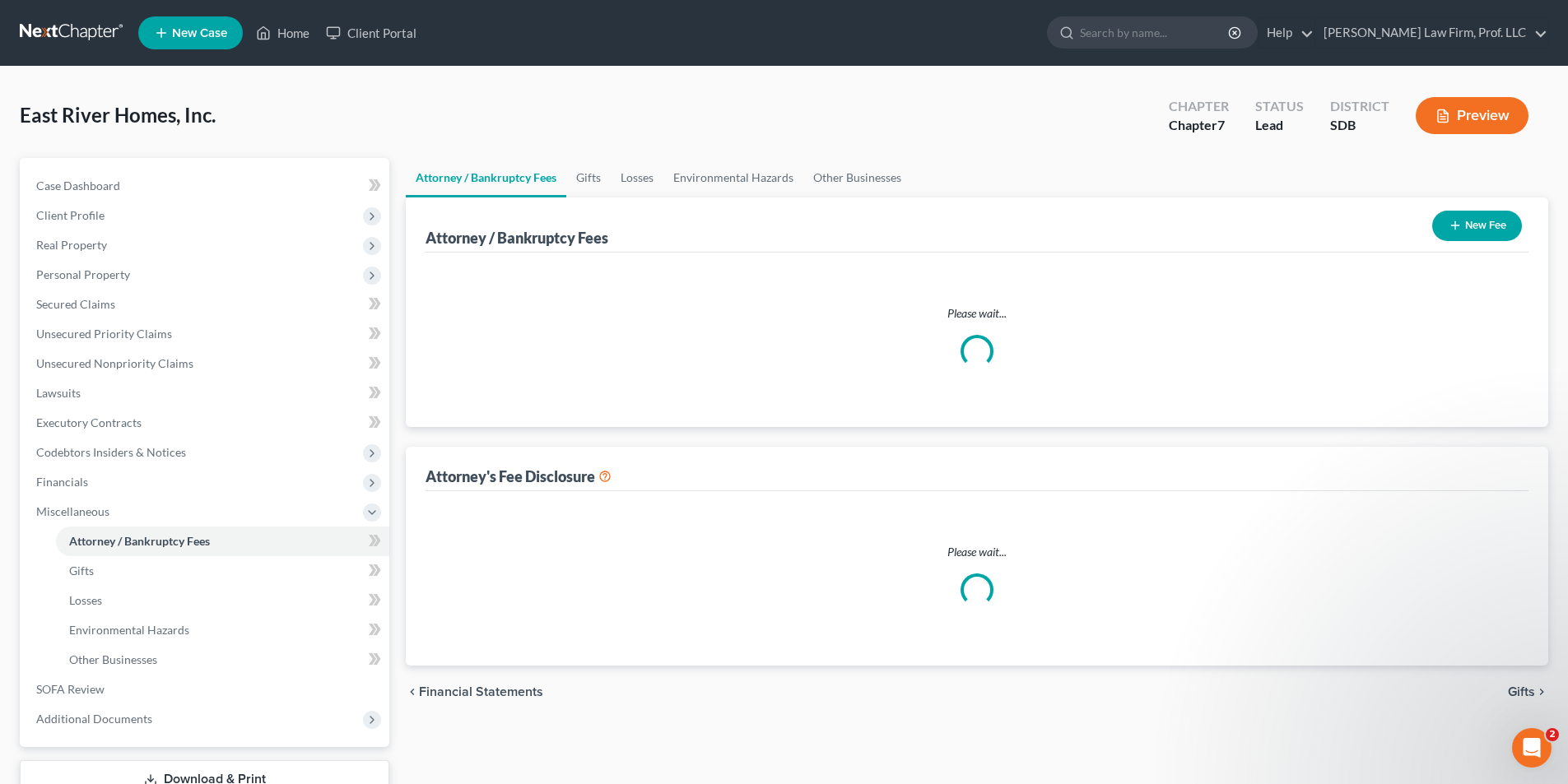
select select "0"
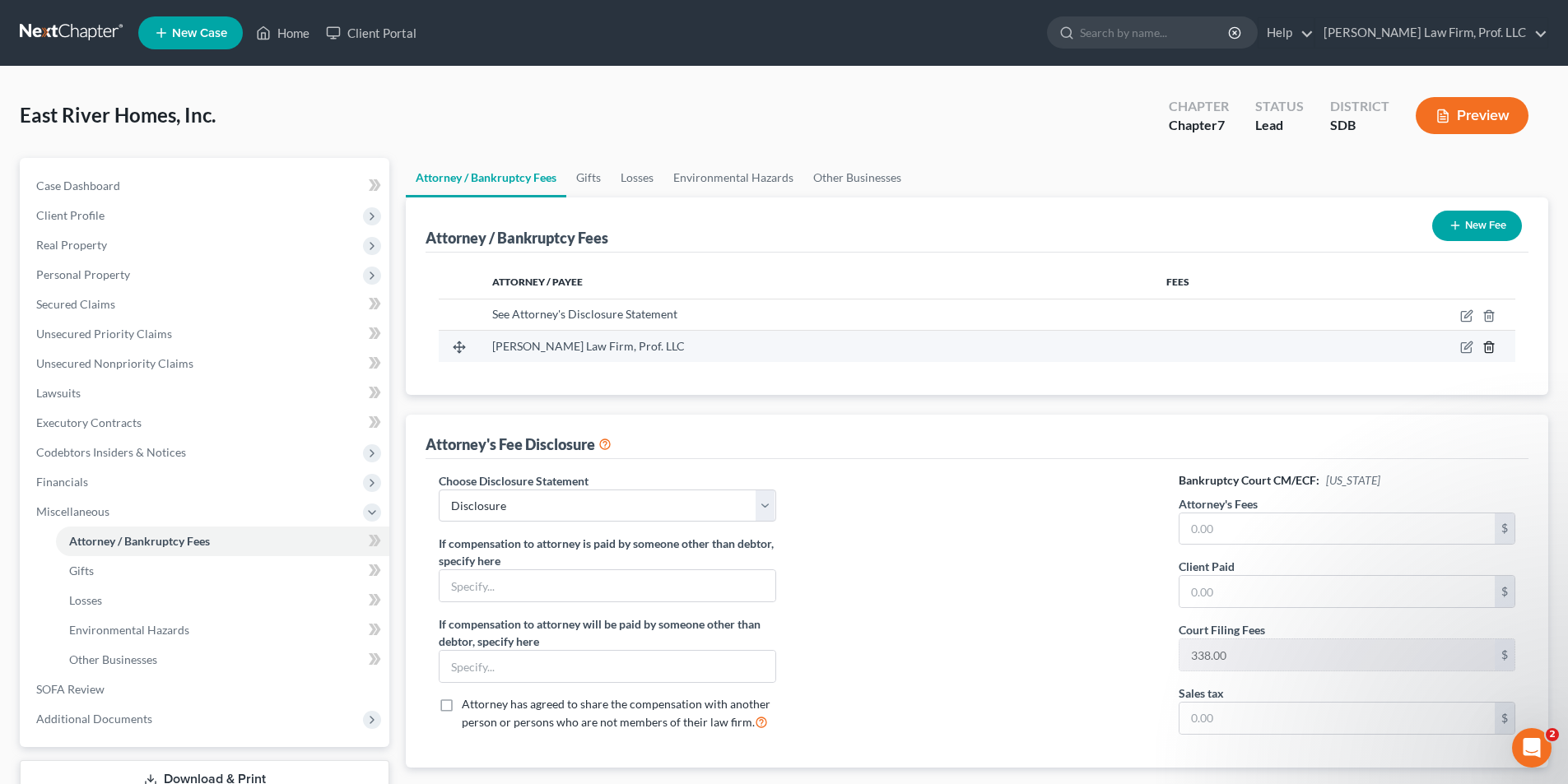
click at [1485, 347] on icon "button" at bounding box center [1488, 348] width 7 height 11
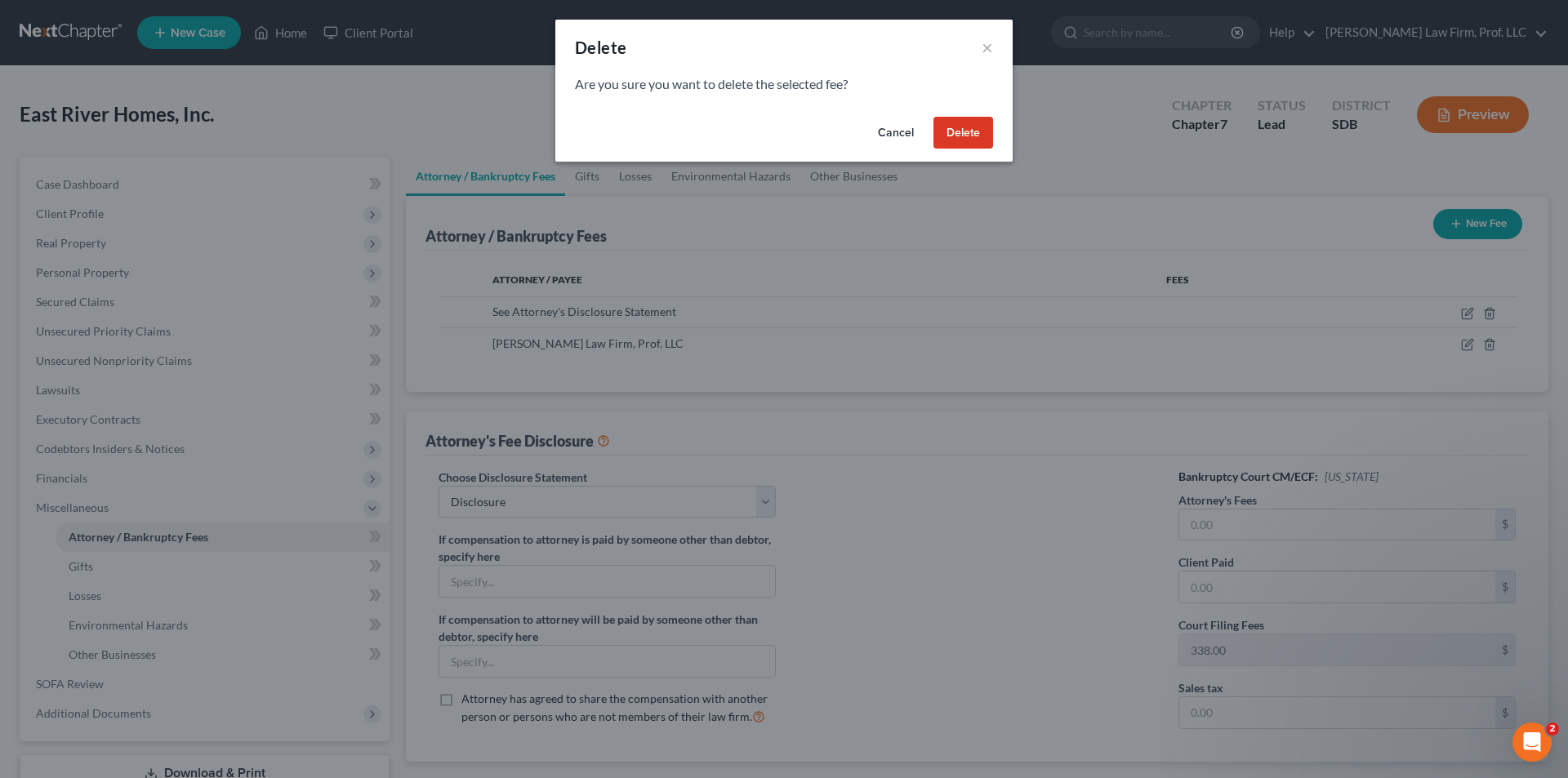
click at [953, 138] on button "Delete" at bounding box center [963, 133] width 60 height 32
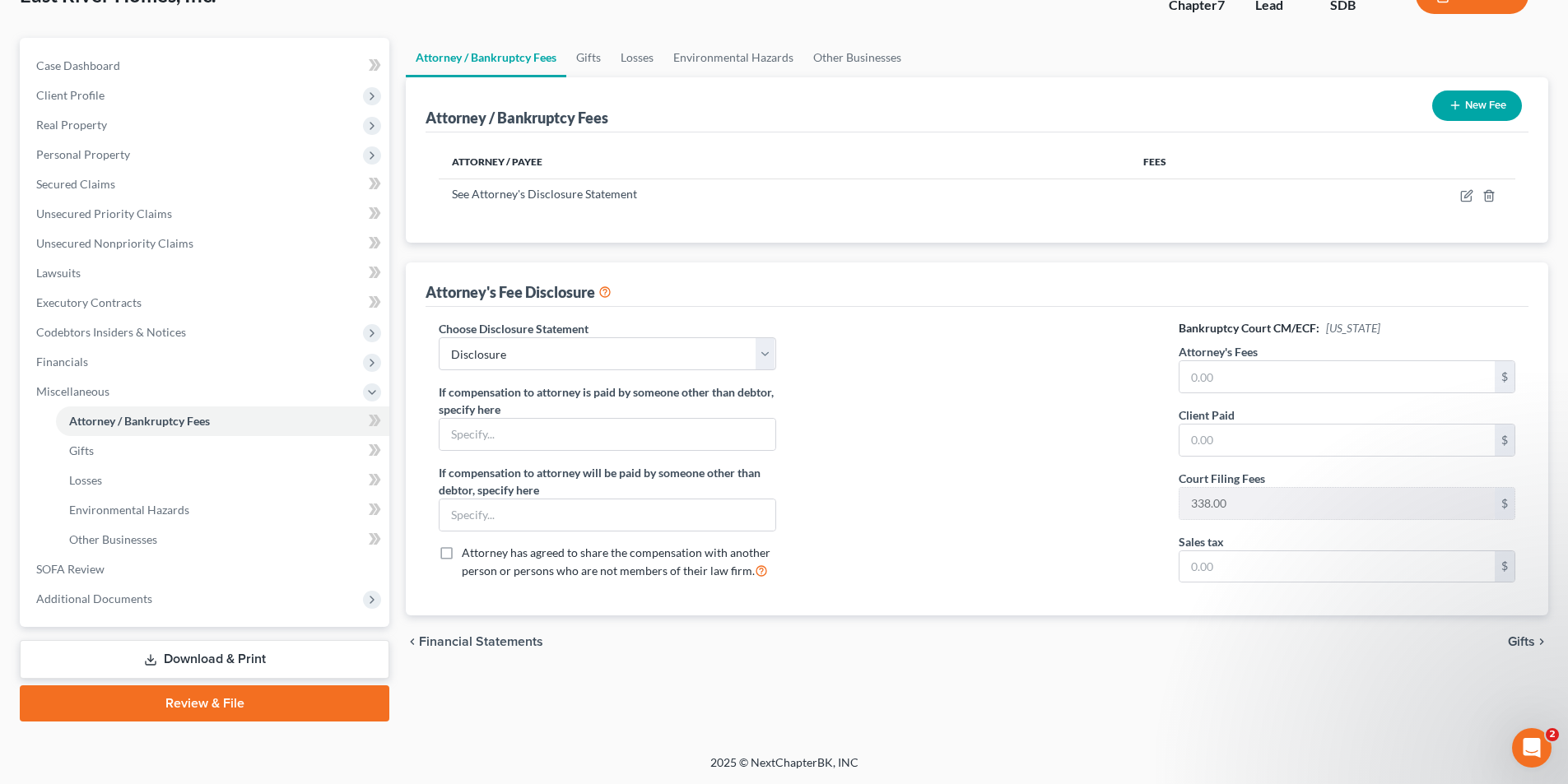
click at [178, 658] on link "Download & Print" at bounding box center [204, 660] width 370 height 39
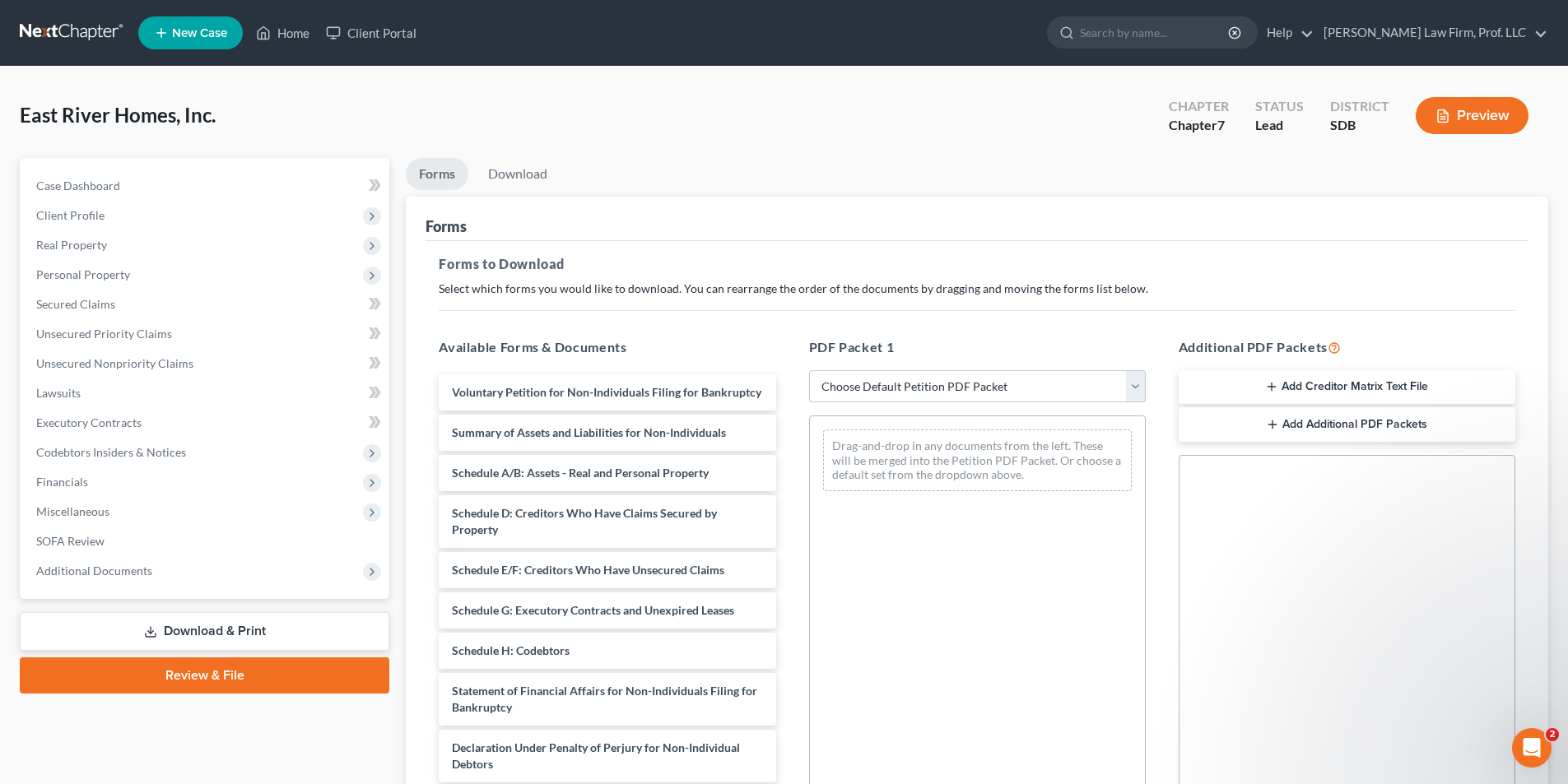
click at [859, 391] on select "Choose Default Petition PDF Packet Complete Bankruptcy Petition (all forms and …" at bounding box center [978, 387] width 337 height 33
select select "0"
click at [809, 371] on select "Choose Default Petition PDF Packet Complete Bankruptcy Petition (all forms and …" at bounding box center [978, 387] width 337 height 33
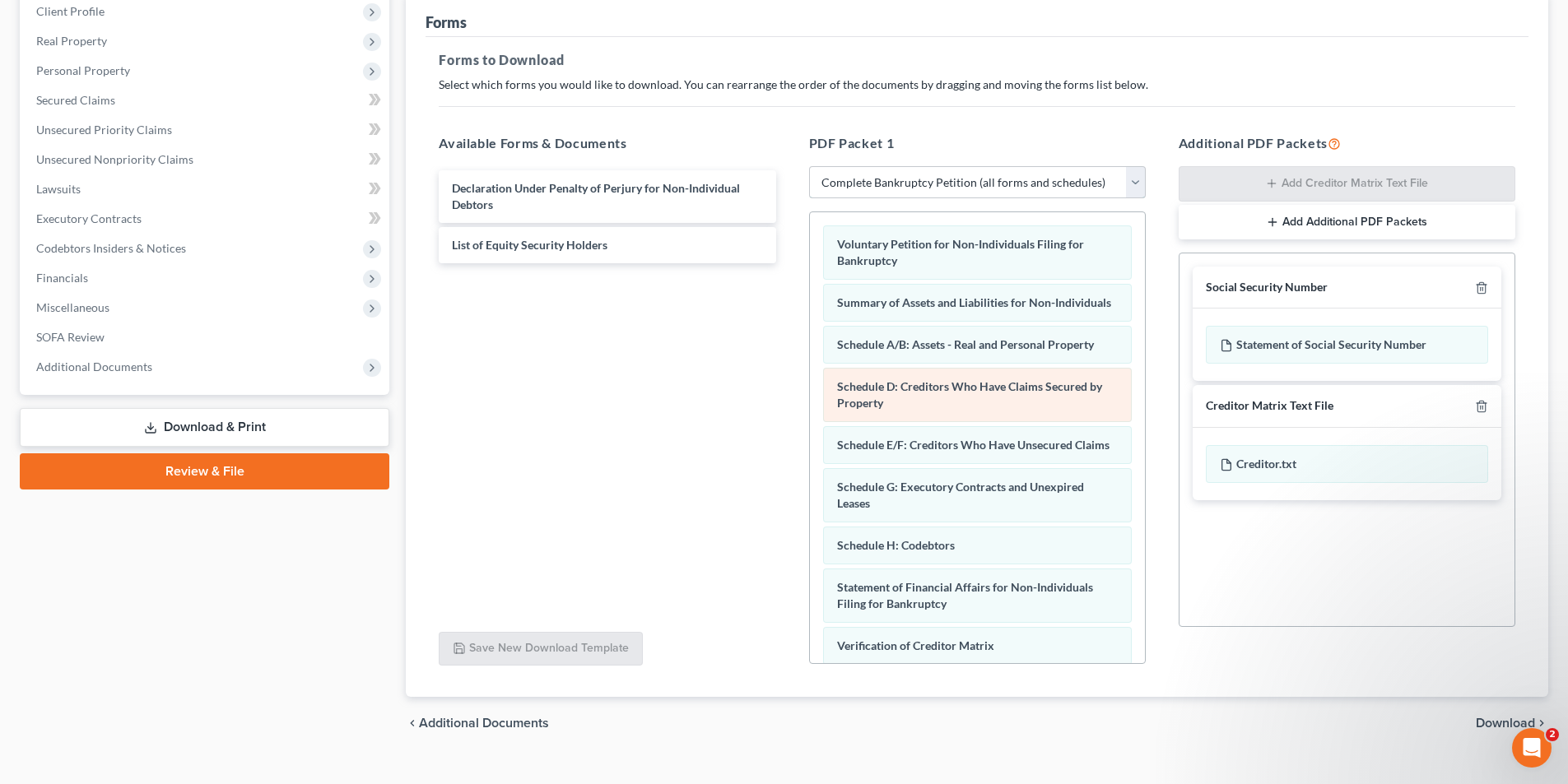
scroll to position [232, 0]
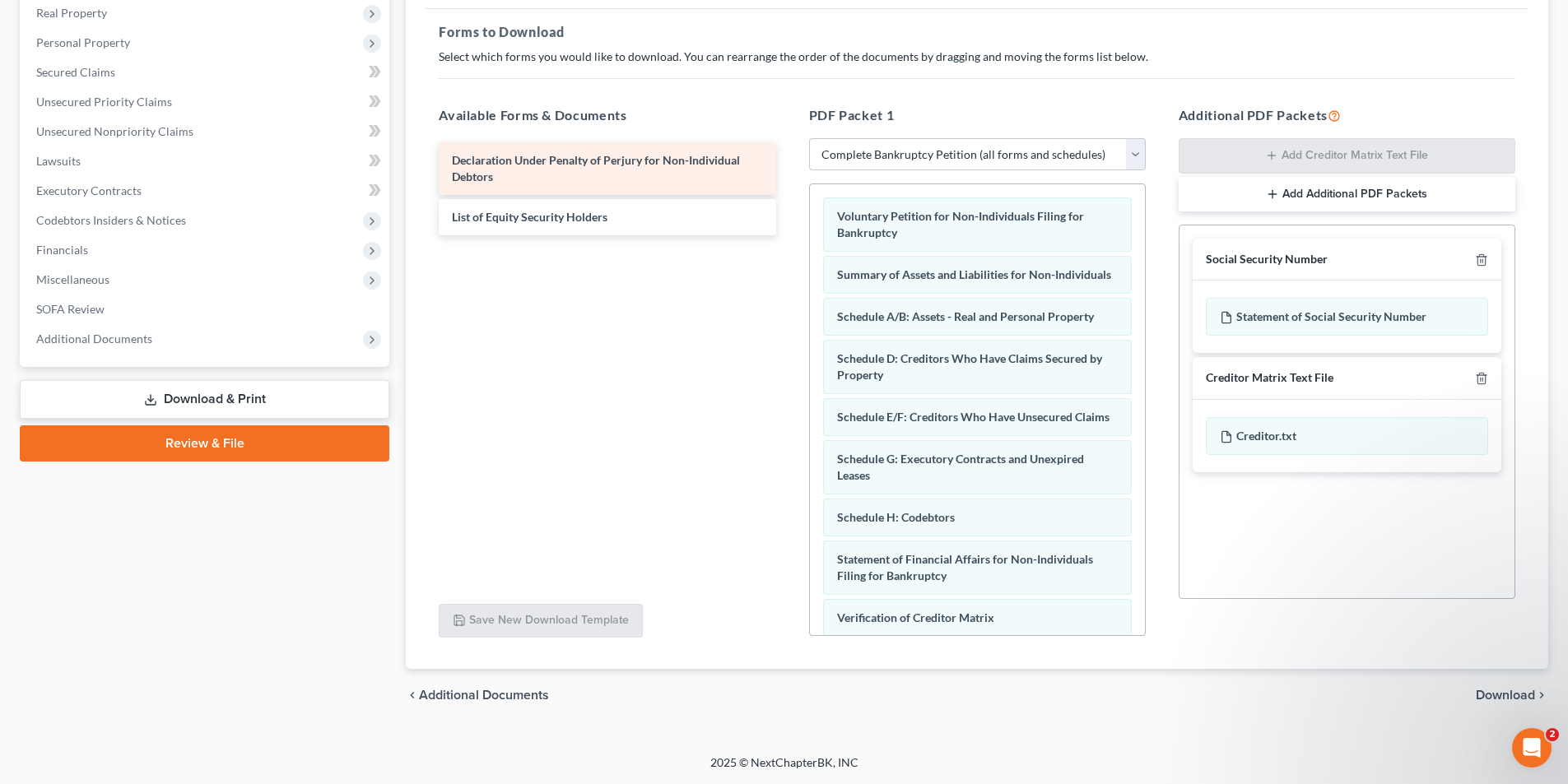
click at [809, 184] on div "Voluntary Petition for Non-Individuals Filing for Bankruptcy Summary of Assets …" at bounding box center [977, 492] width 335 height 616
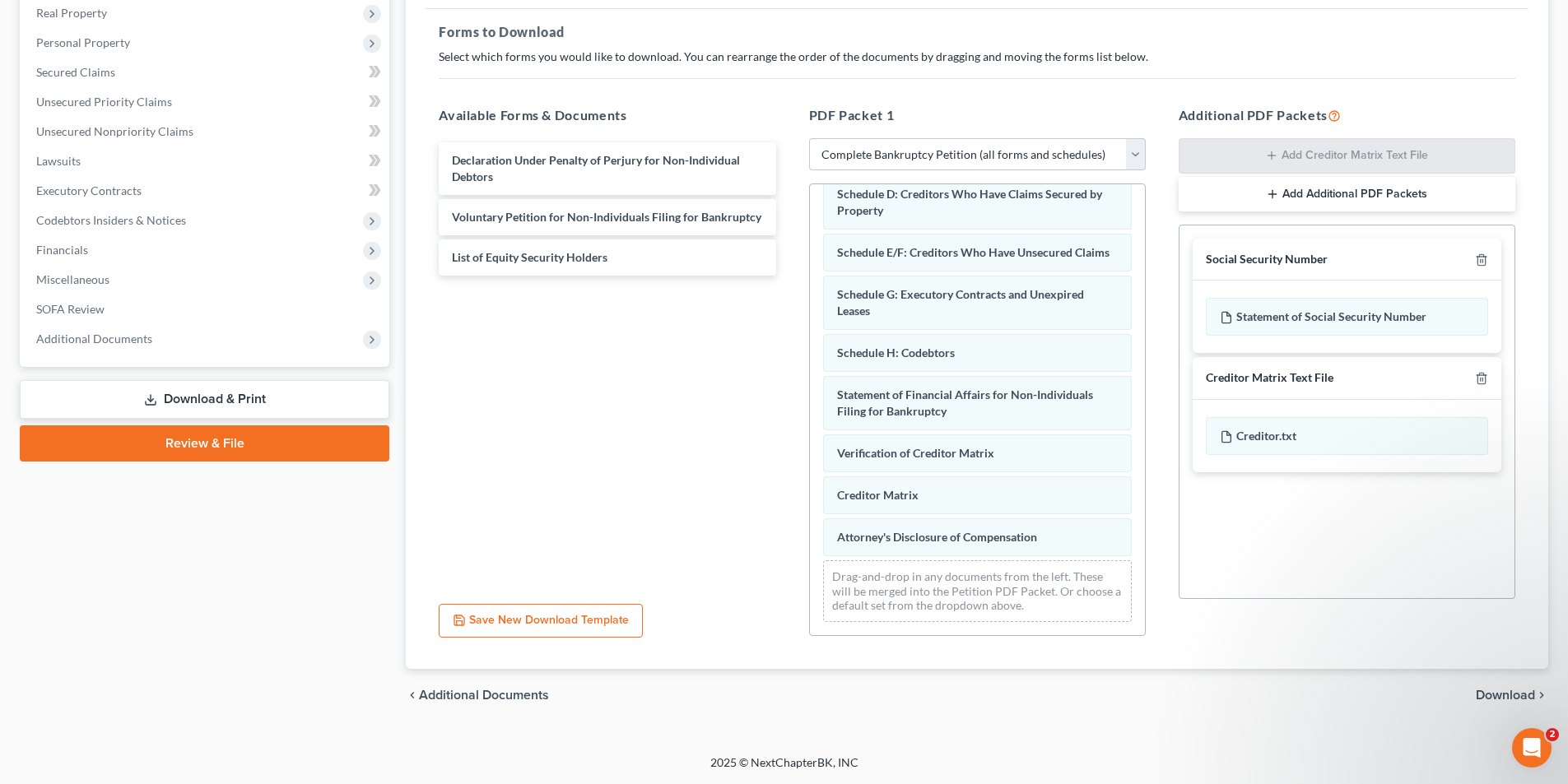
click at [809, 478] on div "Summary of Assets and Liabilities for Non-Individuals Schedule A/B: Assets - Re…" at bounding box center [977, 356] width 335 height 557
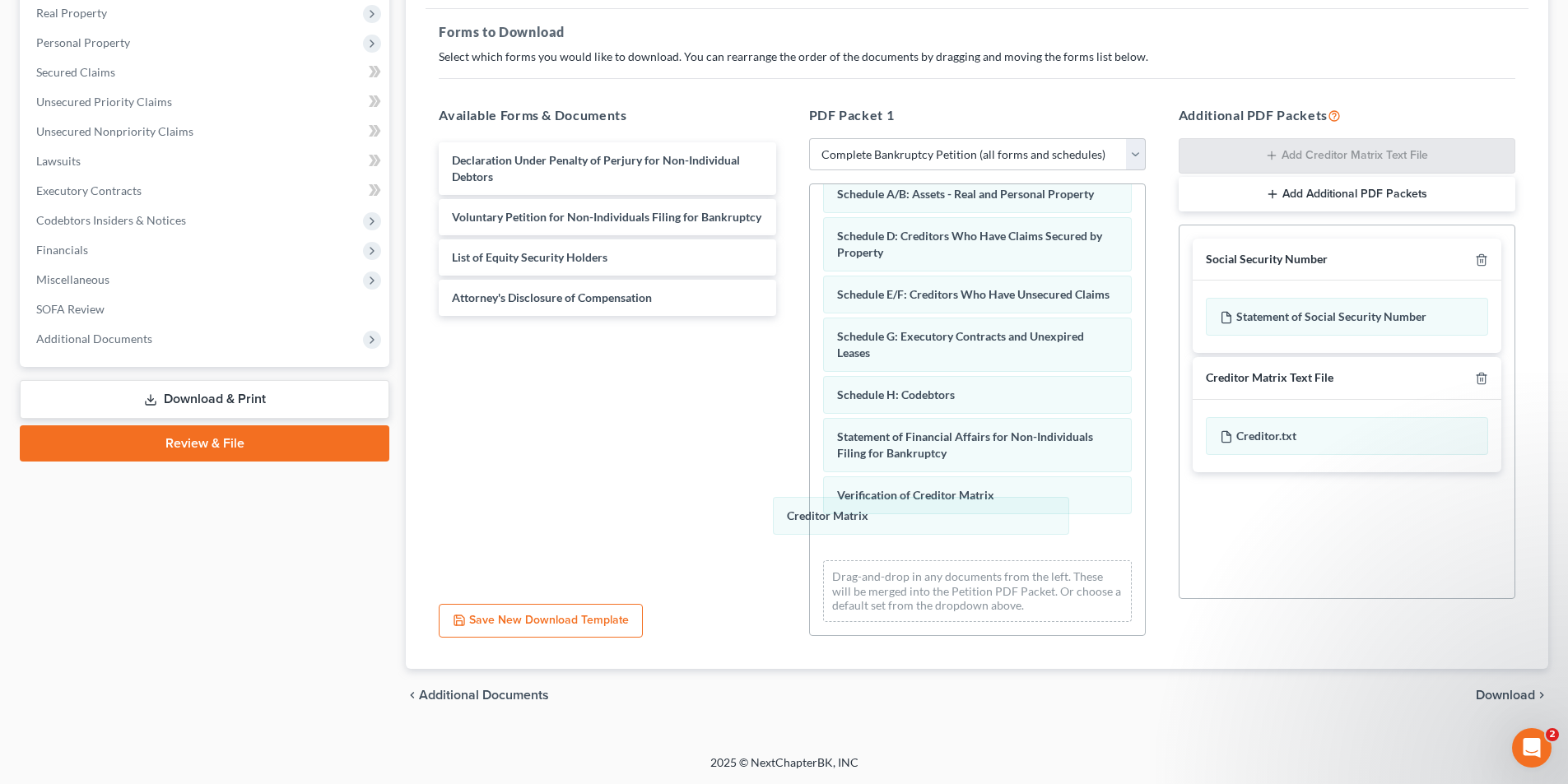
drag, startPoint x: 873, startPoint y: 537, endPoint x: 736, endPoint y: 470, distance: 152.5
click at [809, 490] on div "Creditor Matrix Summary of Assets and Liabilities for Non-Individuals Schedule …" at bounding box center [977, 377] width 335 height 515
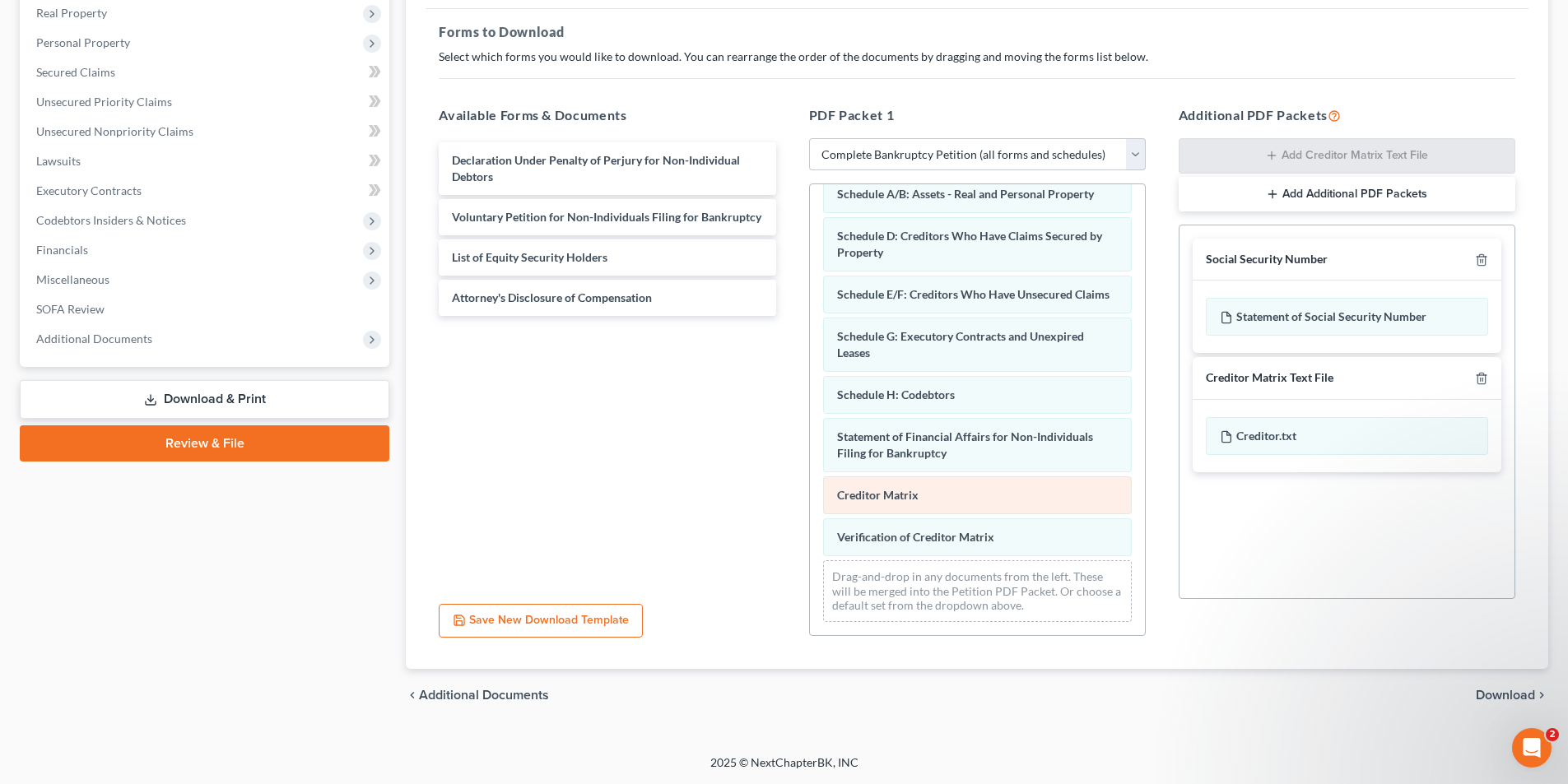
click at [809, 452] on div "Summary of Assets and Liabilities for Non-Individuals Schedule A/B: Assets - Re…" at bounding box center [977, 377] width 335 height 515
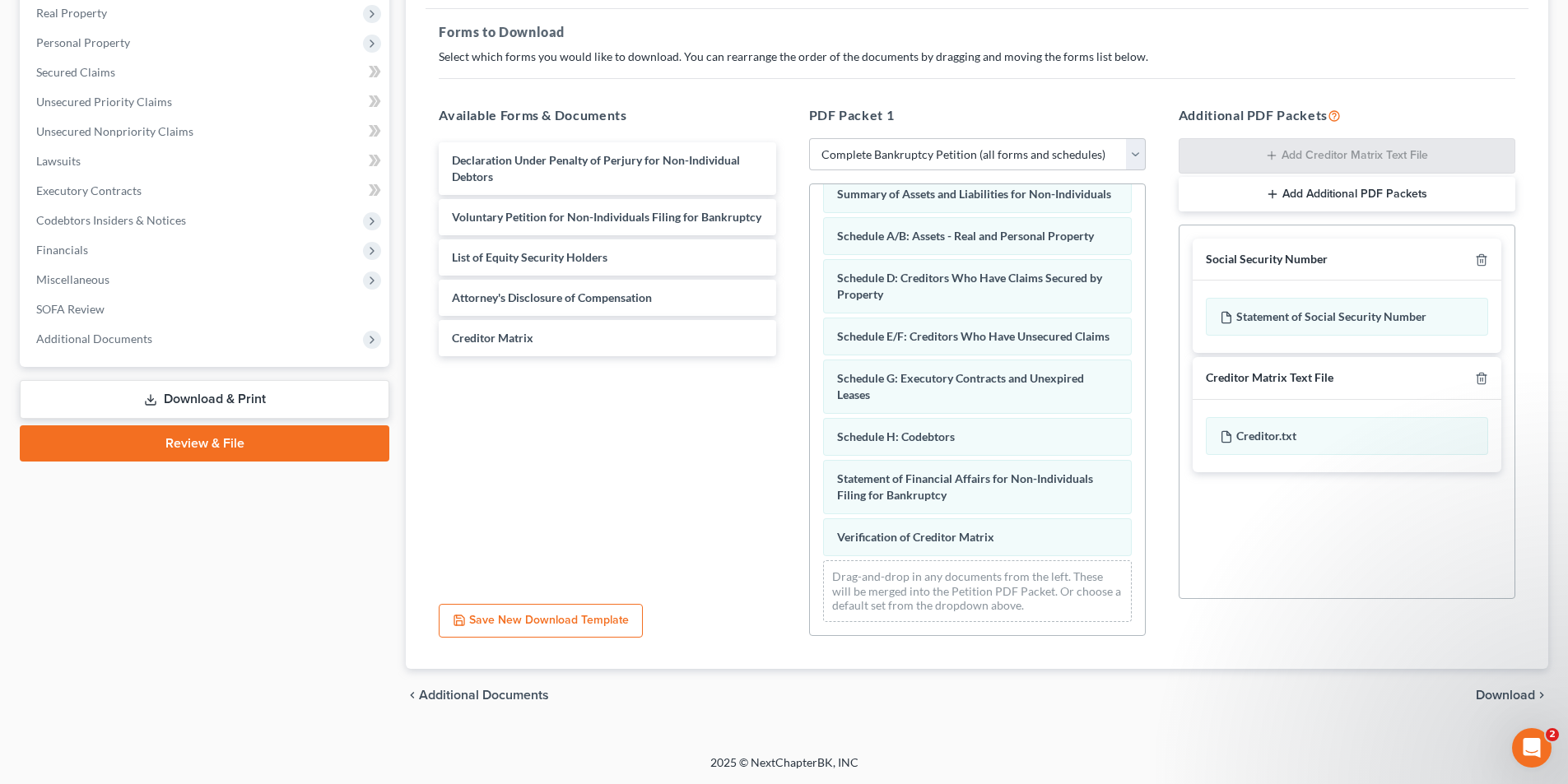
click at [809, 433] on div "Summary of Assets and Liabilities for Non-Individuals Schedule A/B: Assets - Re…" at bounding box center [977, 398] width 335 height 473
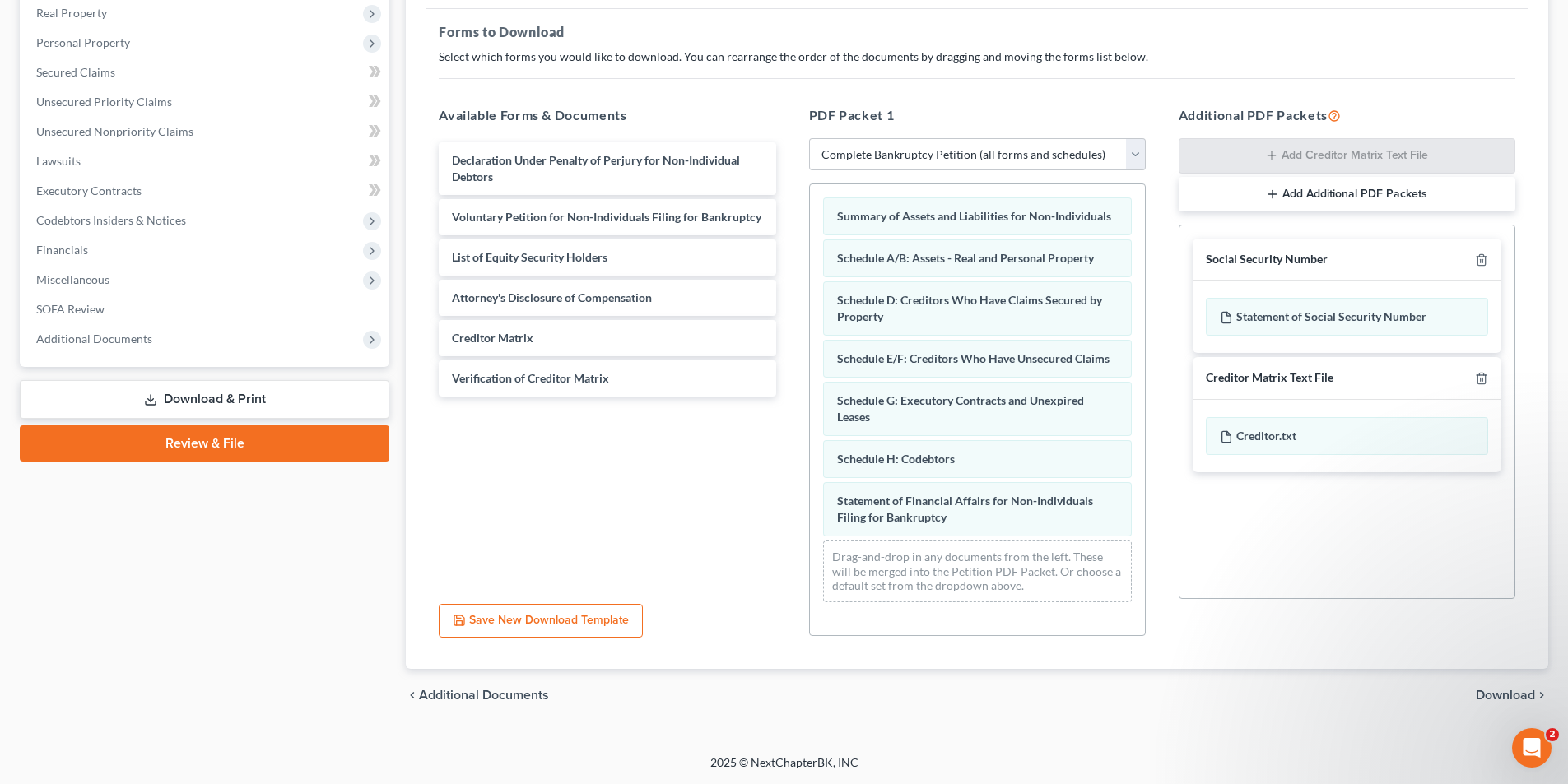
scroll to position [13, 0]
click at [1505, 690] on span "Download" at bounding box center [1504, 695] width 59 height 13
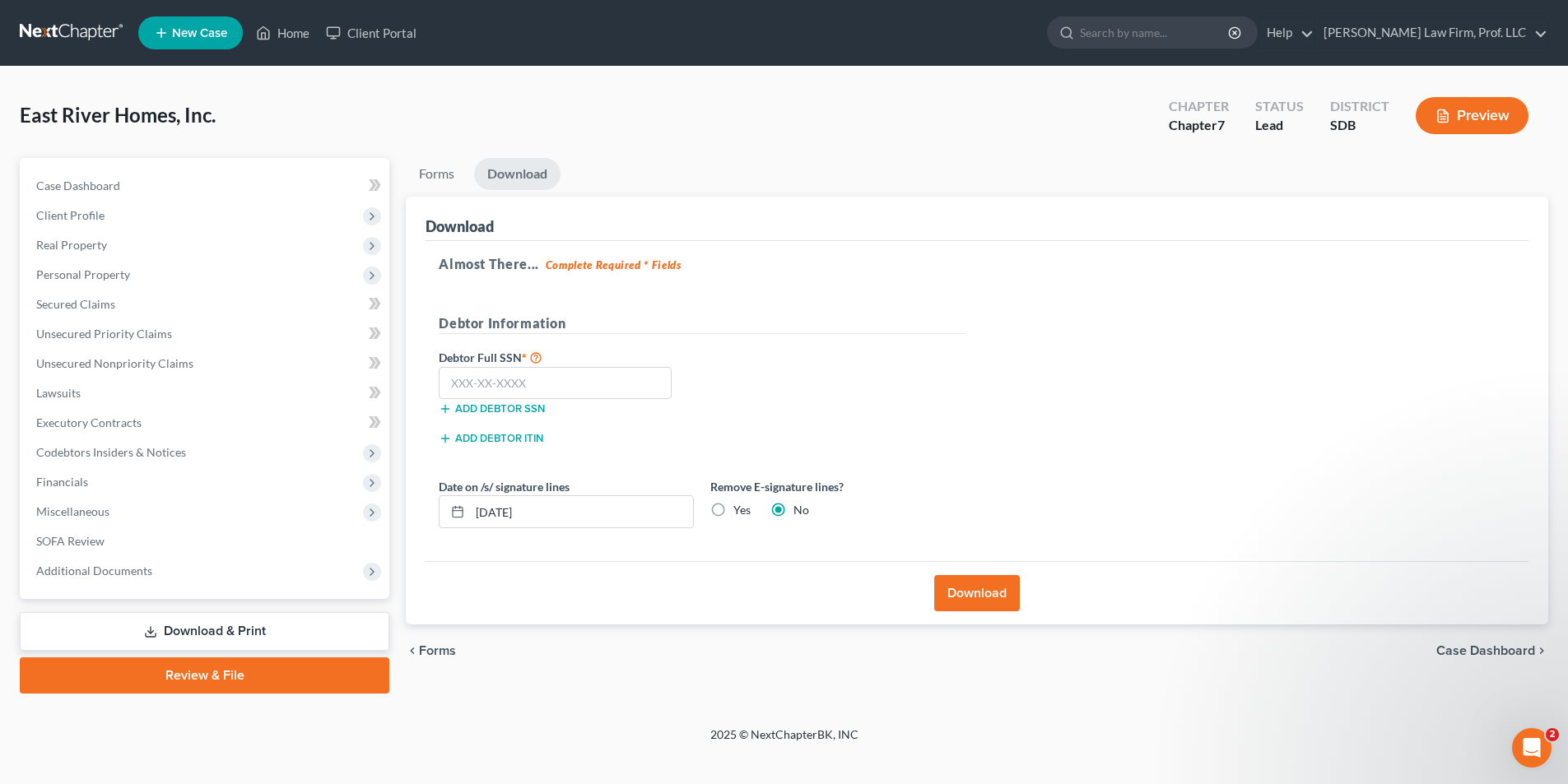
scroll to position [0, 0]
click at [955, 601] on button "Download" at bounding box center [985, 593] width 85 height 36
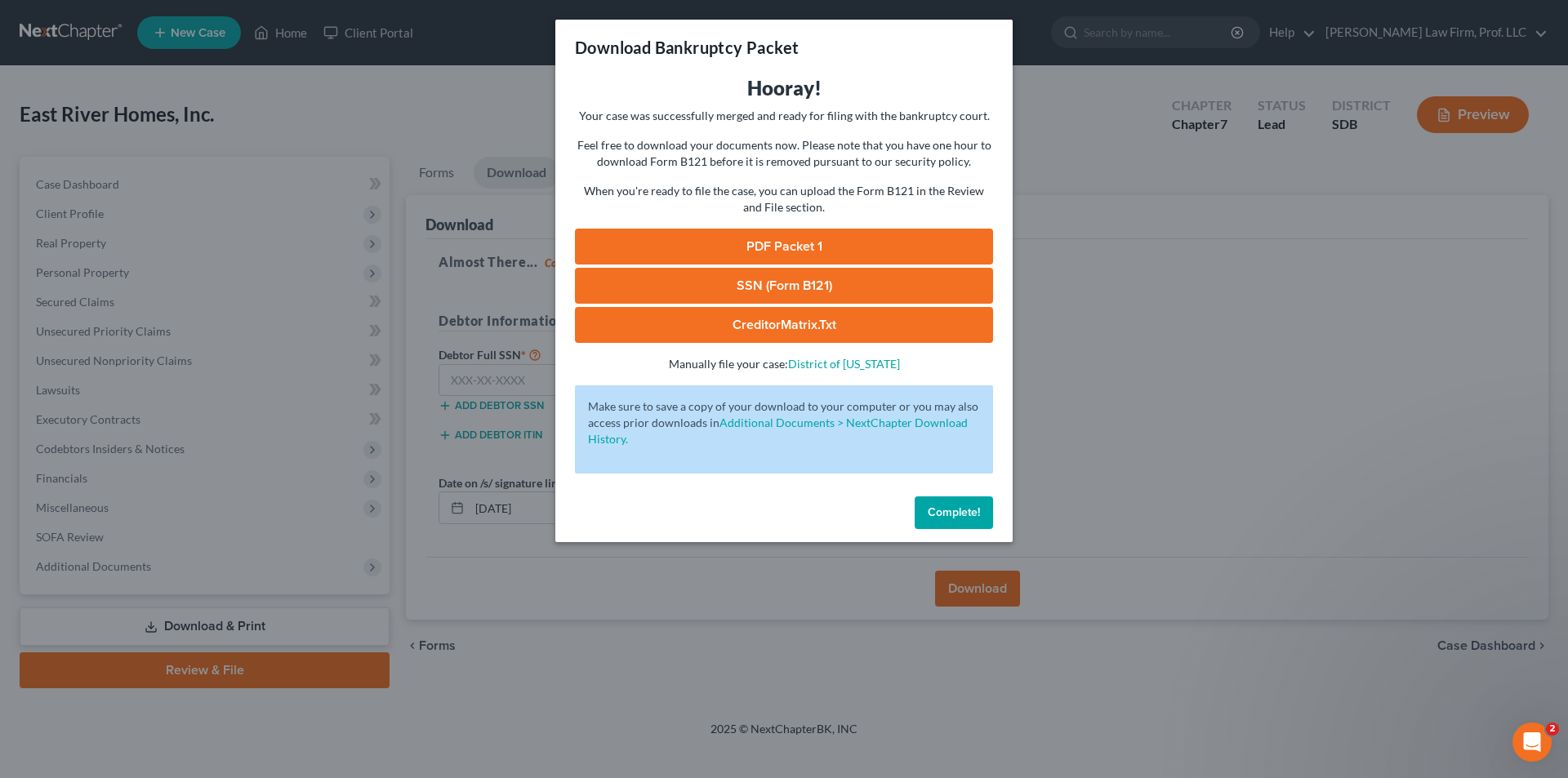
click at [767, 239] on link "PDF Packet 1" at bounding box center [784, 247] width 418 height 36
click at [941, 517] on span "Complete!" at bounding box center [954, 512] width 52 height 14
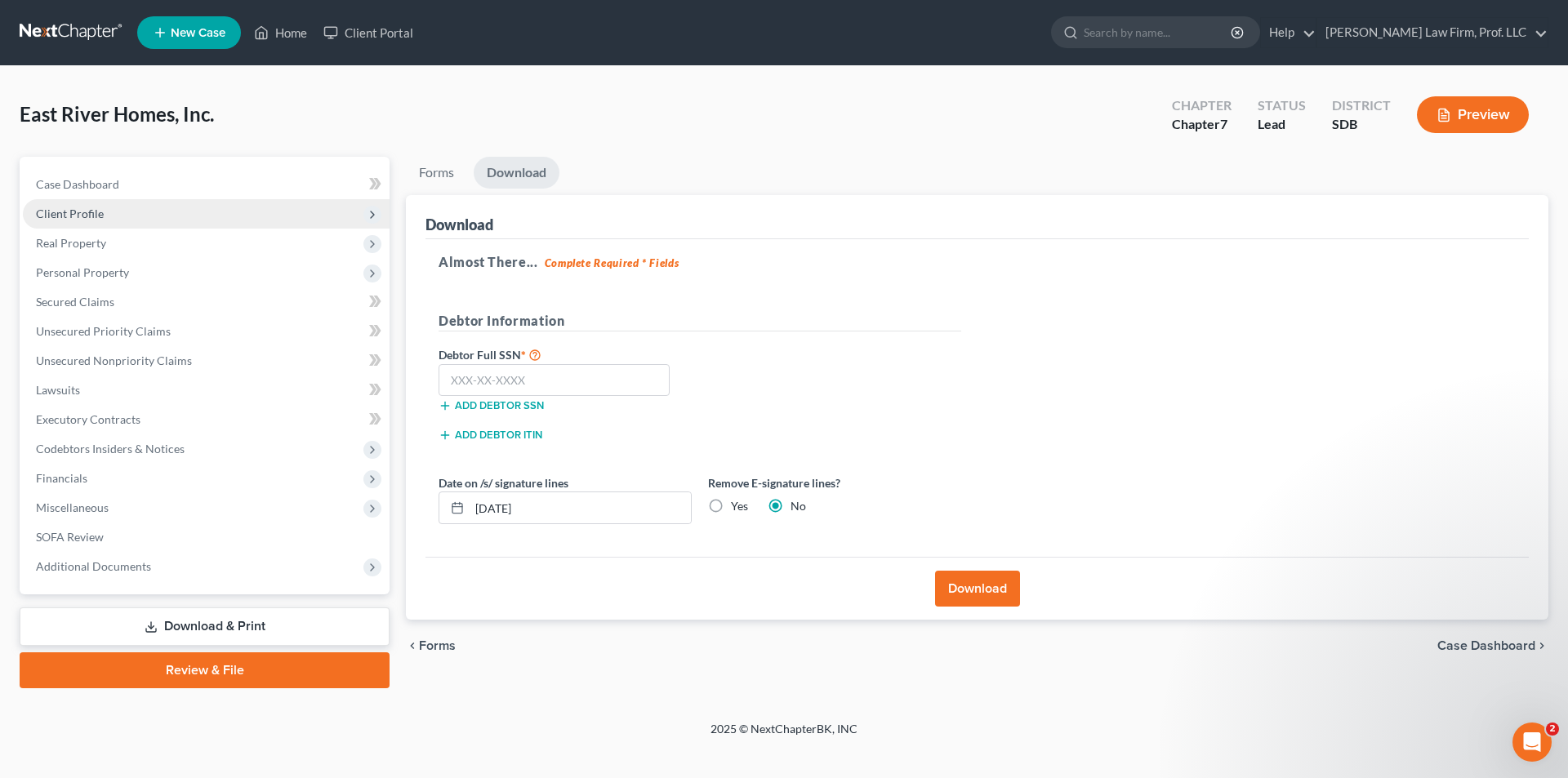
click at [69, 207] on span "Client Profile" at bounding box center [69, 213] width 68 height 14
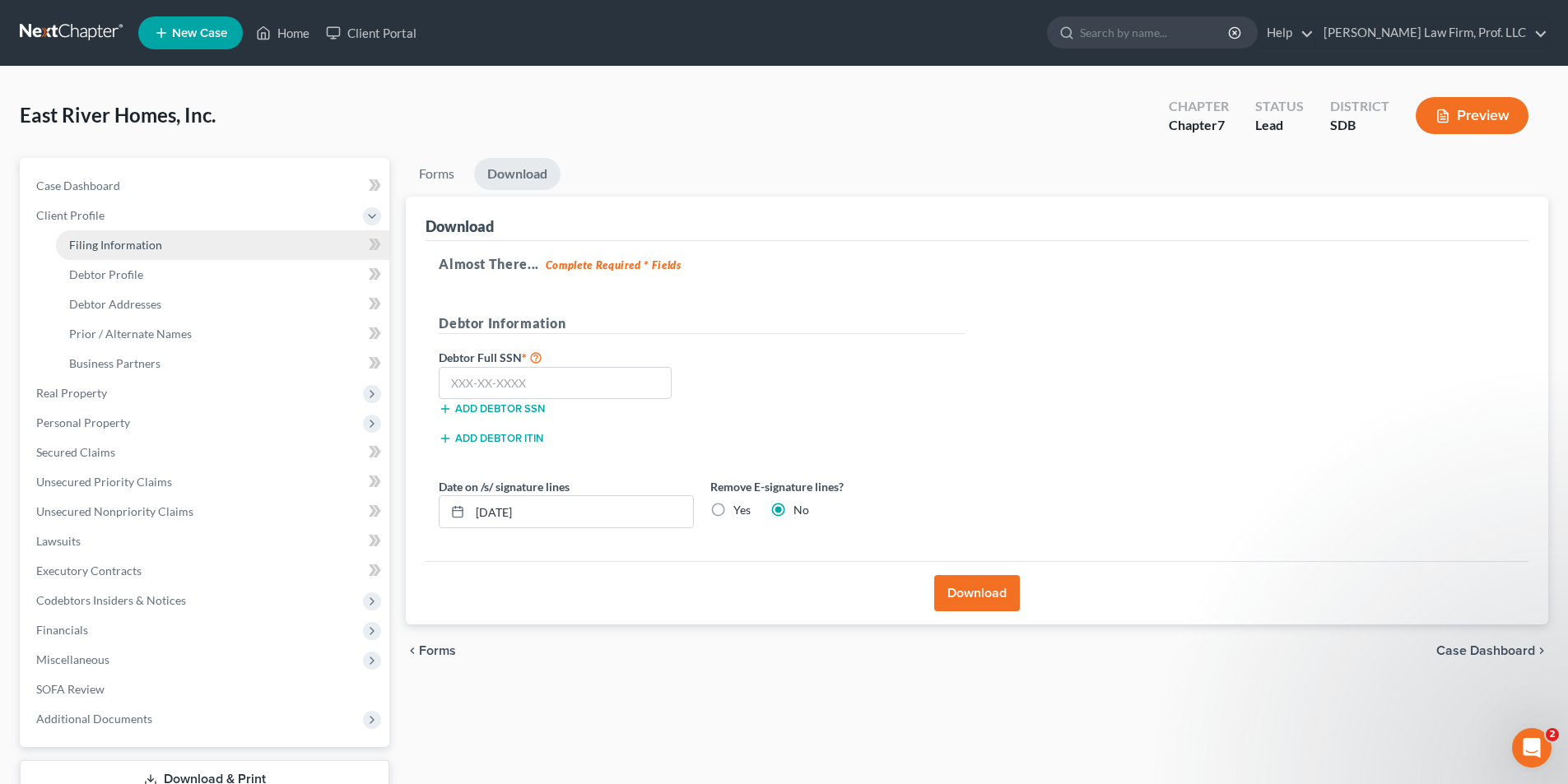
click at [98, 238] on span "Filing Information" at bounding box center [115, 244] width 93 height 14
select select "3"
select select "1"
select select "0"
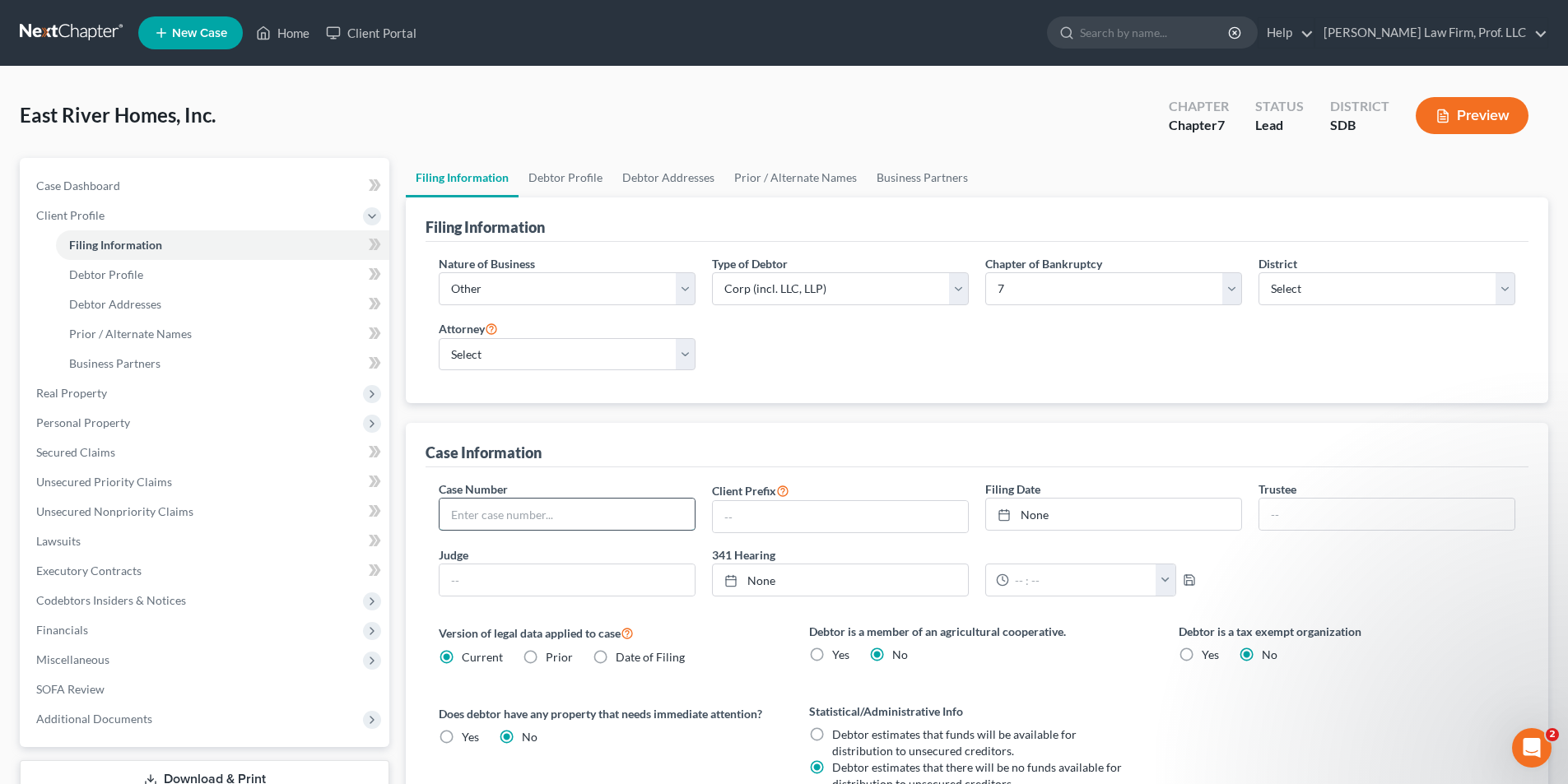
click at [553, 511] on input "text" at bounding box center [567, 514] width 255 height 31
type input "25-10040"
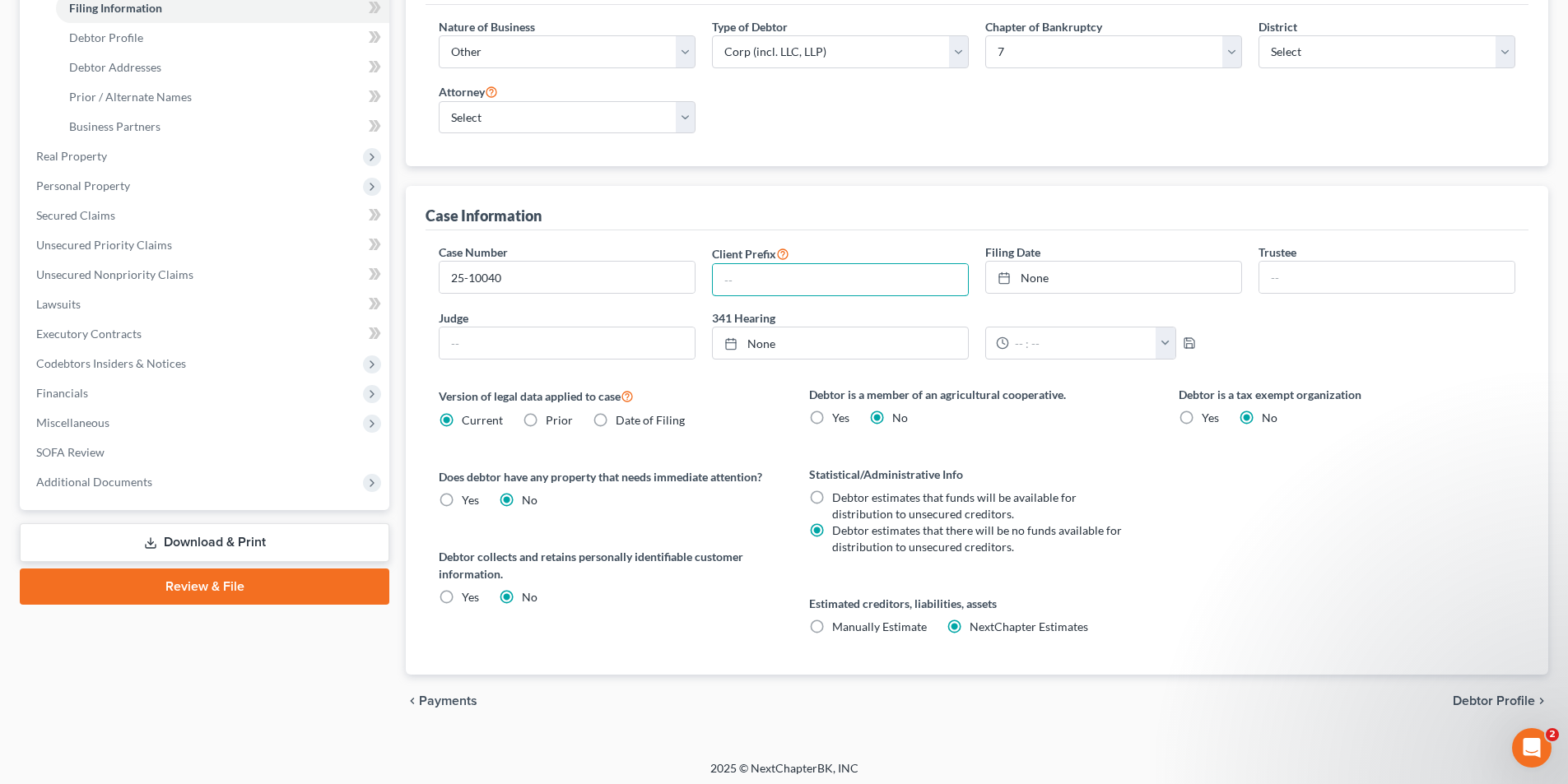
scroll to position [243, 0]
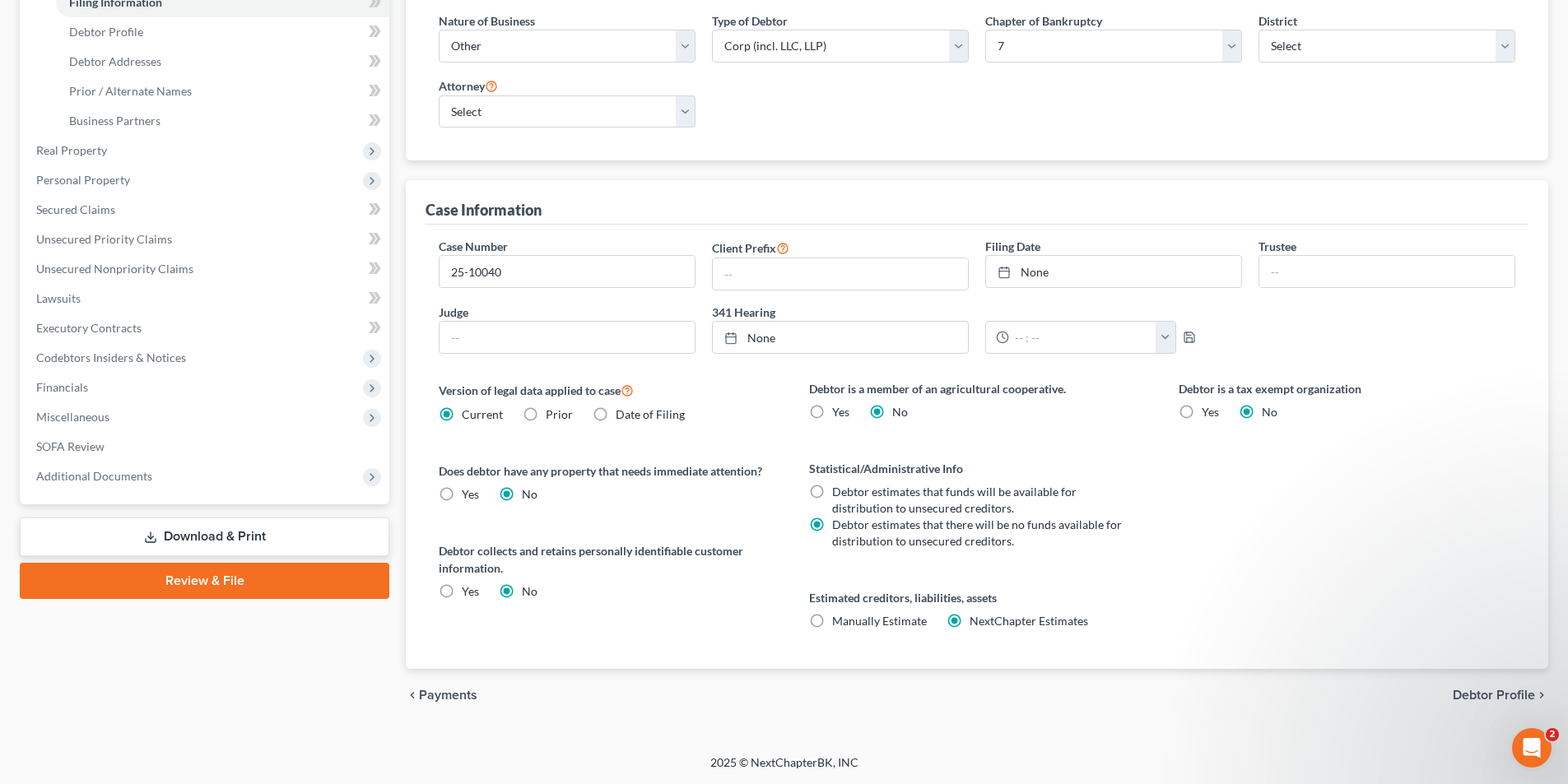
click at [213, 531] on link "Download & Print" at bounding box center [204, 537] width 370 height 39
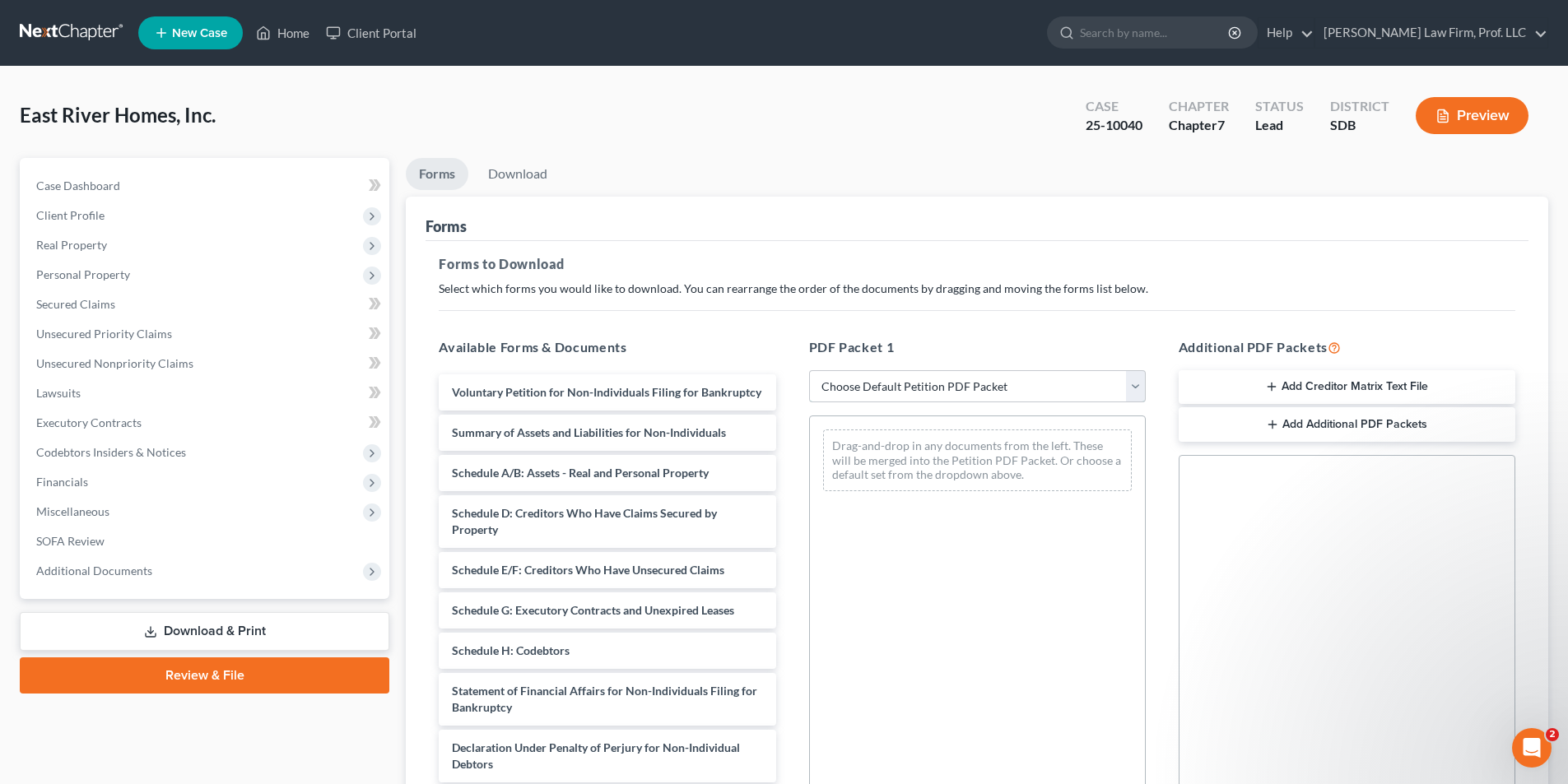
click at [947, 385] on select "Choose Default Petition PDF Packet Complete Bankruptcy Petition (all forms and …" at bounding box center [978, 387] width 337 height 33
select select "0"
click at [809, 371] on select "Choose Default Petition PDF Packet Complete Bankruptcy Petition (all forms and …" at bounding box center [978, 387] width 337 height 33
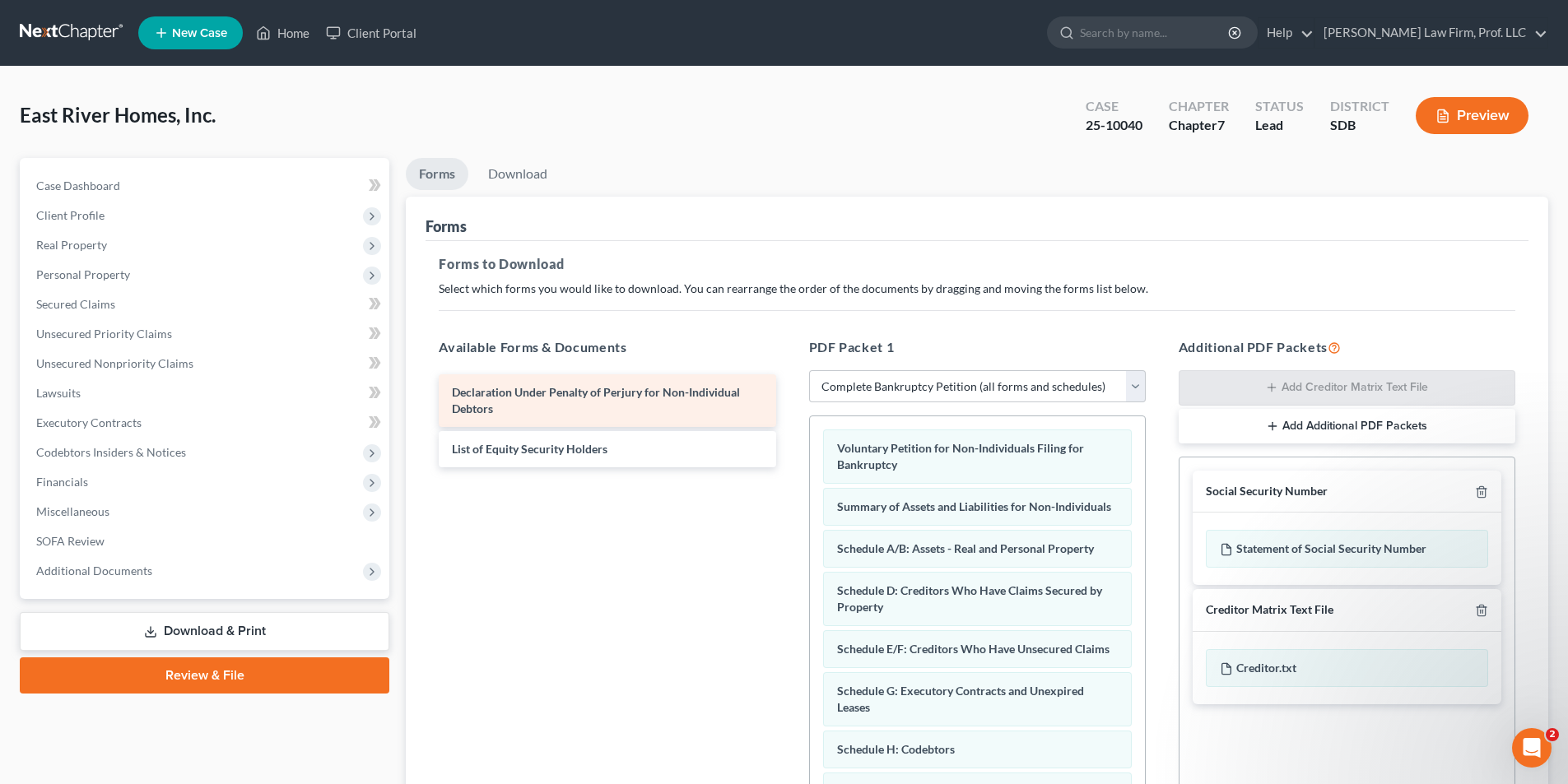
click at [809, 416] on div "Voluntary Petition for Non-Individuals Filing for Bankruptcy Summary of Assets …" at bounding box center [977, 724] width 335 height 616
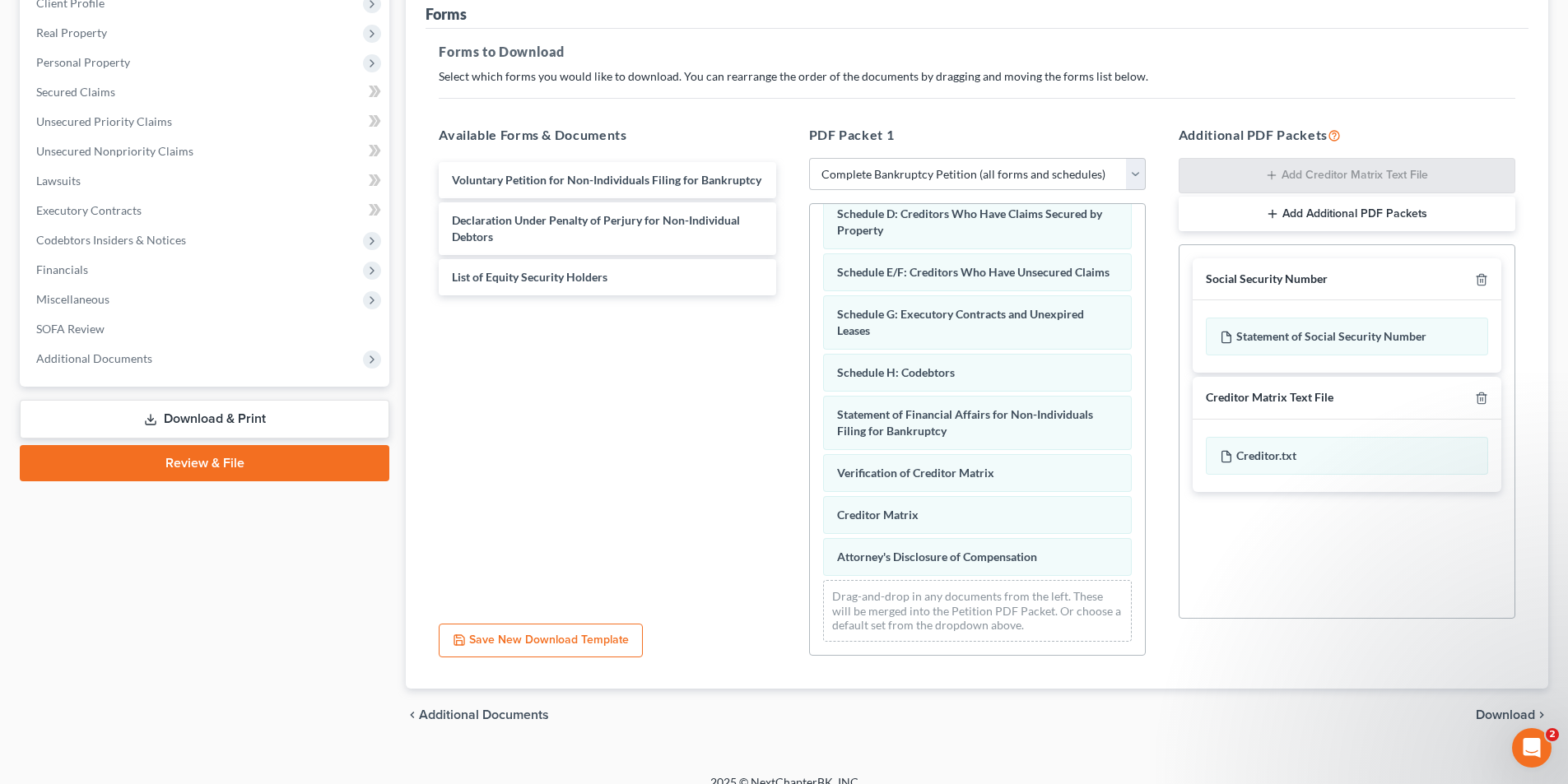
scroll to position [232, 0]
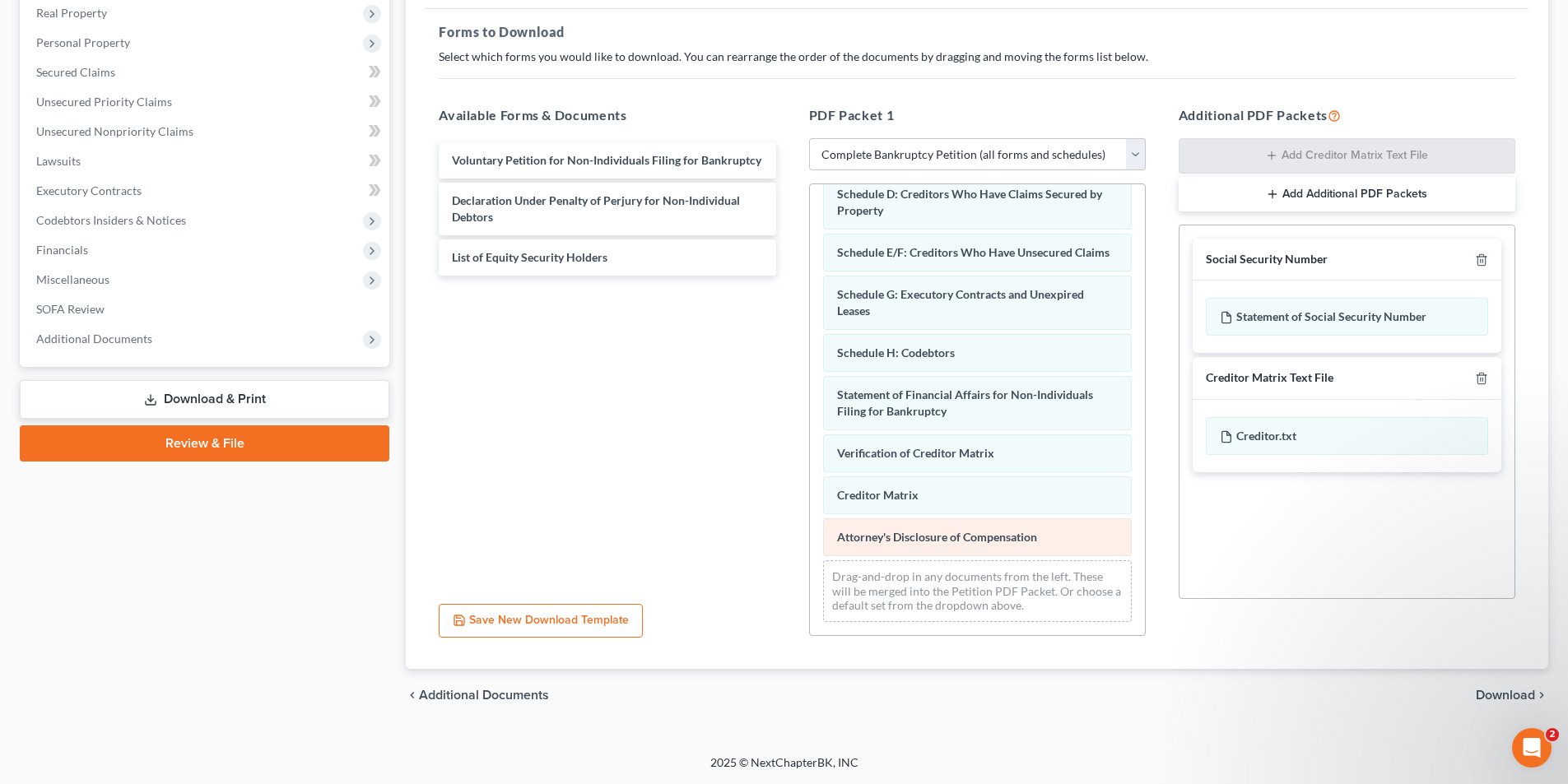
click at [809, 471] on div "Summary of Assets and Liabilities for Non-Individuals Schedule A/B: Assets - Re…" at bounding box center [977, 356] width 335 height 557
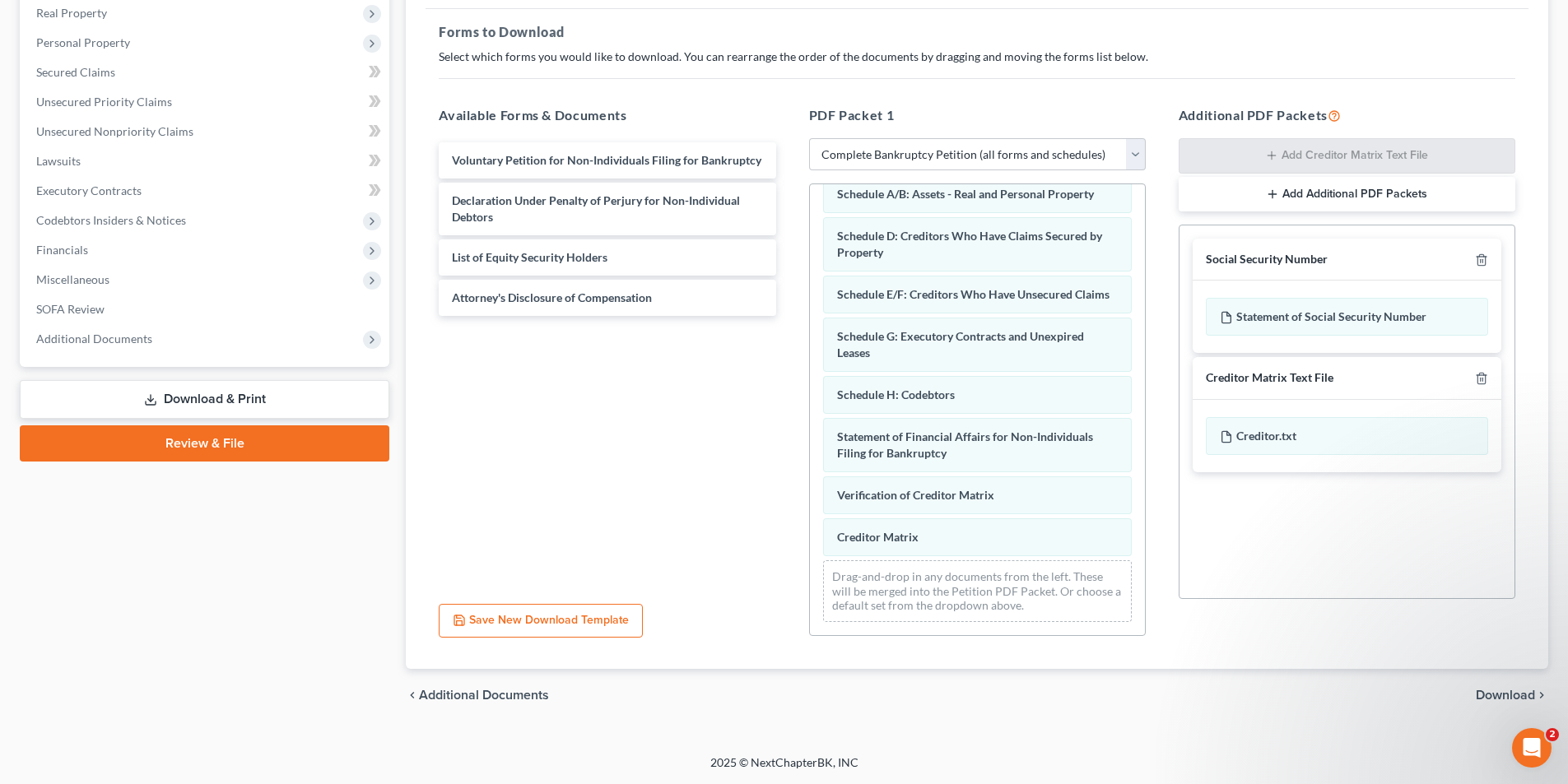
click at [809, 501] on div "Summary of Assets and Liabilities for Non-Individuals Schedule A/B: Assets - Re…" at bounding box center [977, 377] width 335 height 515
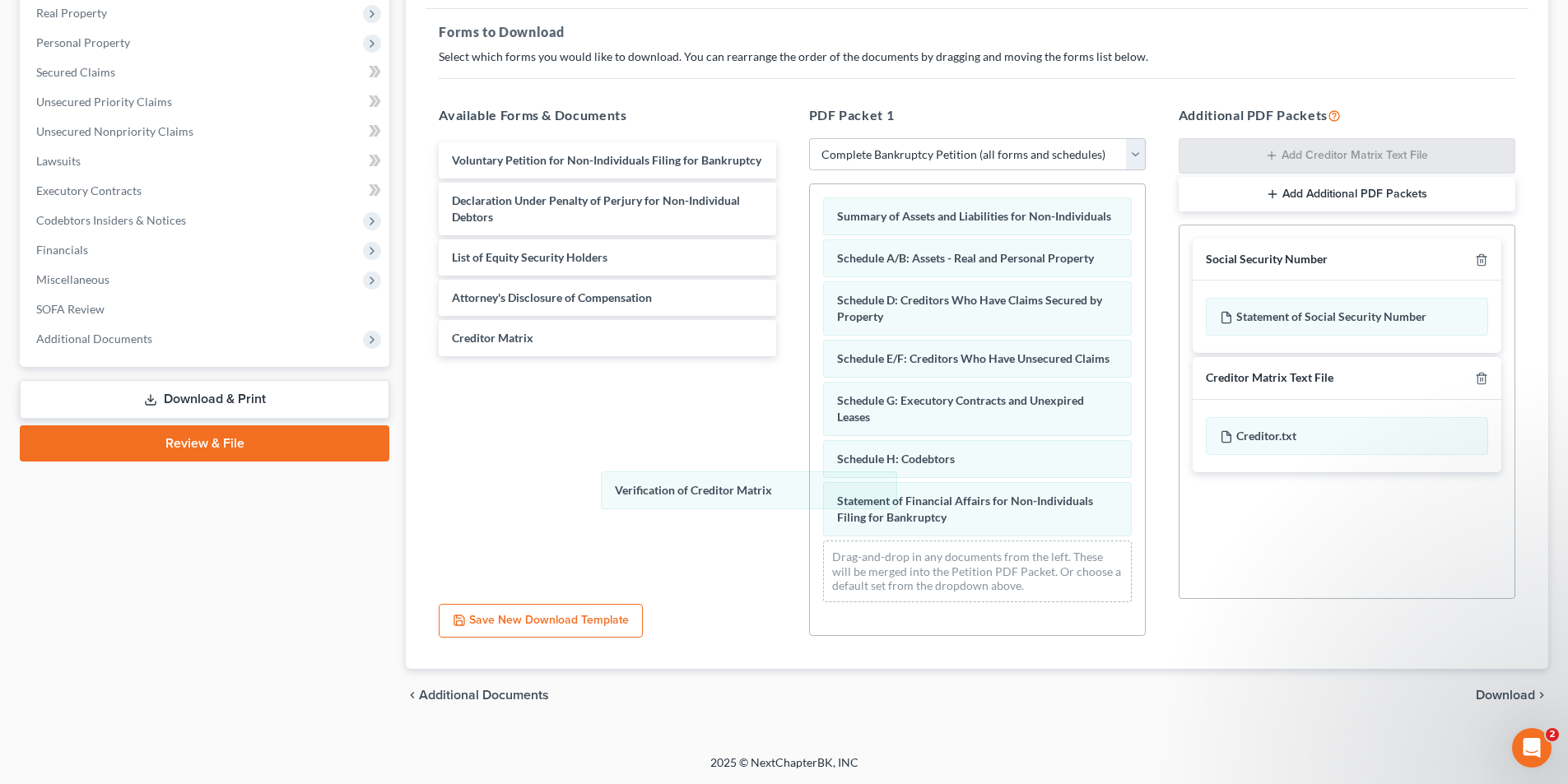
drag, startPoint x: 690, startPoint y: 483, endPoint x: 576, endPoint y: 449, distance: 119.0
click at [809, 461] on div "Verification of Creditor Matrix Summary of Assets and Liabilities for Non-Indiv…" at bounding box center [977, 400] width 335 height 432
click at [1486, 690] on span "Download" at bounding box center [1504, 695] width 59 height 13
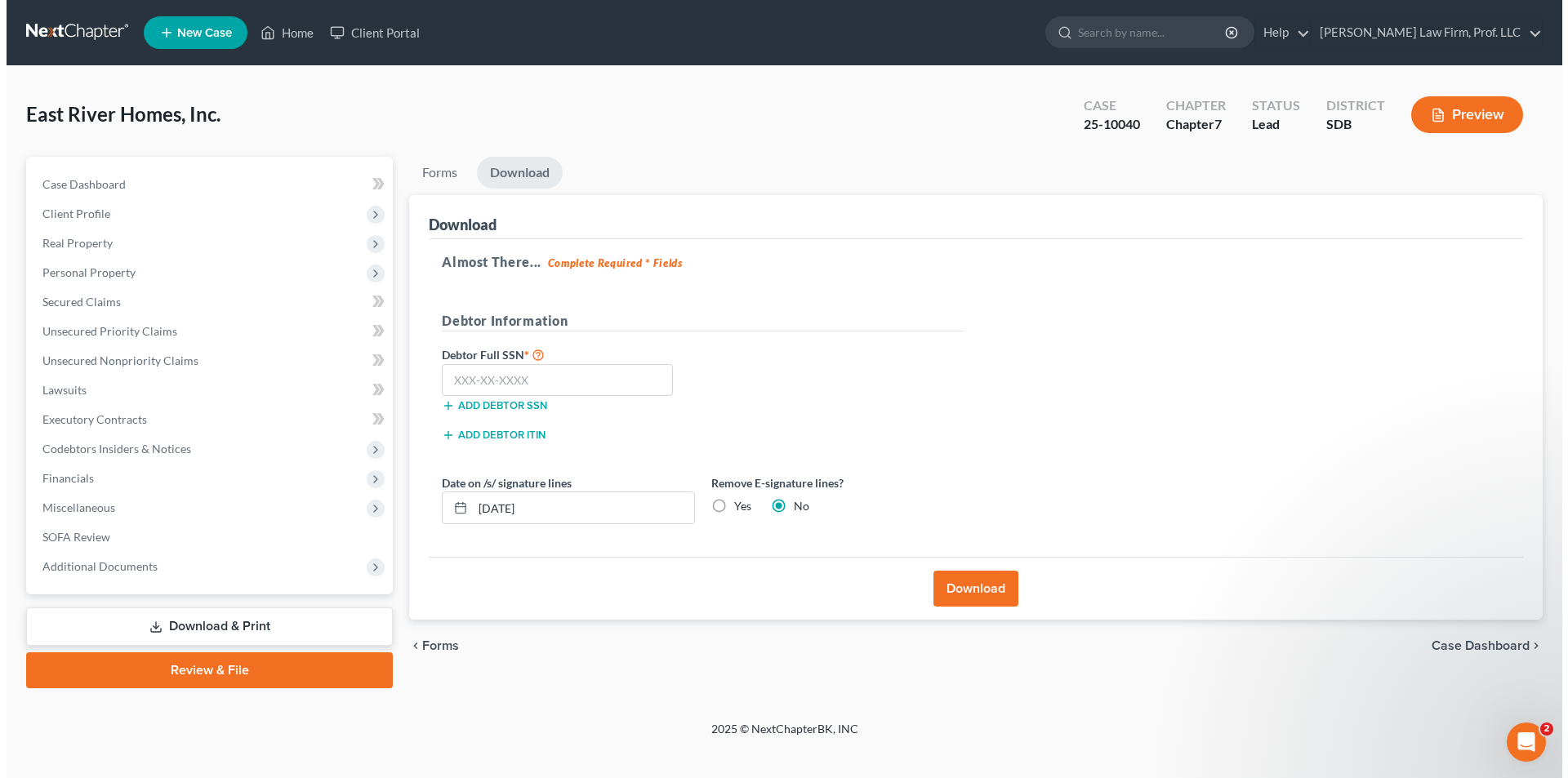
scroll to position [0, 0]
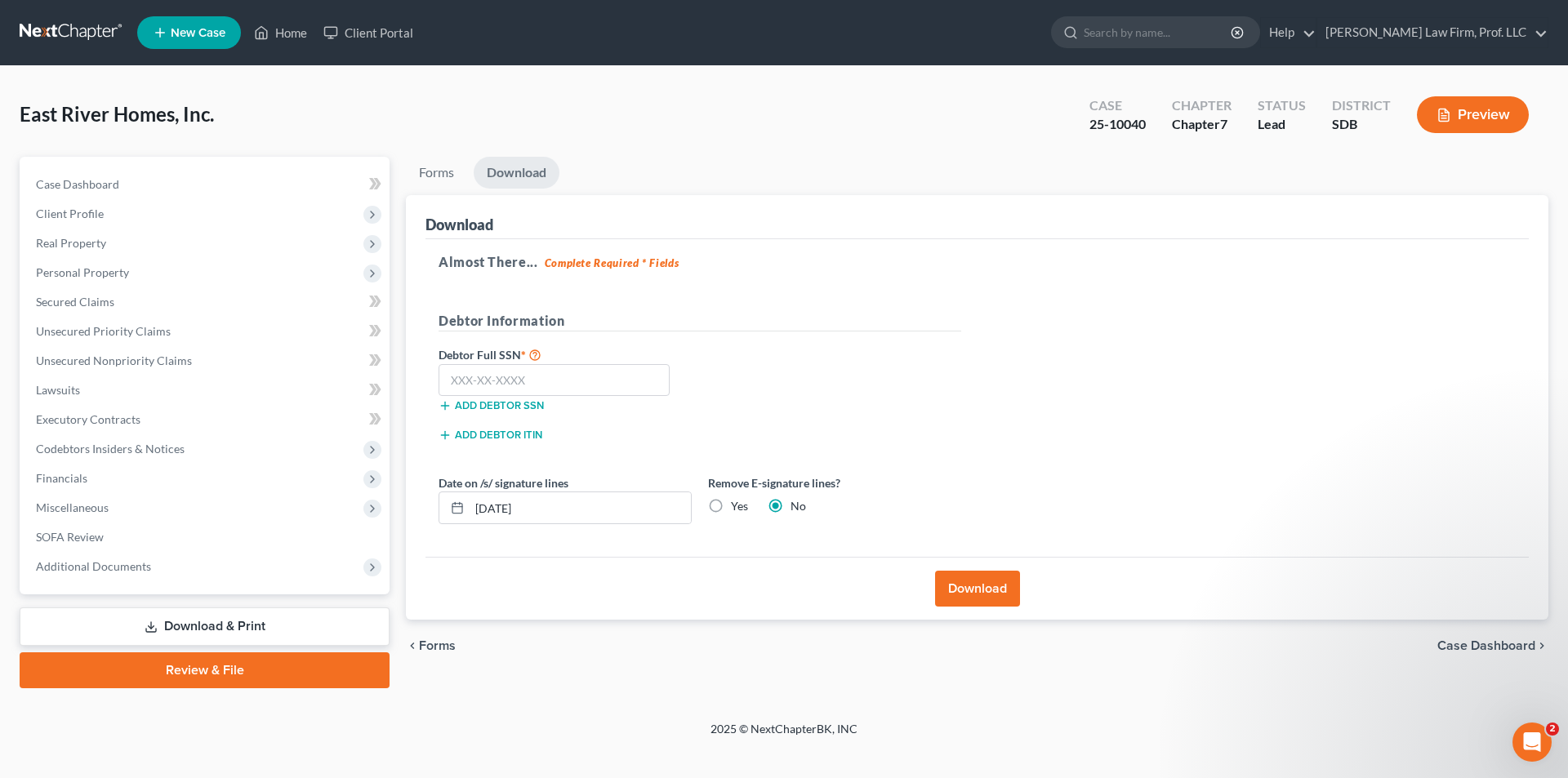
click at [966, 580] on button "Download" at bounding box center [977, 589] width 85 height 36
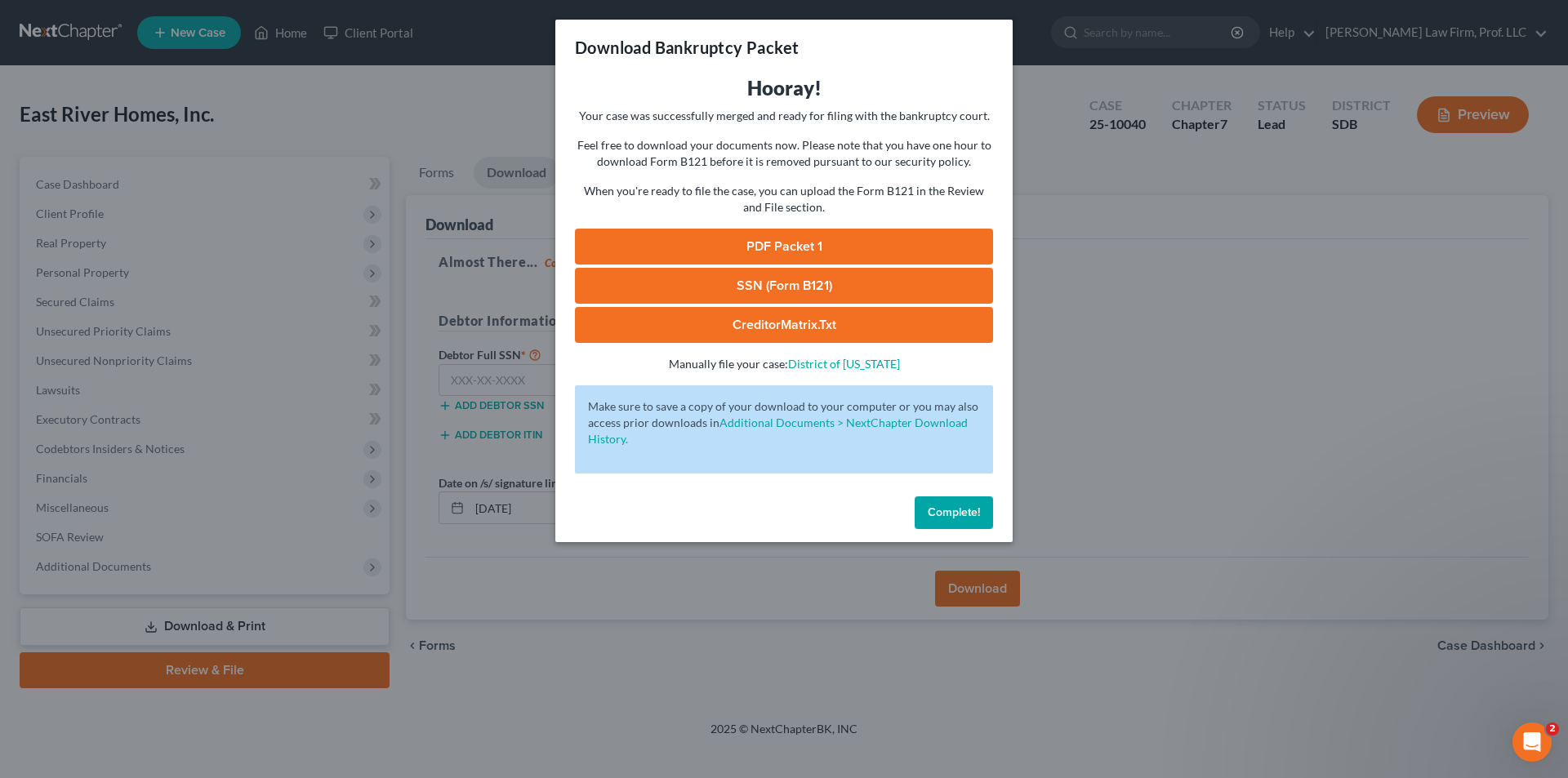
click at [768, 256] on link "PDF Packet 1" at bounding box center [784, 247] width 418 height 36
click at [945, 512] on span "Complete!" at bounding box center [954, 512] width 52 height 14
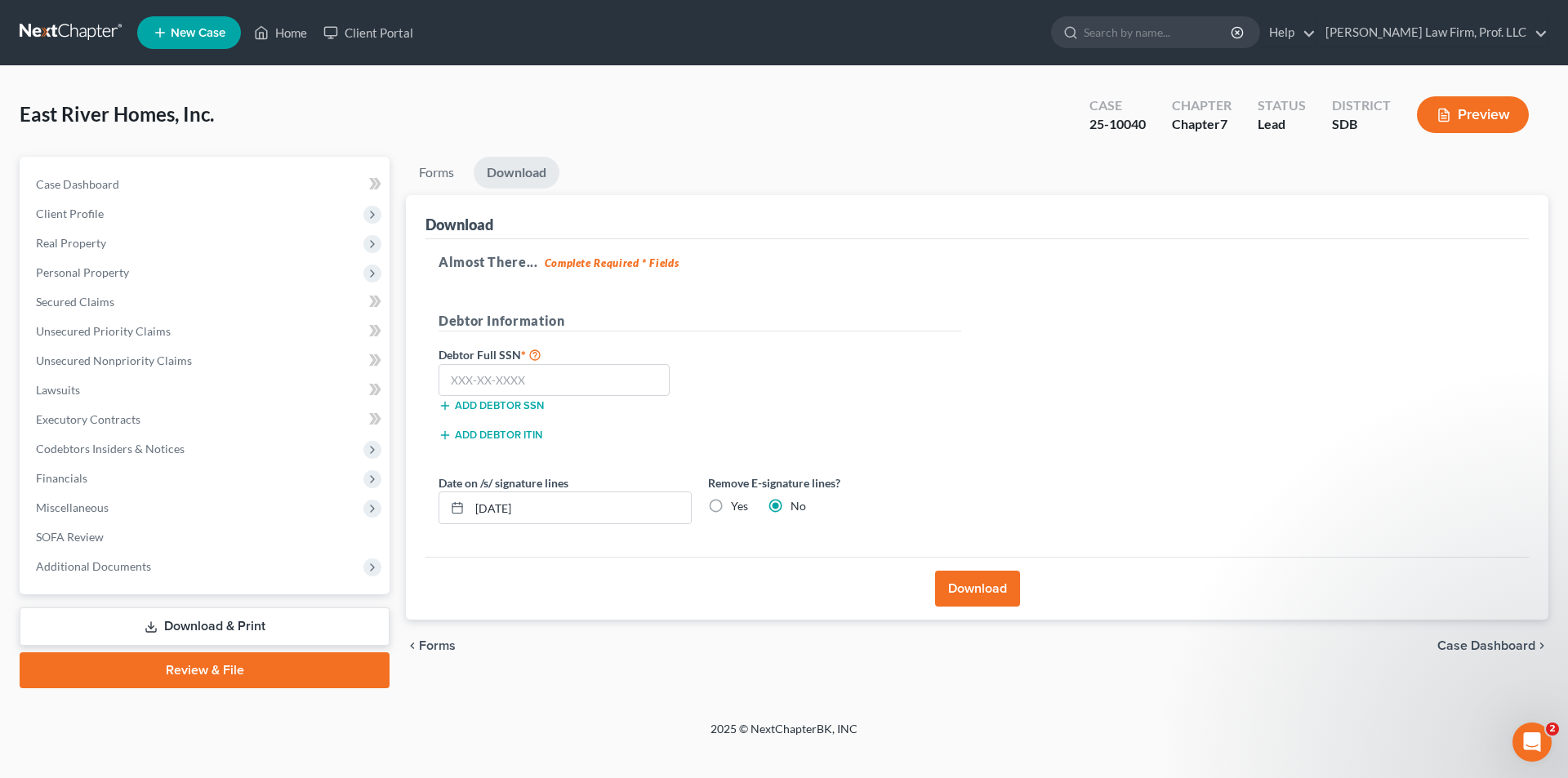
click at [963, 160] on ul "Forms Download" at bounding box center [977, 176] width 1142 height 39
click at [222, 632] on link "Download & Print" at bounding box center [205, 627] width 370 height 39
click at [224, 625] on link "Download & Print" at bounding box center [205, 627] width 370 height 39
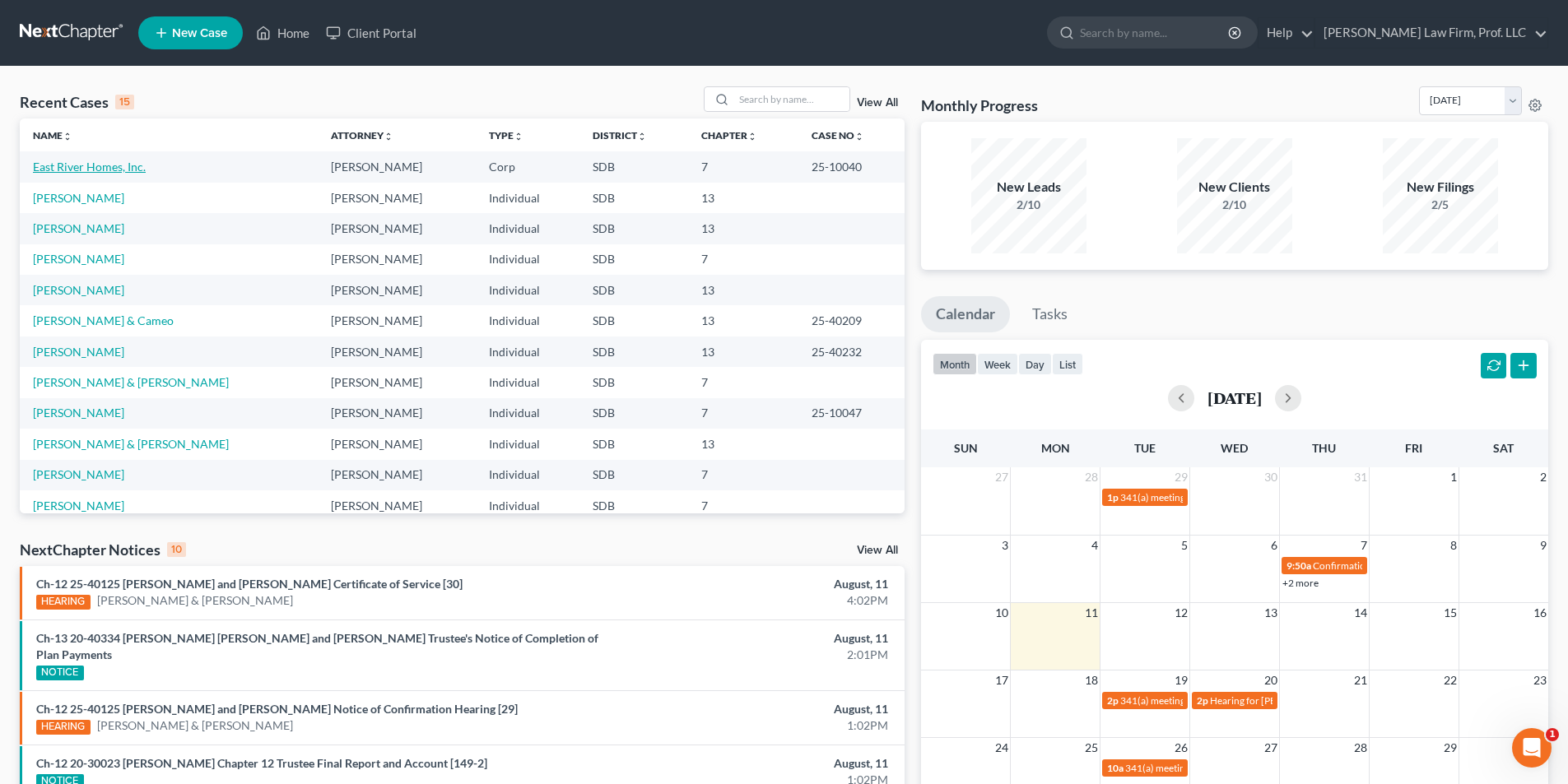
click at [60, 170] on link "East River Homes, Inc." at bounding box center [89, 166] width 113 height 14
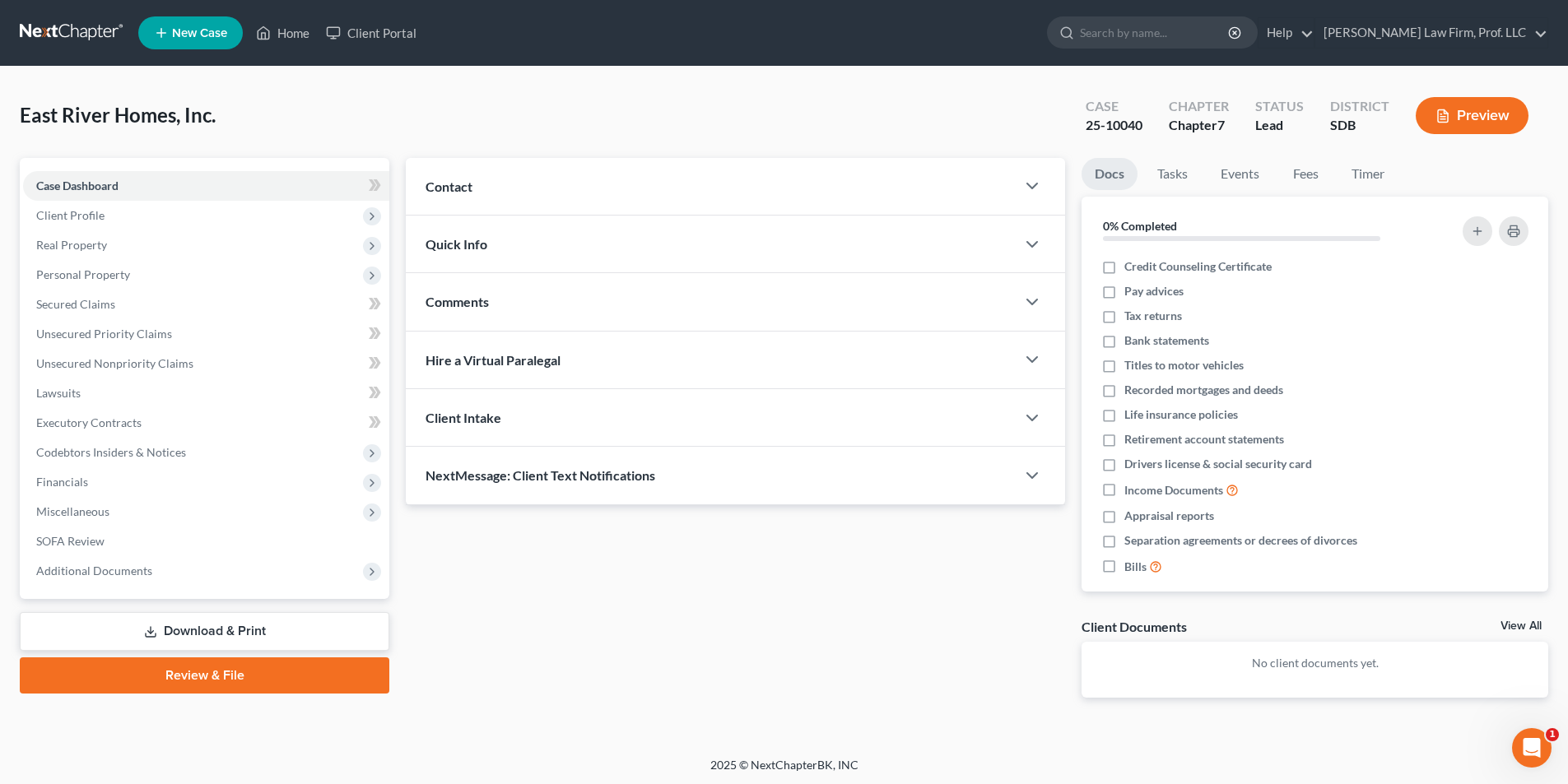
click at [178, 628] on link "Download & Print" at bounding box center [204, 631] width 370 height 39
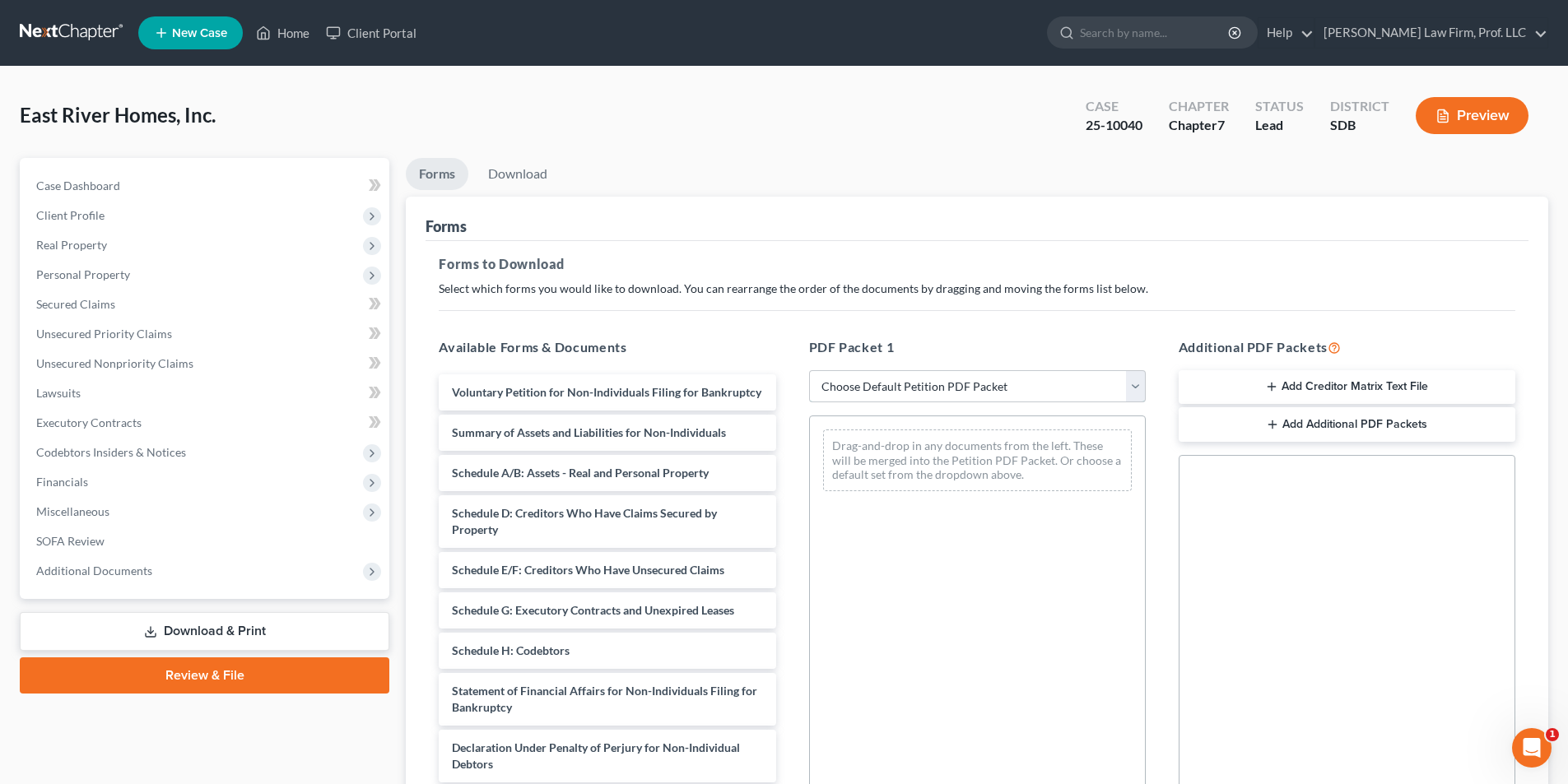
drag, startPoint x: 870, startPoint y: 390, endPoint x: 863, endPoint y: 401, distance: 13.0
click at [870, 390] on select "Choose Default Petition PDF Packet Complete Bankruptcy Petition (all forms and …" at bounding box center [978, 387] width 337 height 33
select select "0"
click at [809, 371] on select "Choose Default Petition PDF Packet Complete Bankruptcy Petition (all forms and …" at bounding box center [978, 387] width 337 height 33
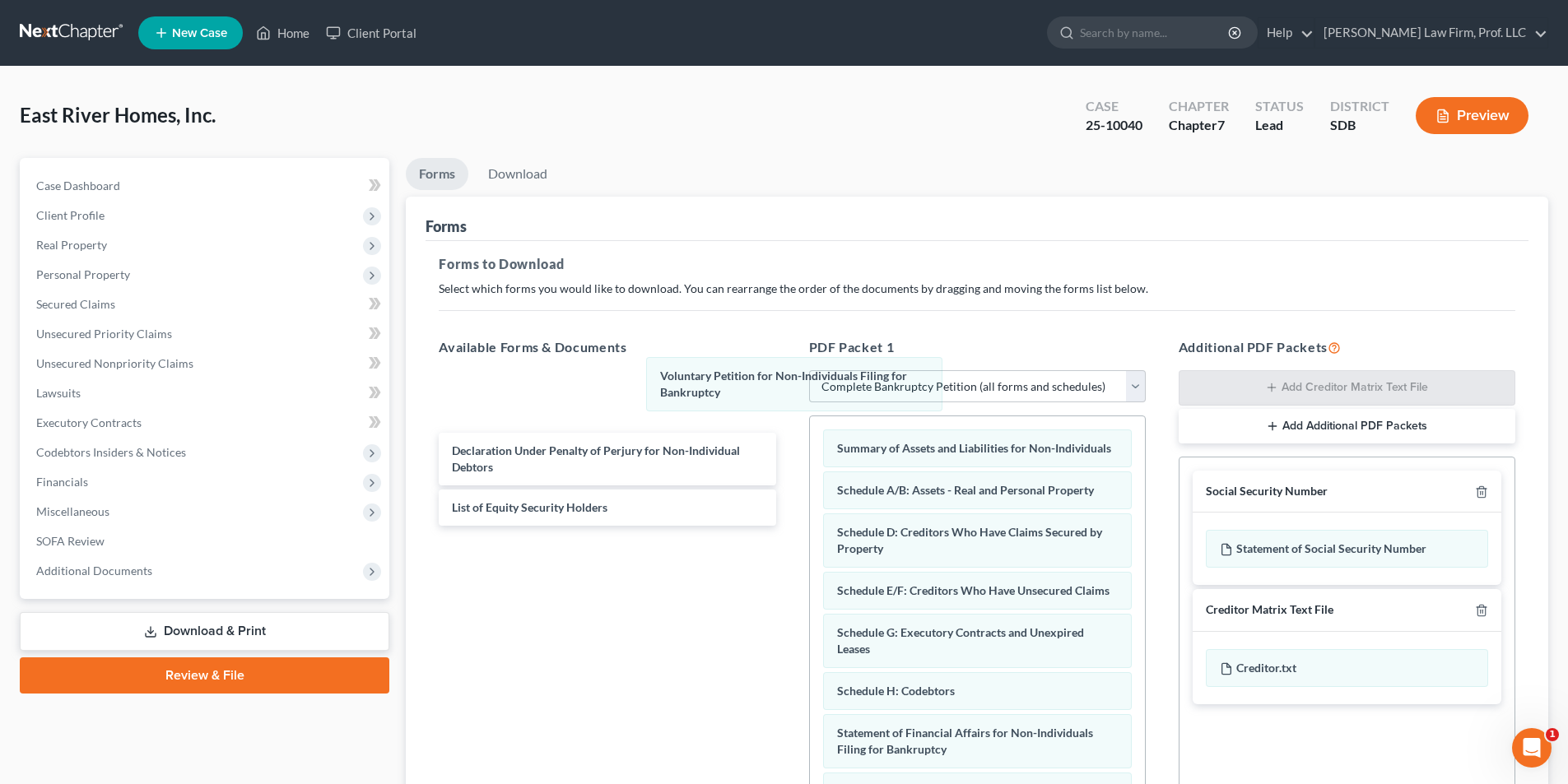
drag, startPoint x: 886, startPoint y: 451, endPoint x: 721, endPoint y: 353, distance: 191.9
click at [809, 416] on div "Voluntary Petition for Non-Individuals Filing for Bankruptcy Voluntary Petition…" at bounding box center [977, 694] width 335 height 557
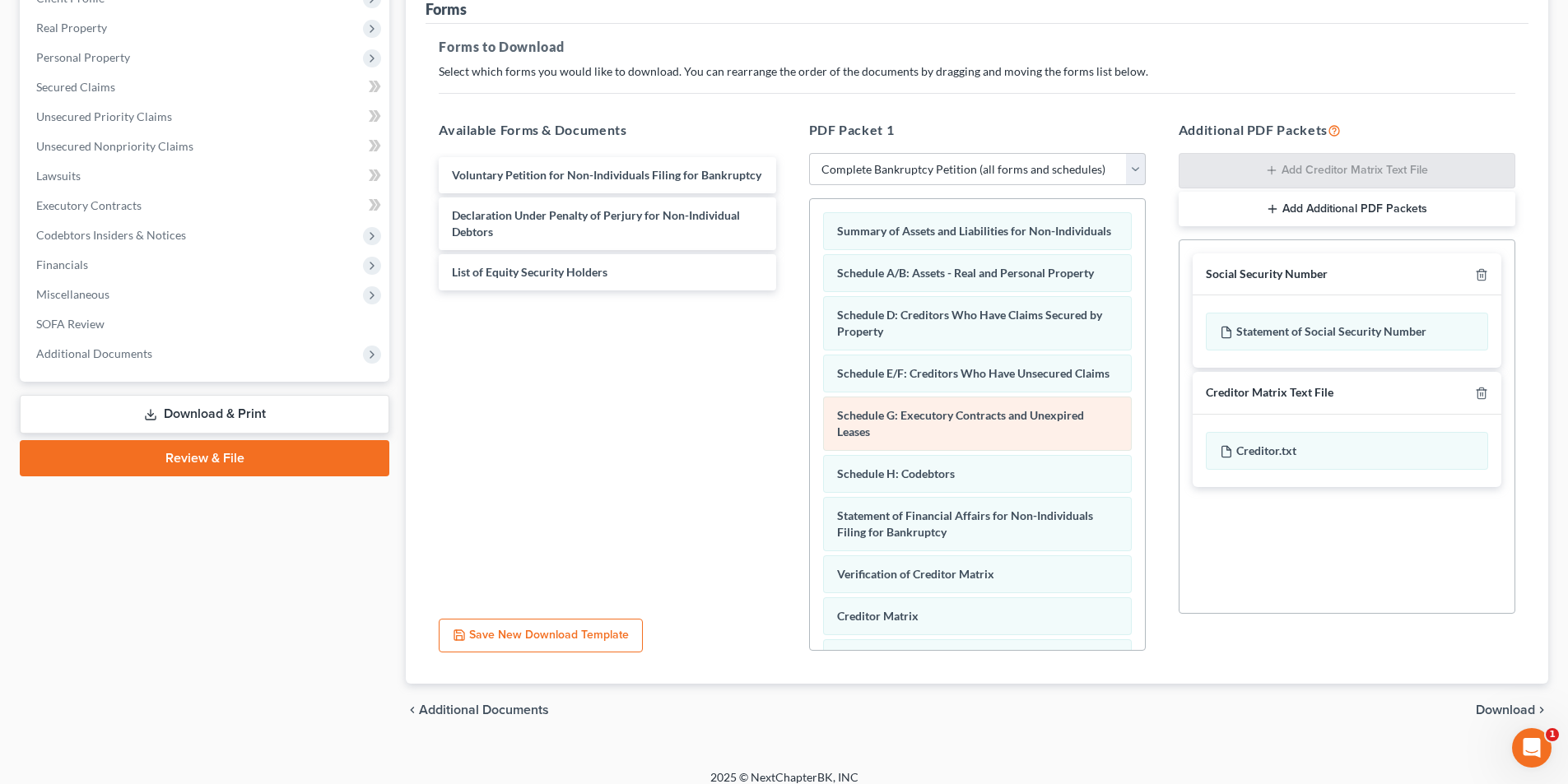
scroll to position [232, 0]
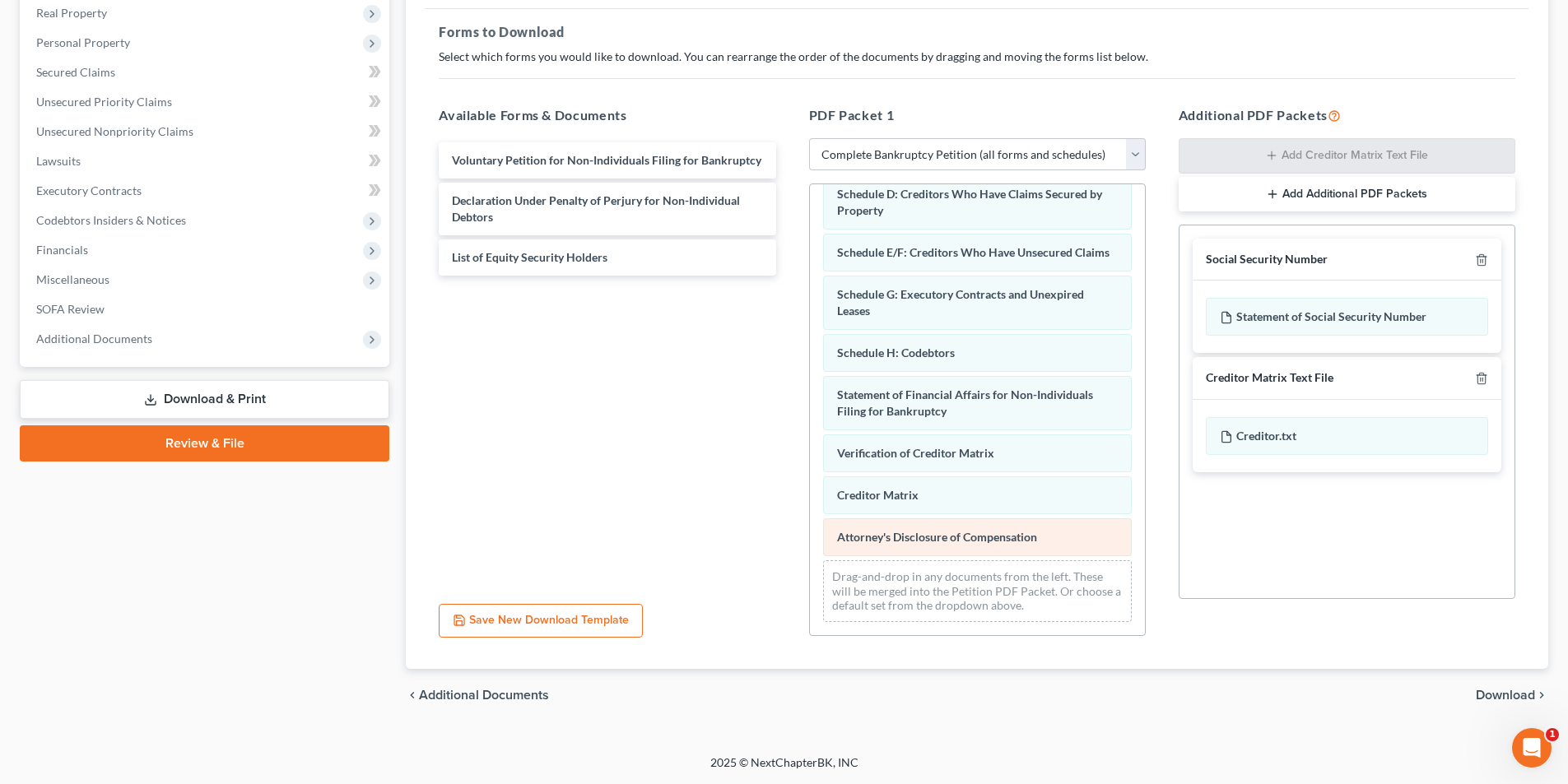
click at [809, 501] on div "Summary of Assets and Liabilities for Non-Individuals Schedule A/B: Assets - Re…" at bounding box center [977, 356] width 335 height 557
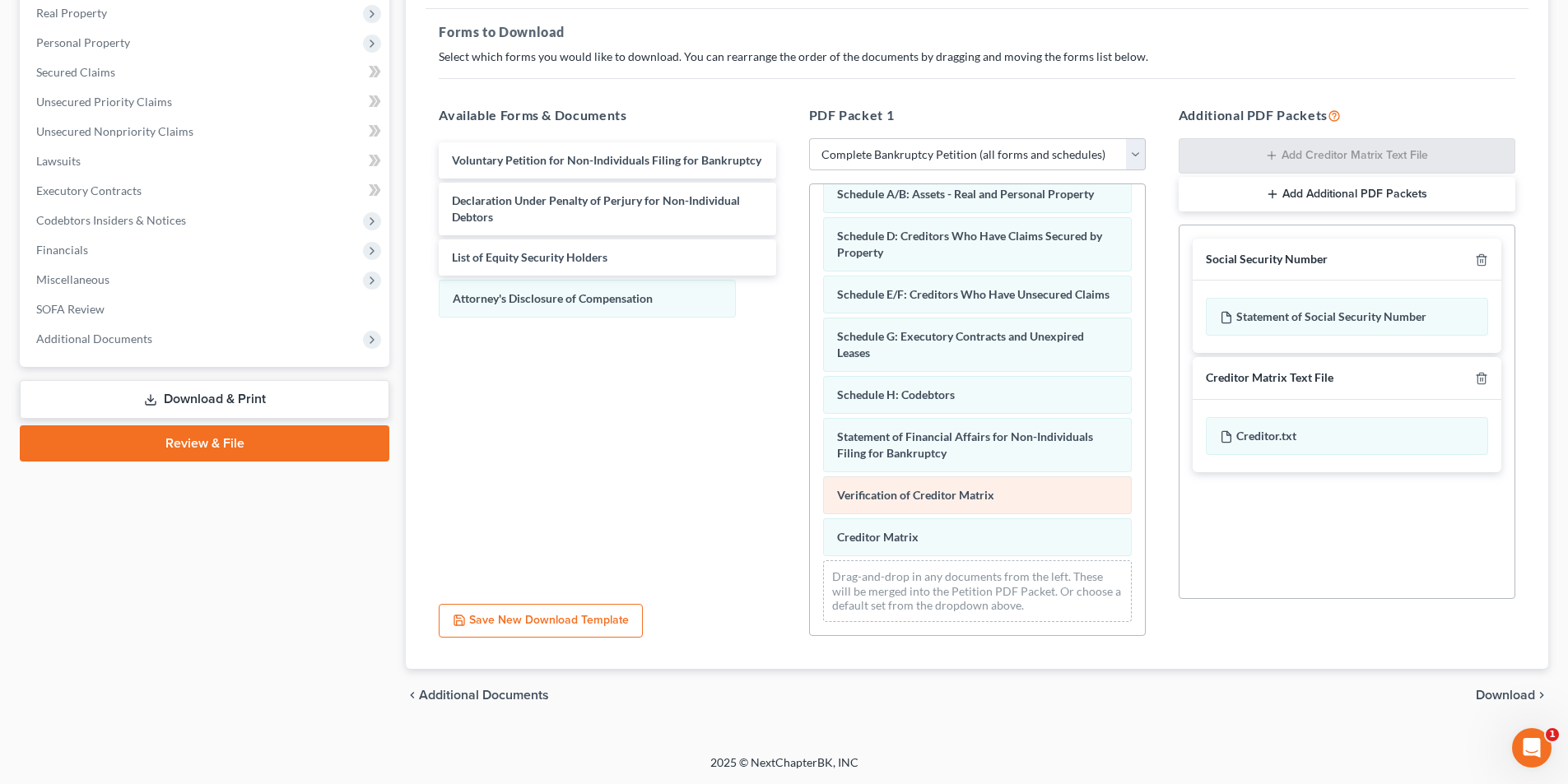
scroll to position [97, 0]
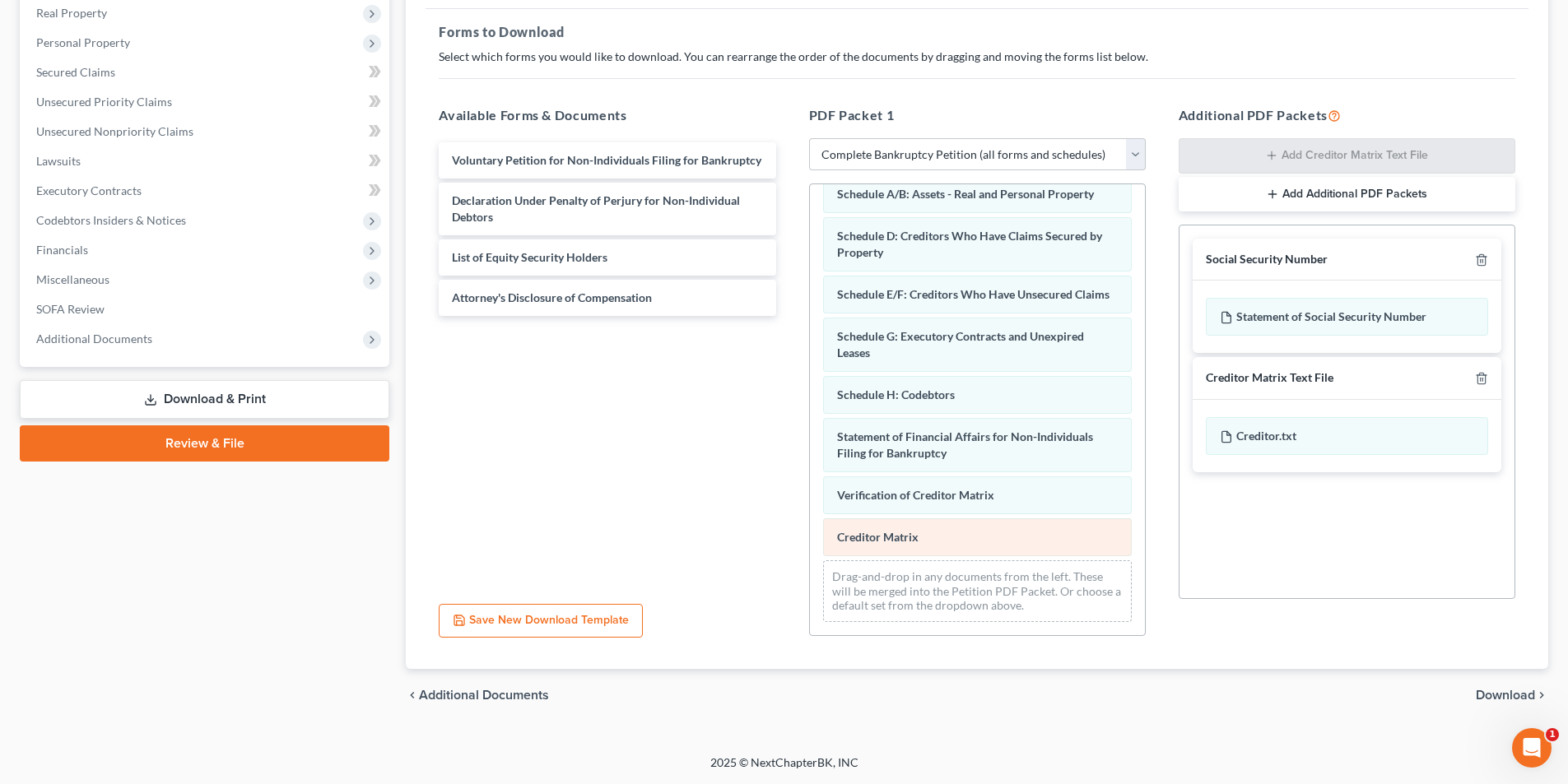
click at [809, 507] on div "Summary of Assets and Liabilities for Non-Individuals Schedule A/B: Assets - Re…" at bounding box center [977, 377] width 335 height 515
click at [809, 473] on div "Summary of Assets and Liabilities for Non-Individuals Schedule A/B: Assets - Re…" at bounding box center [977, 377] width 335 height 515
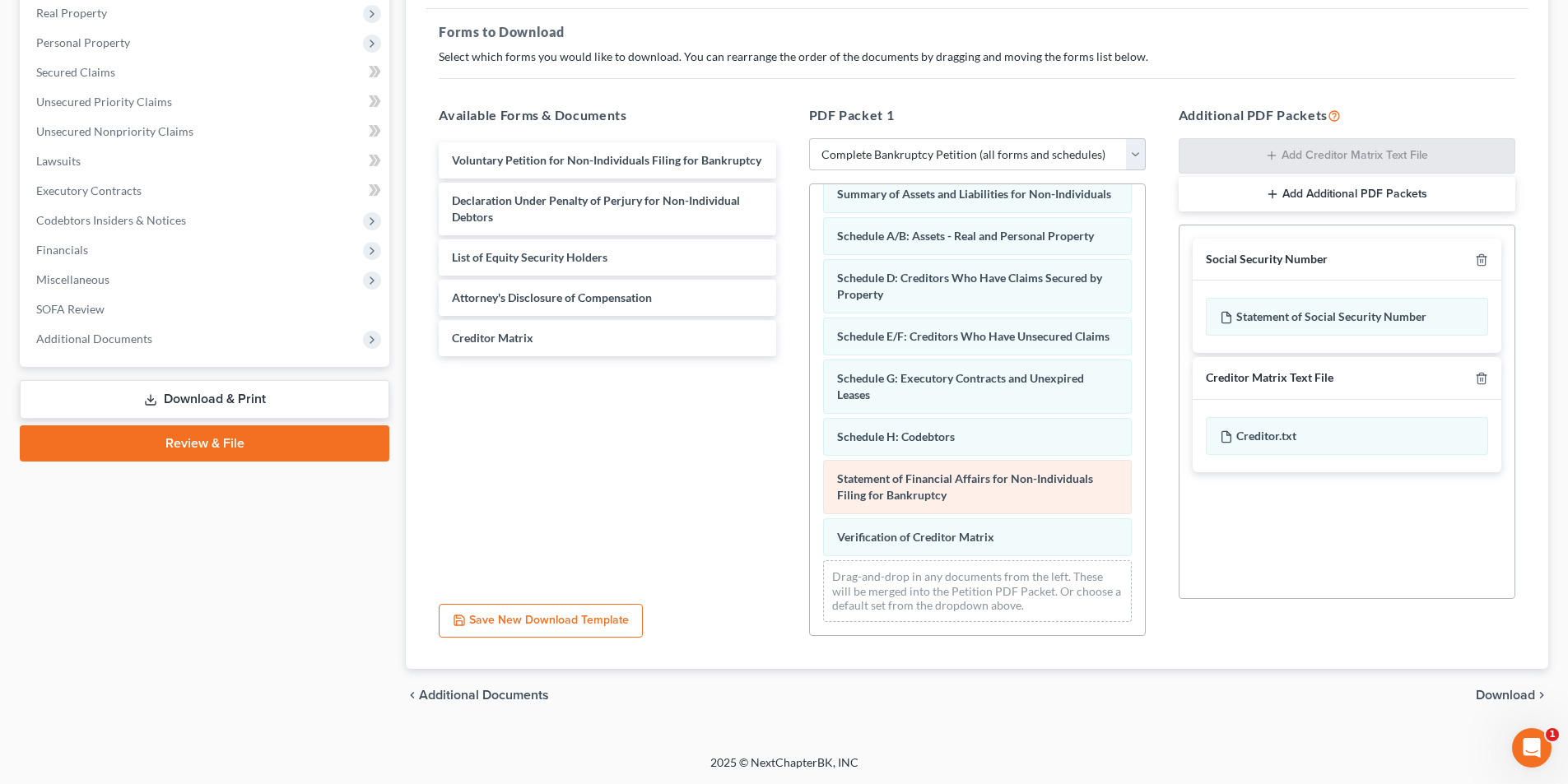
click at [809, 438] on div "Summary of Assets and Liabilities for Non-Individuals Schedule A/B: Assets - Re…" at bounding box center [977, 398] width 335 height 473
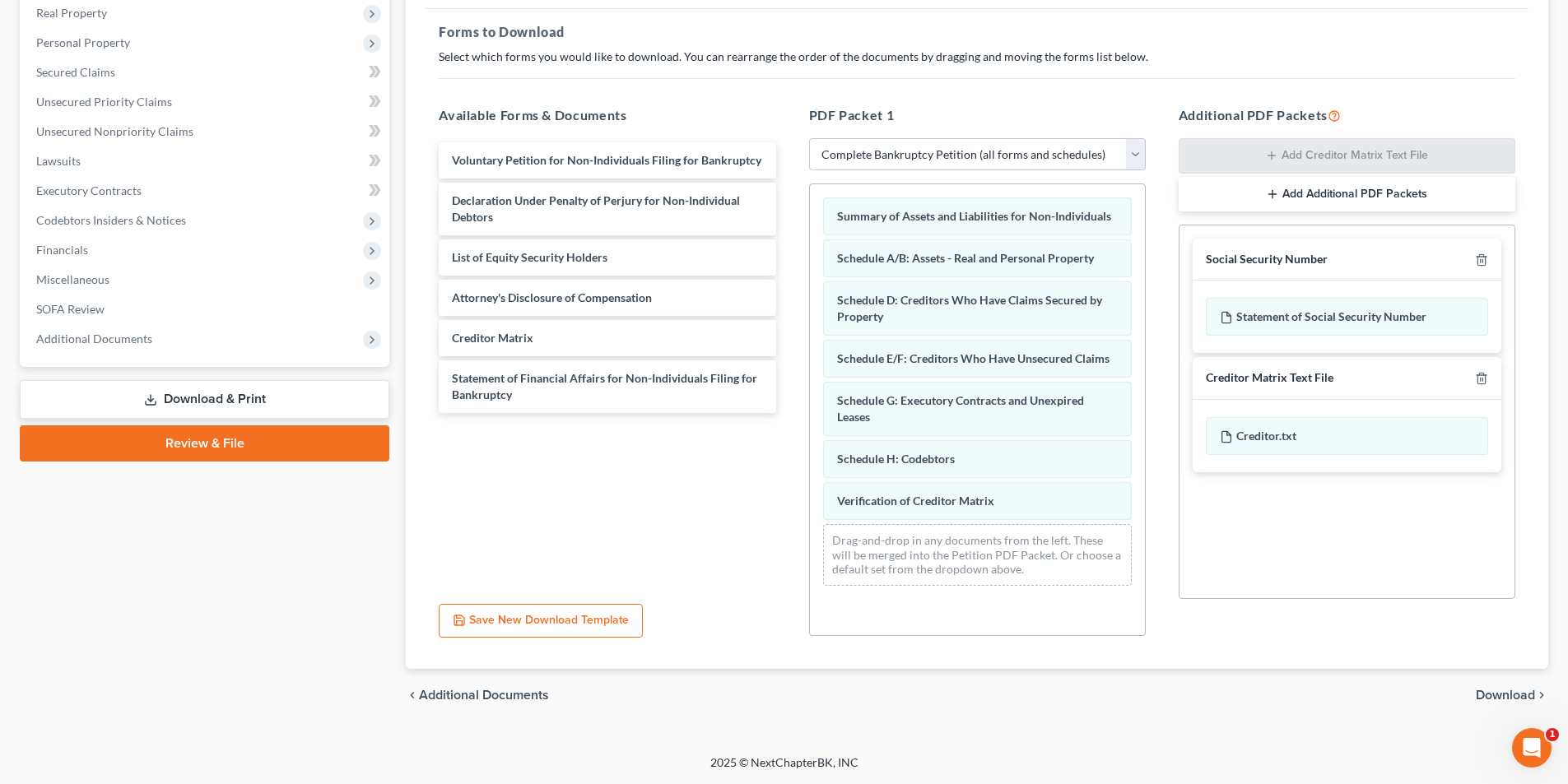
click at [1505, 696] on span "Download" at bounding box center [1504, 695] width 59 height 13
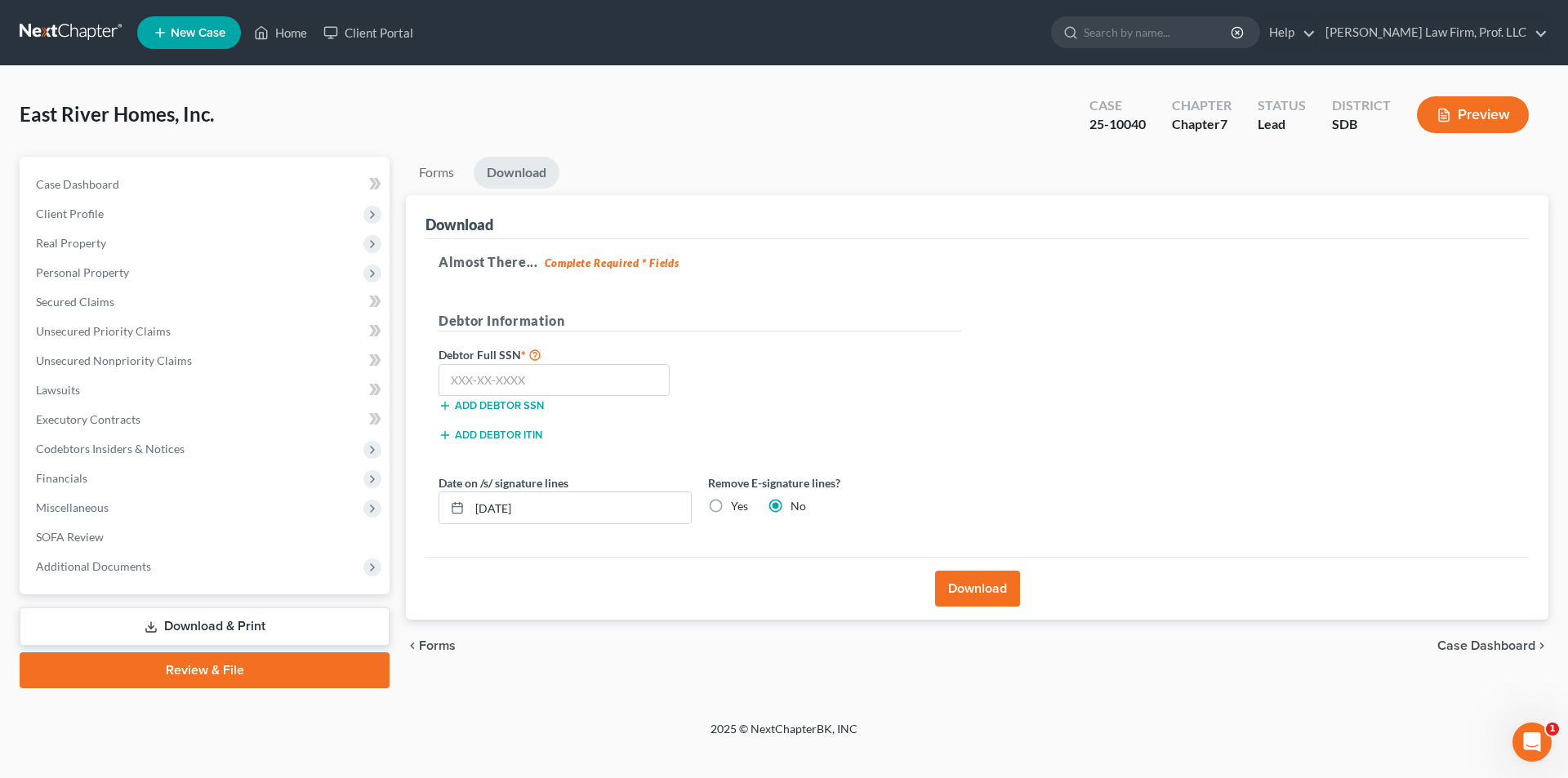
click at [979, 578] on button "Download" at bounding box center [977, 589] width 85 height 36
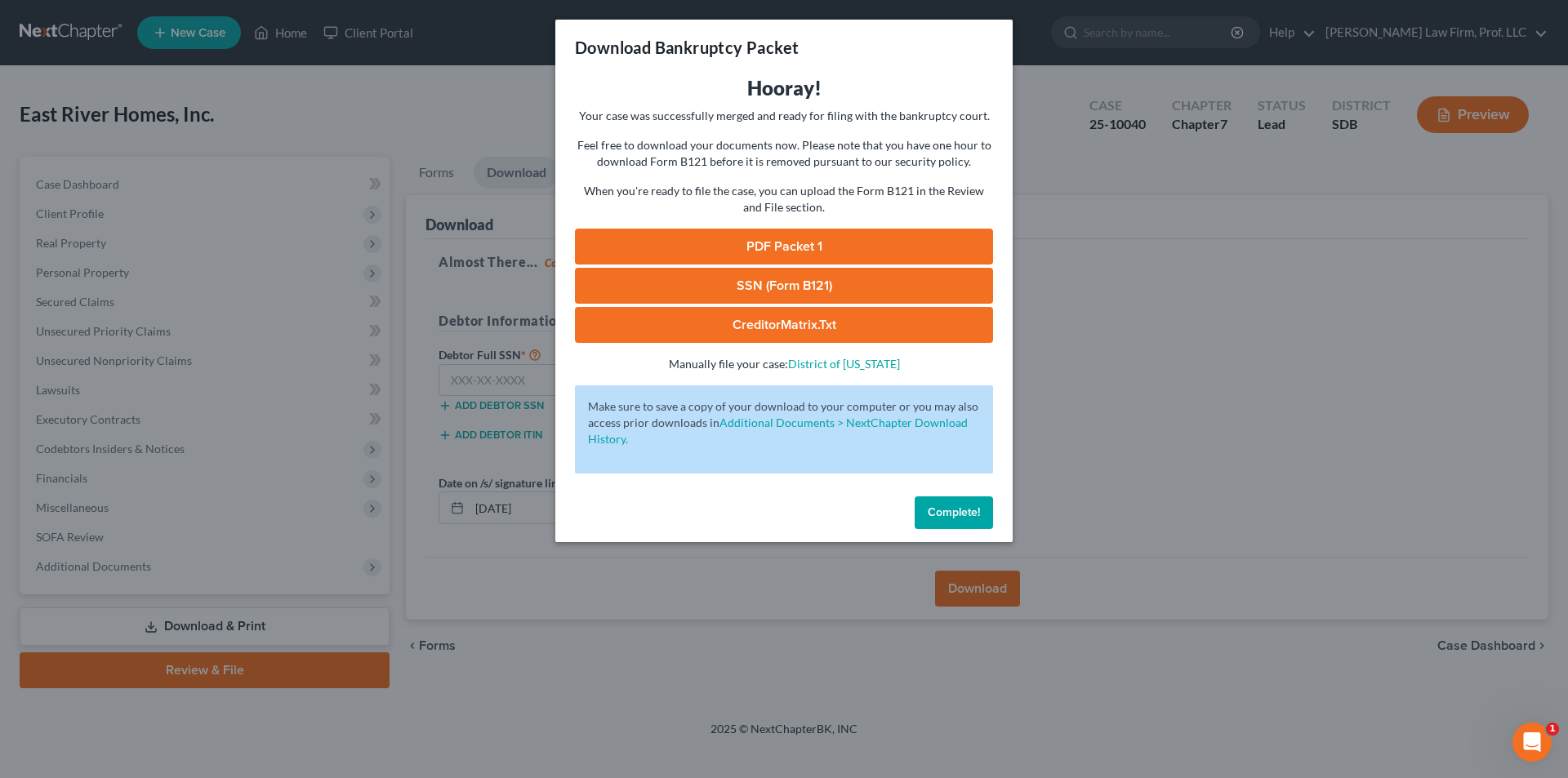
click at [755, 252] on link "PDF Packet 1" at bounding box center [784, 247] width 418 height 36
click at [949, 508] on span "Complete!" at bounding box center [954, 512] width 52 height 14
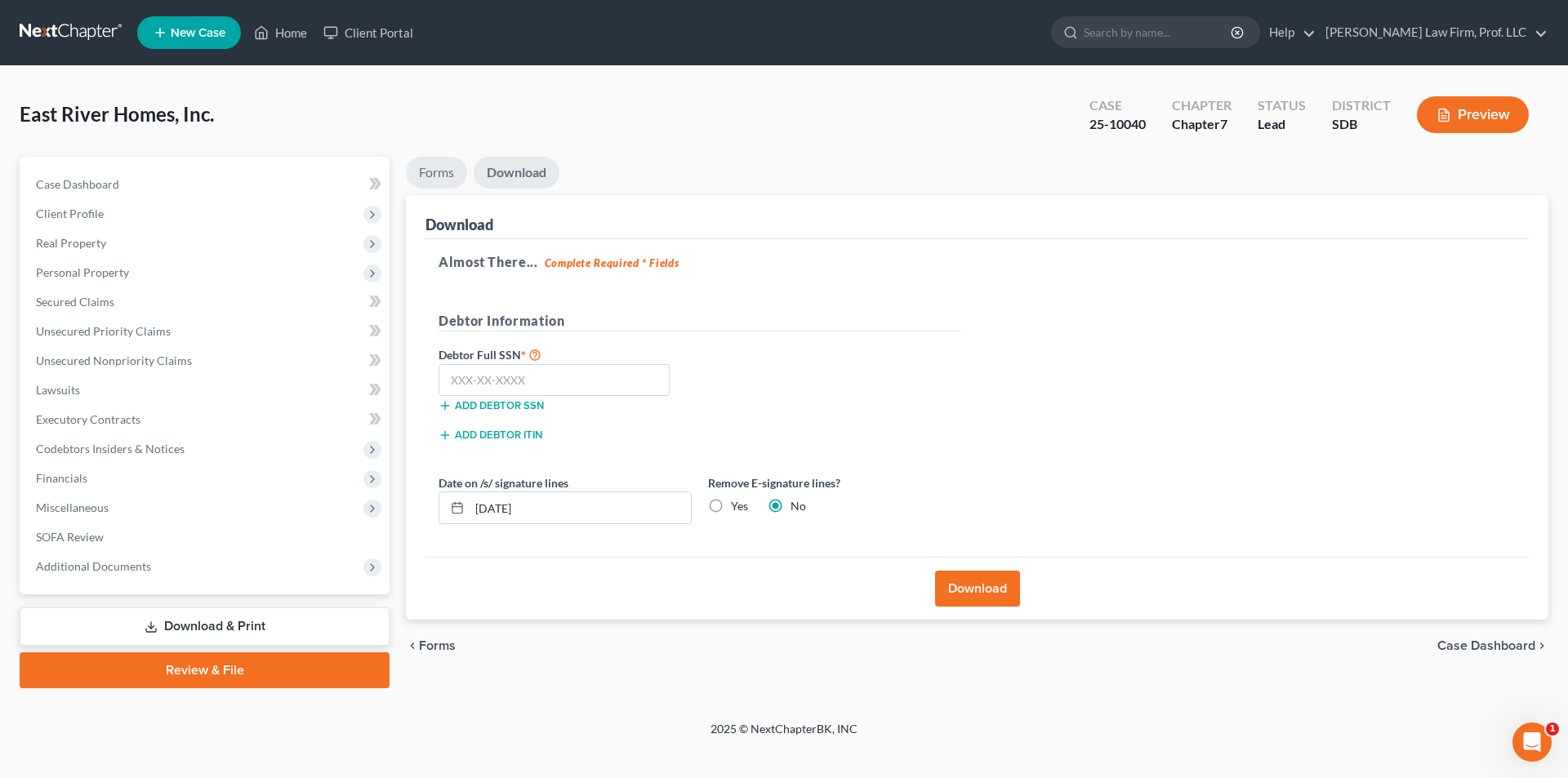
click at [443, 169] on link "Forms" at bounding box center [436, 172] width 61 height 32
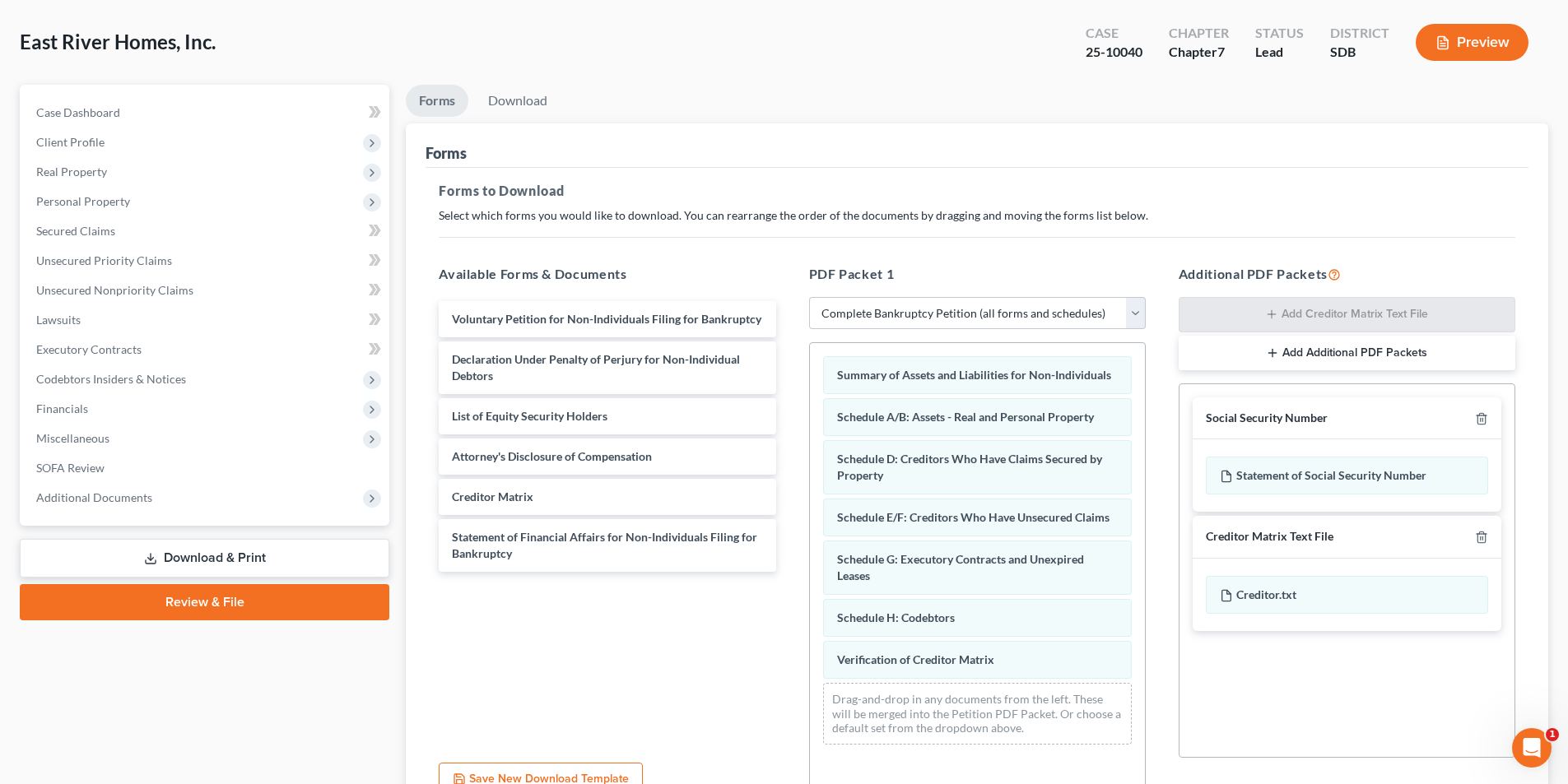
scroll to position [232, 0]
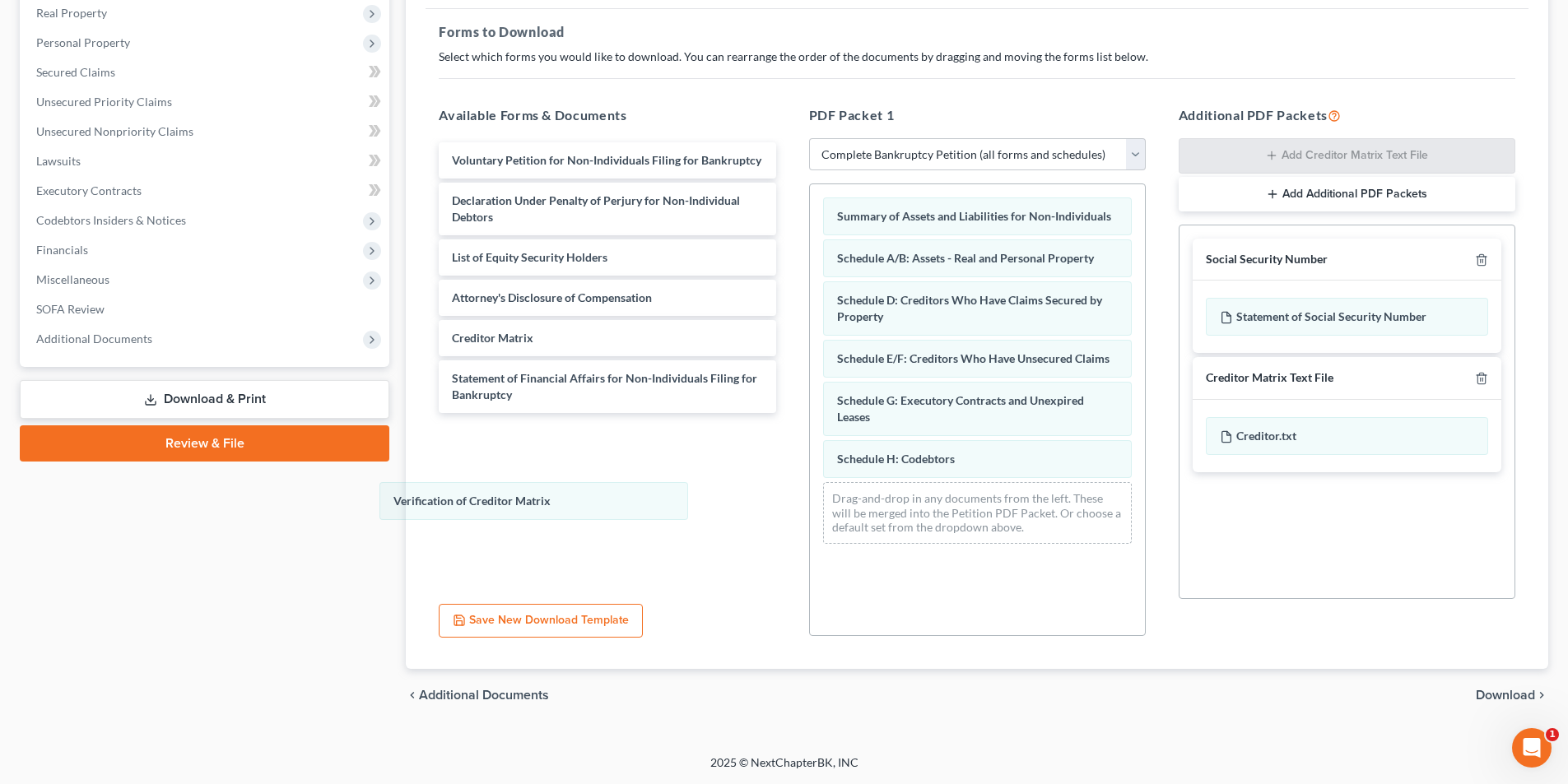
drag, startPoint x: 928, startPoint y: 496, endPoint x: 371, endPoint y: 498, distance: 557.0
click at [809, 506] on div "Verification of Creditor Matrix Summary of Assets and Liabilities for Non-Indiv…" at bounding box center [977, 371] width 335 height 372
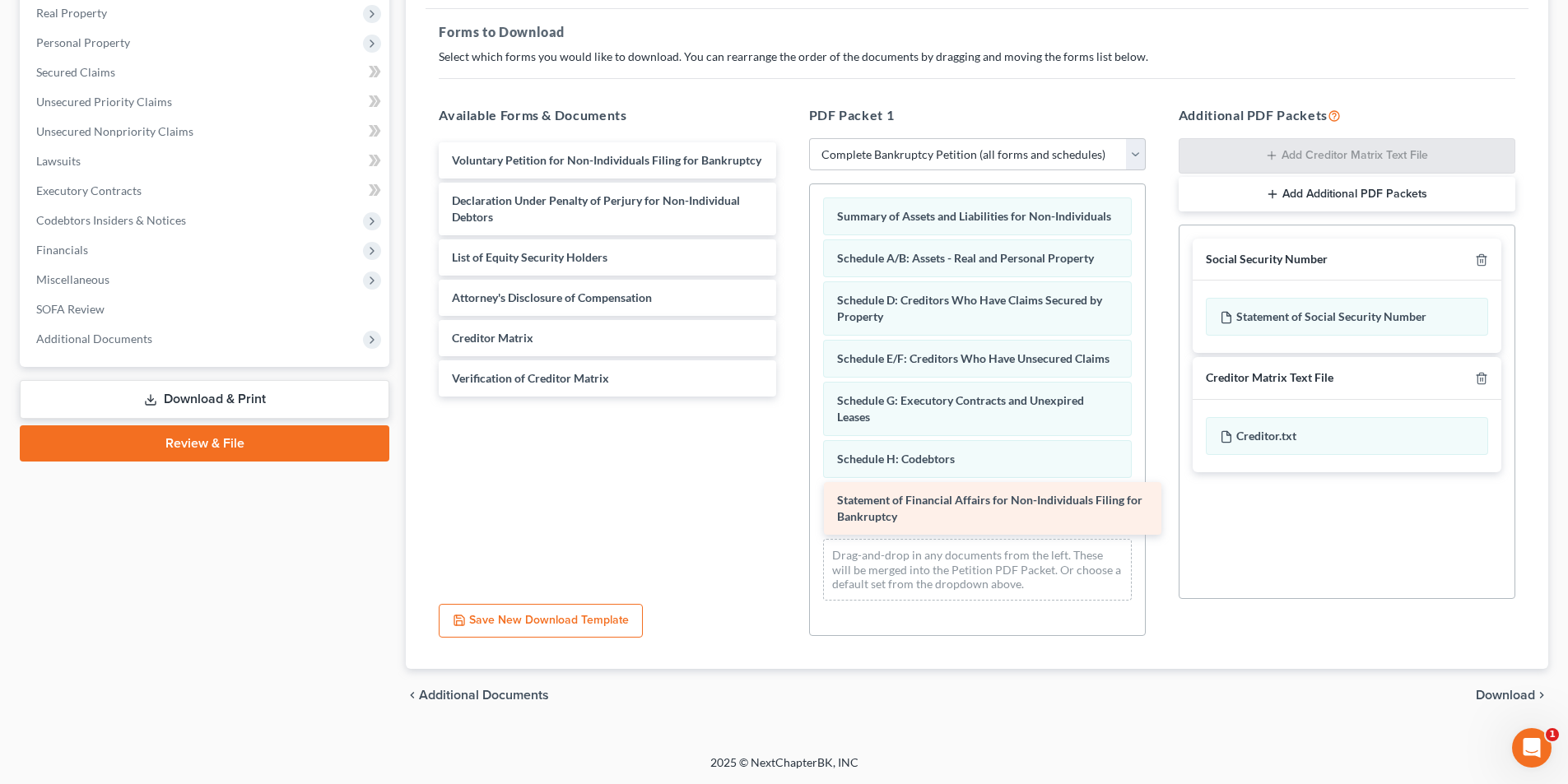
drag, startPoint x: 498, startPoint y: 381, endPoint x: 875, endPoint y: 503, distance: 396.2
click at [789, 397] on div "Statement of Financial Affairs for Non-Individuals Filing for Bankruptcy Volunt…" at bounding box center [607, 270] width 363 height 254
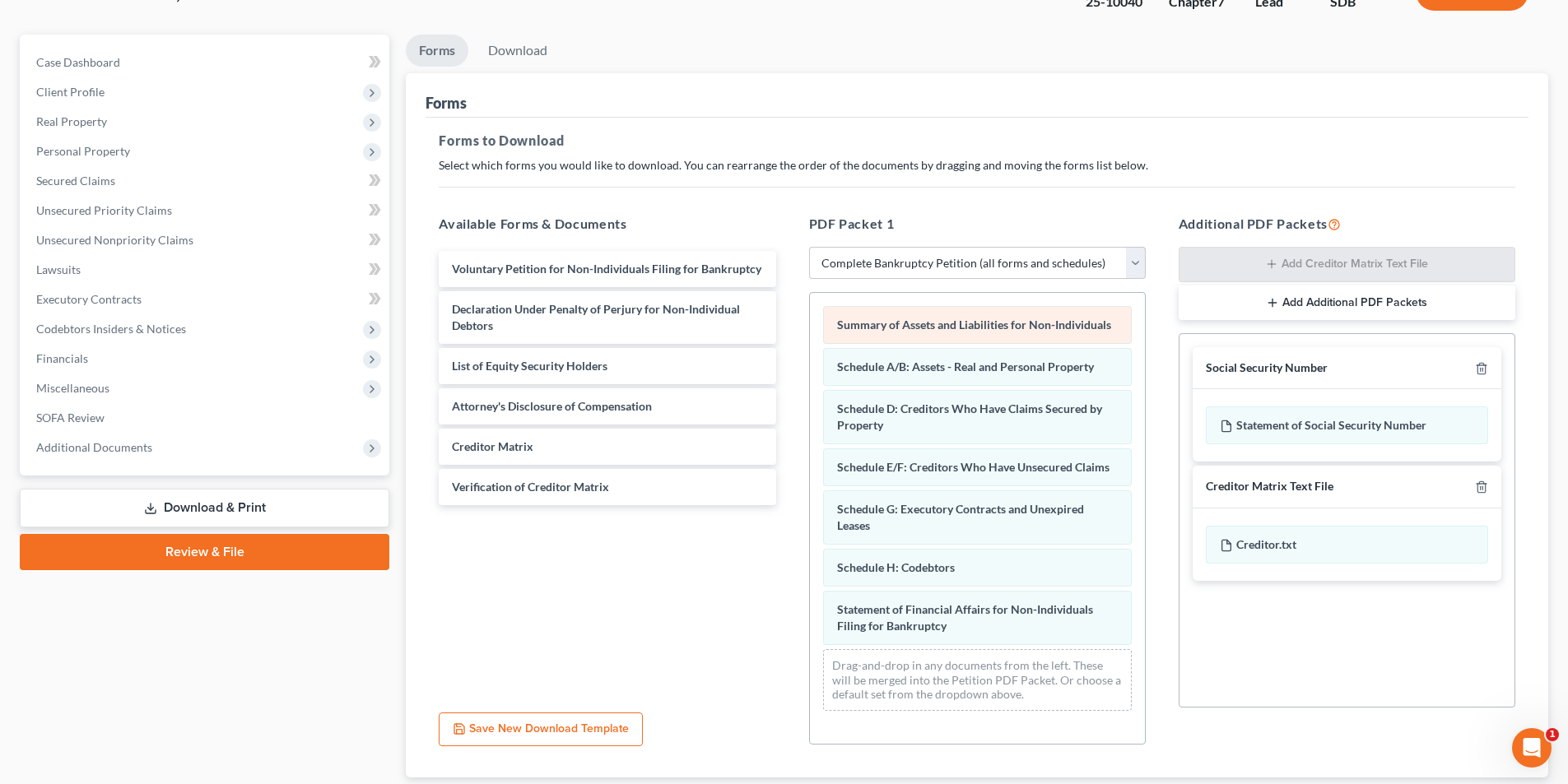
scroll to position [164, 0]
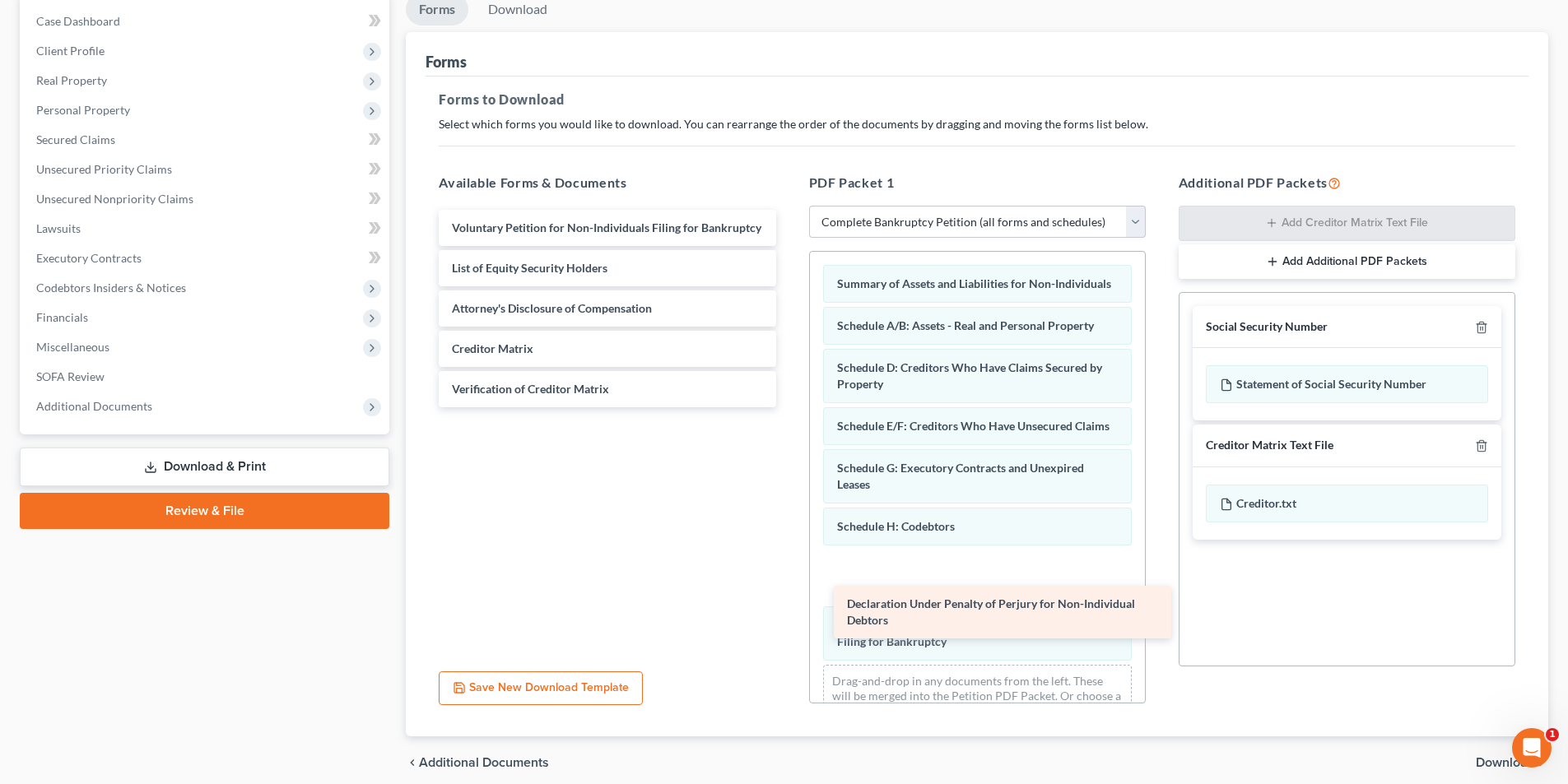
drag, startPoint x: 527, startPoint y: 278, endPoint x: 922, endPoint y: 614, distance: 518.6
click at [789, 407] on div "Declaration Under Penalty of Perjury for Non-Individual Debtors Voluntary Petit…" at bounding box center [607, 308] width 363 height 197
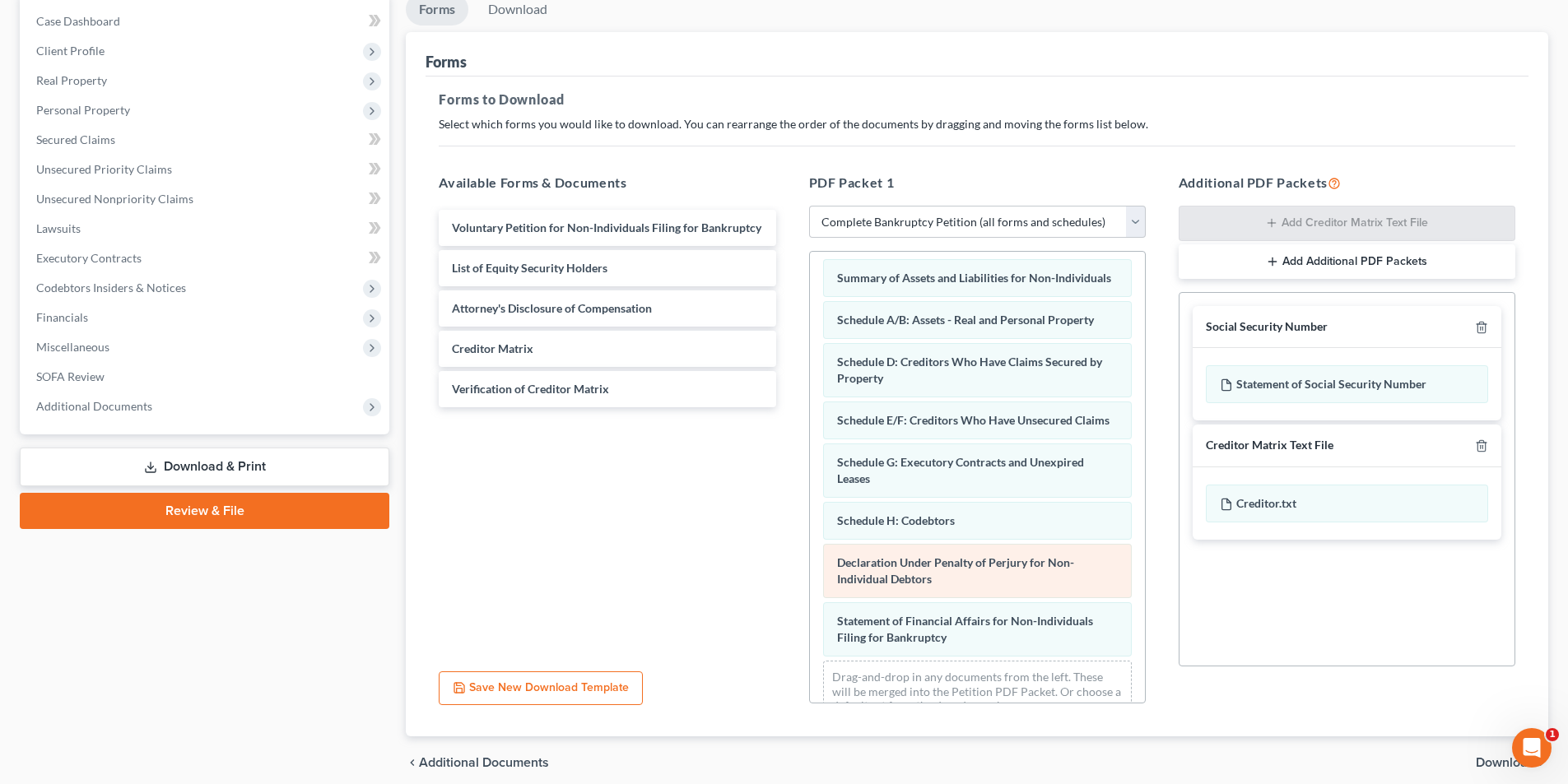
scroll to position [0, 0]
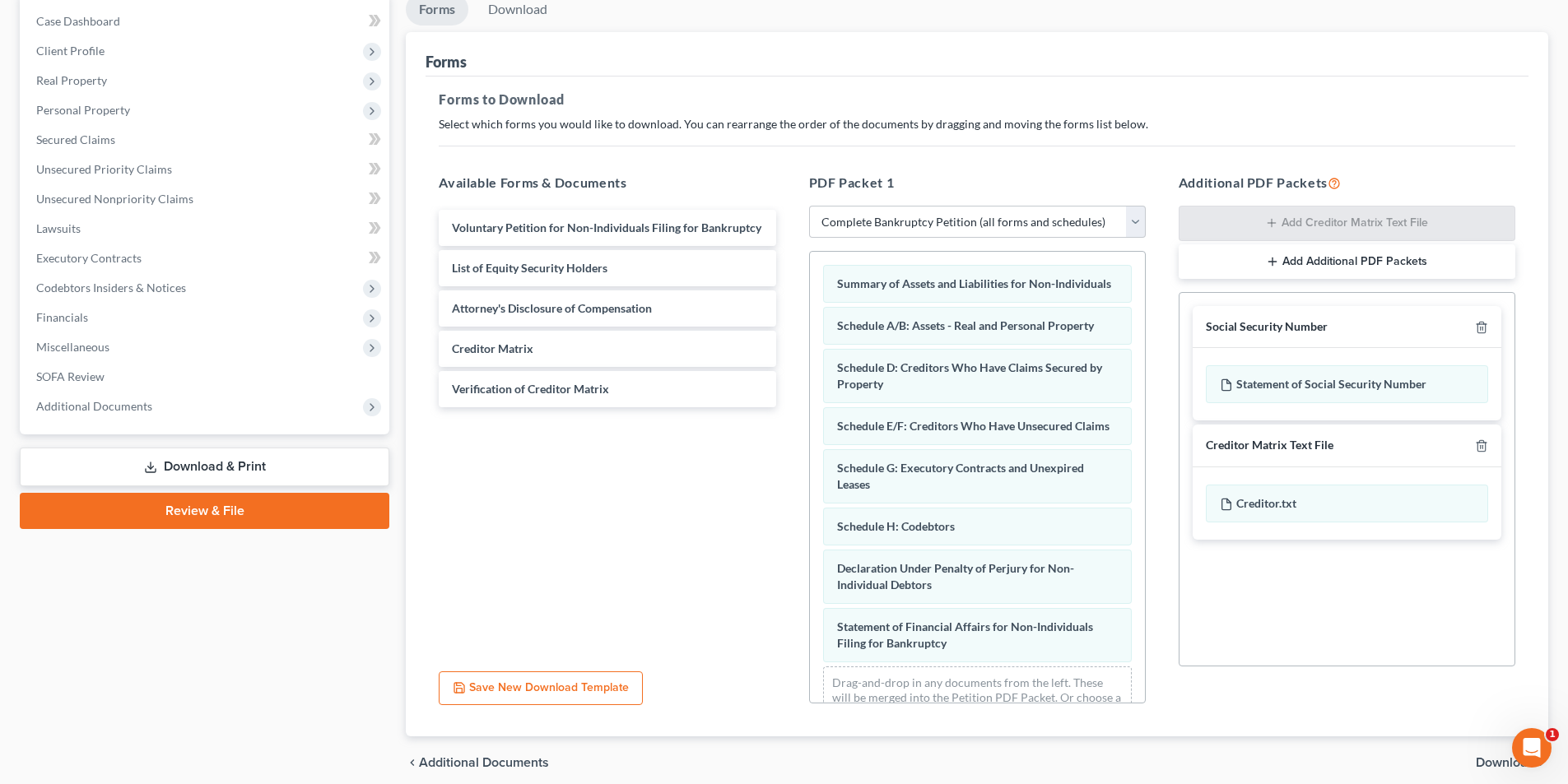
click at [1484, 764] on span "Download" at bounding box center [1504, 763] width 59 height 13
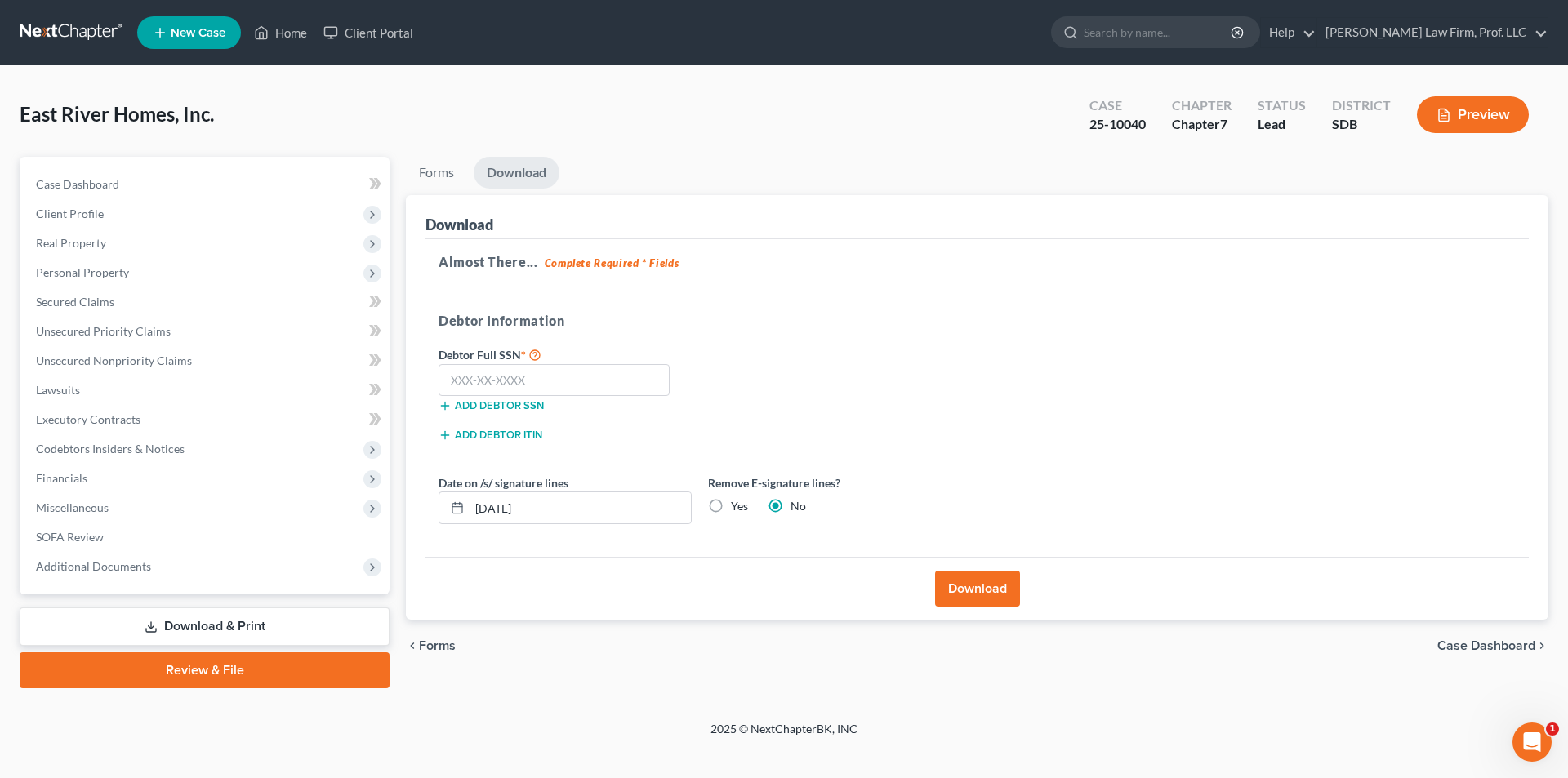
click at [993, 598] on button "Download" at bounding box center [977, 589] width 85 height 36
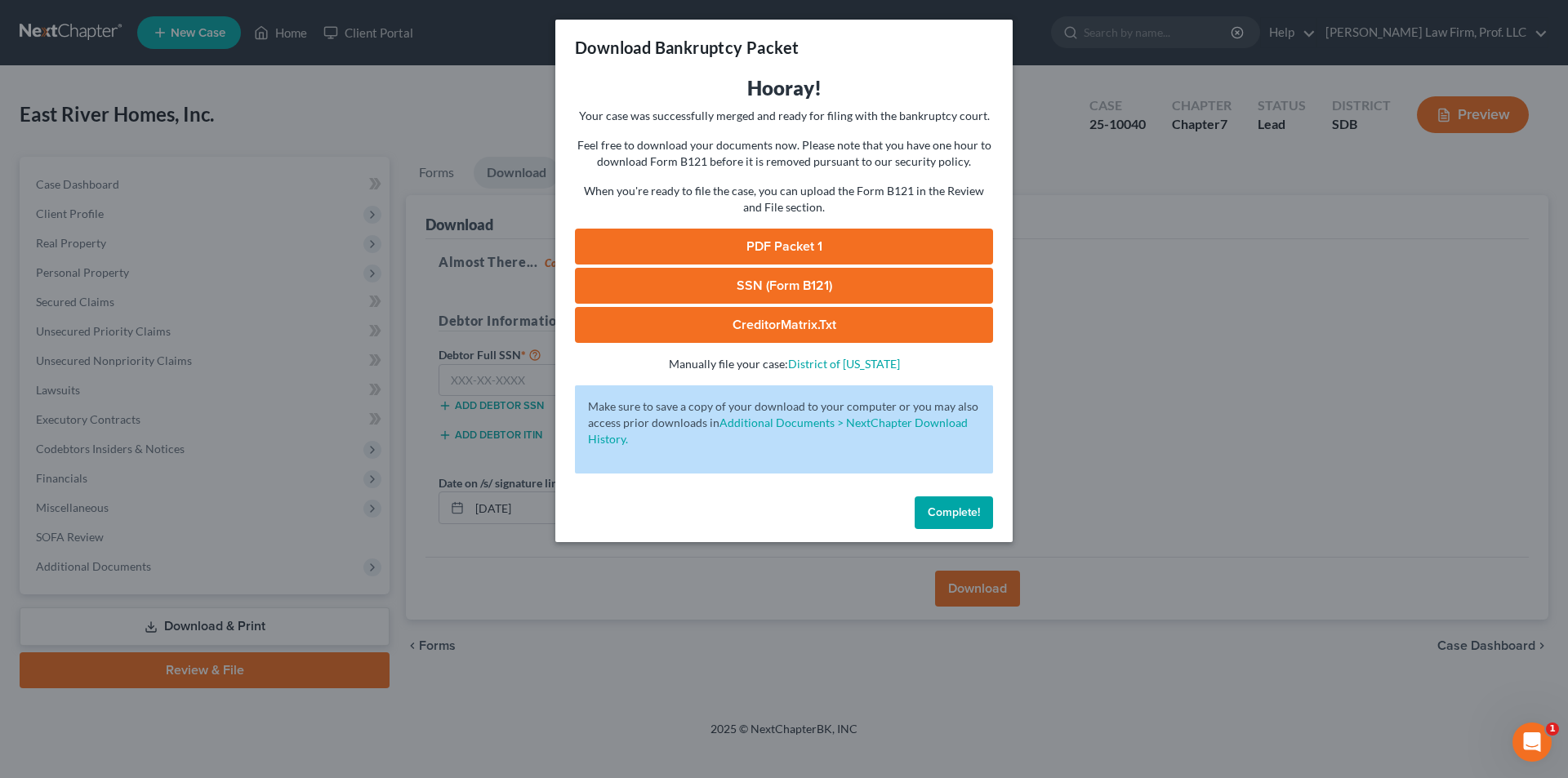
click at [775, 239] on link "PDF Packet 1" at bounding box center [784, 247] width 418 height 36
